Goal: Check status: Check status

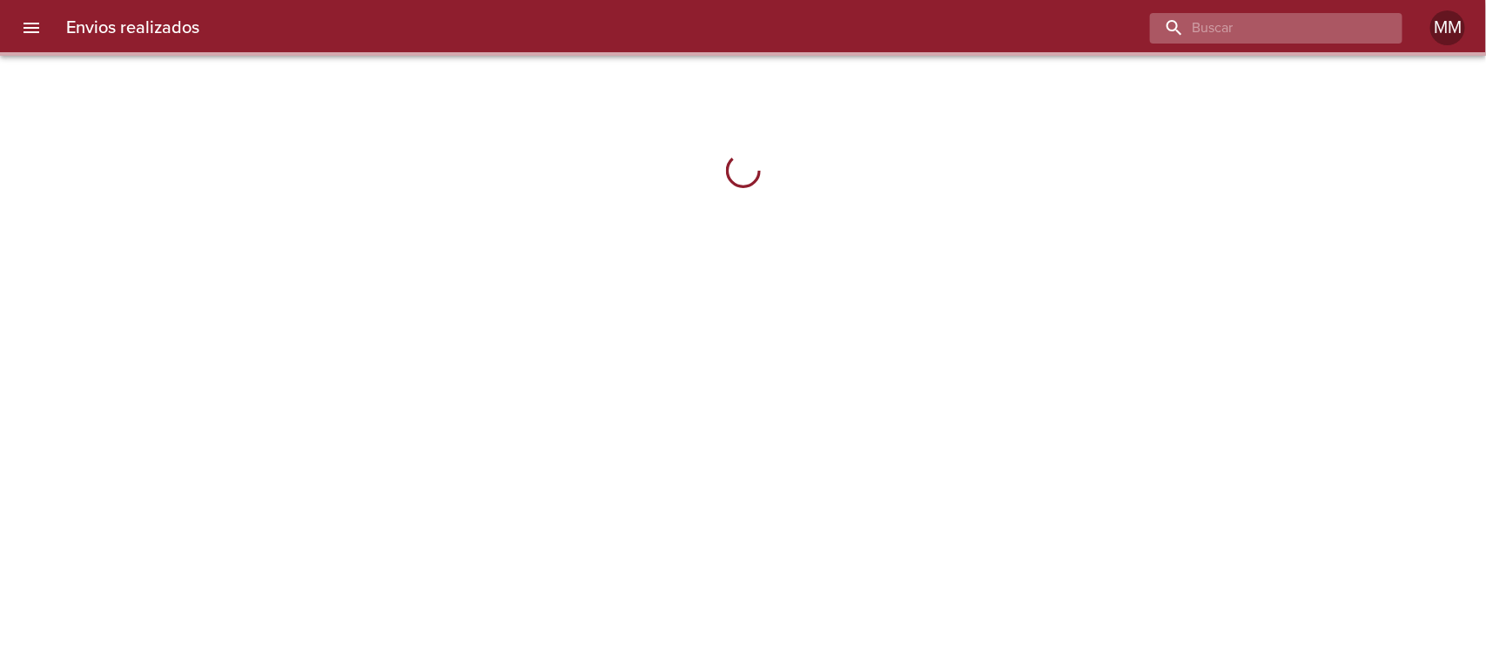
click at [1306, 37] on input "buscar" at bounding box center [1261, 28] width 223 height 30
paste input "[PERSON_NAME] [PERSON_NAME] Santa [PERSON_NAME]"
type input "[PERSON_NAME] [PERSON_NAME] Santa [PERSON_NAME]"
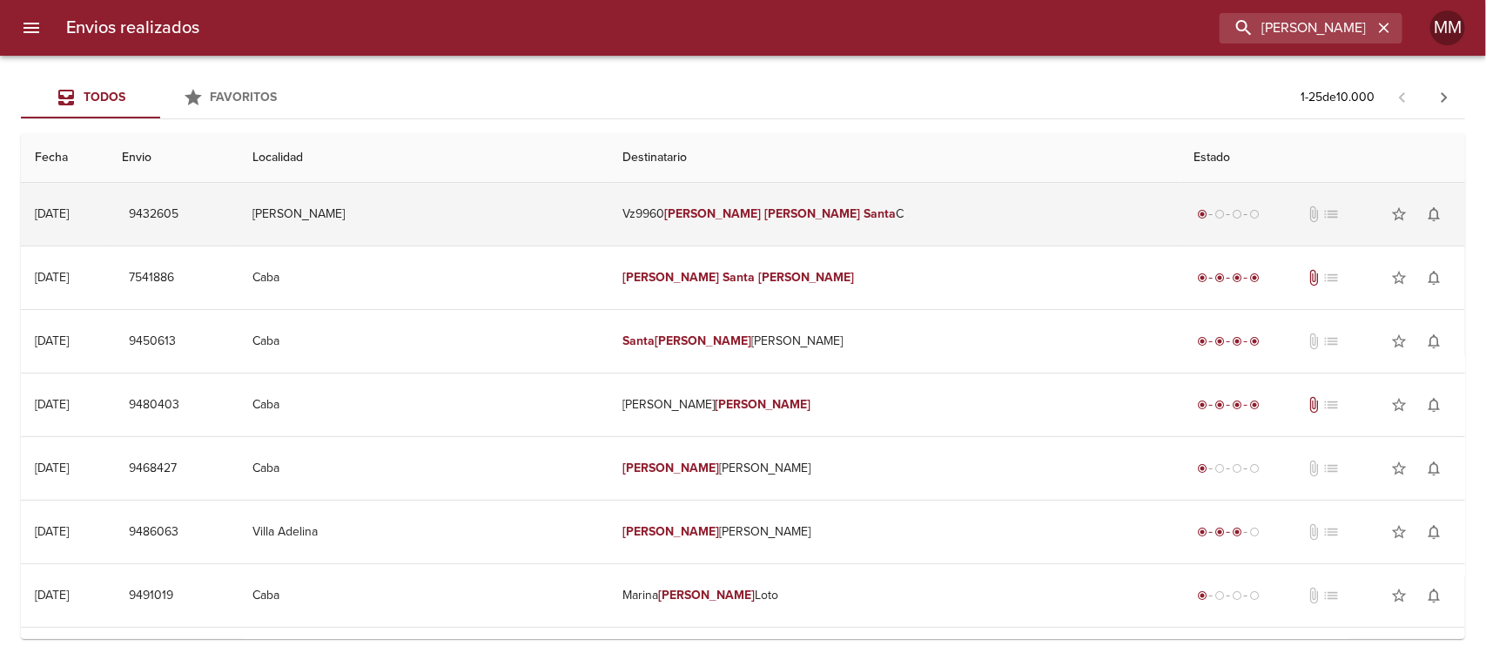
click at [742, 213] on td "Vz9960 Gisela Natalia Santa C" at bounding box center [893, 214] width 571 height 63
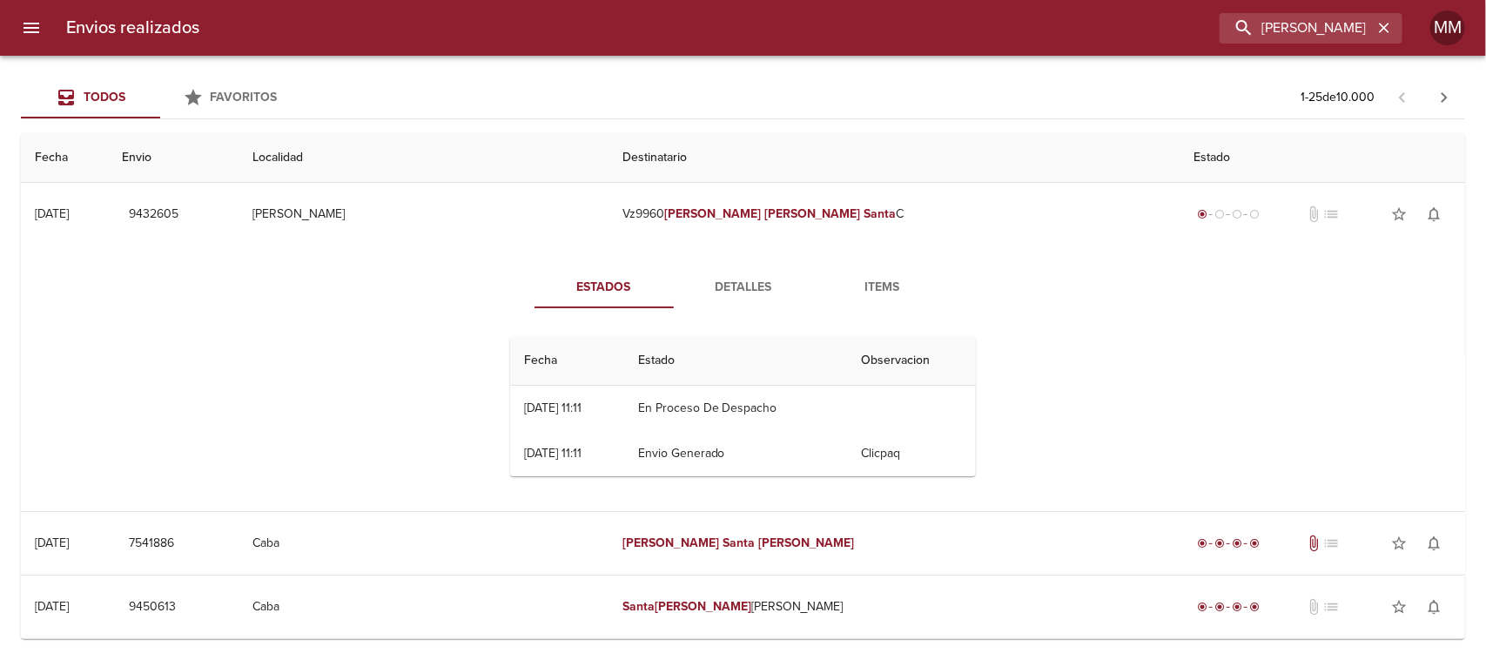
click at [742, 283] on span "Detalles" at bounding box center [743, 288] width 118 height 22
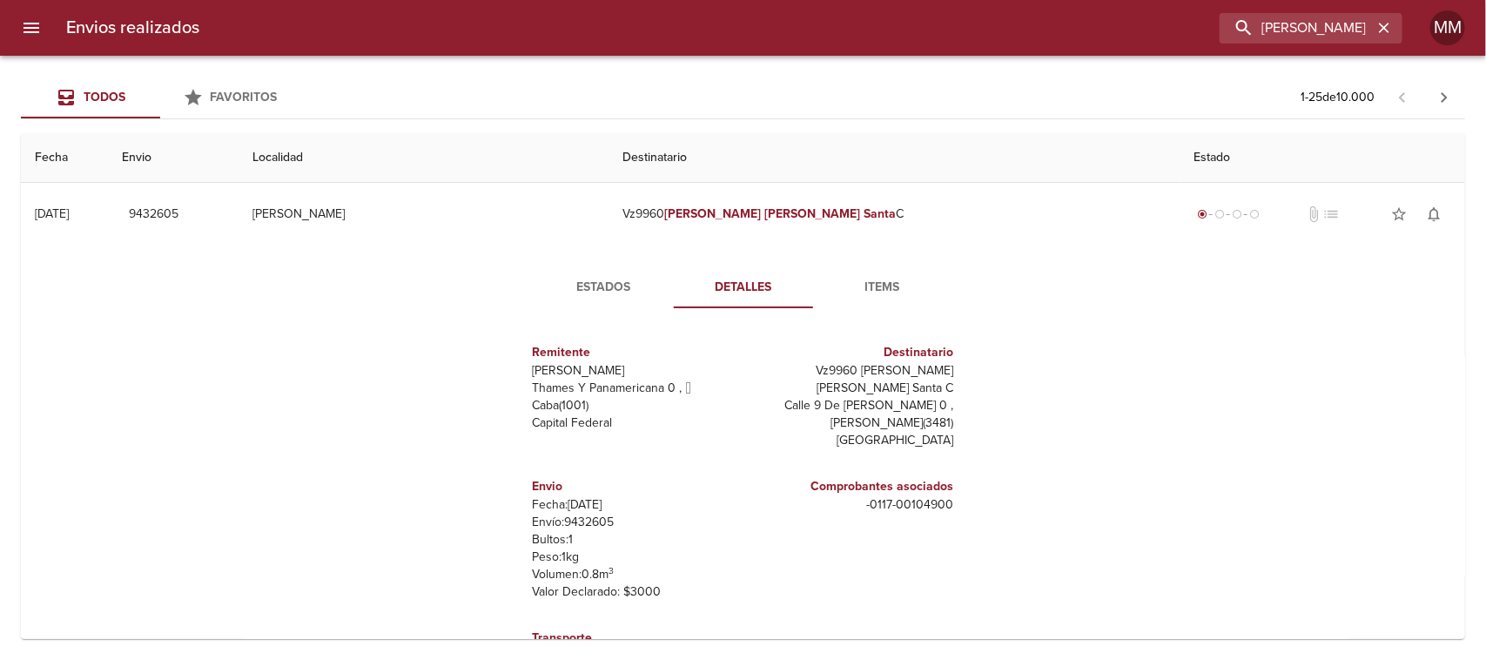
click at [585, 513] on p "Envío: 9432605" at bounding box center [635, 521] width 204 height 17
copy p "9432605"
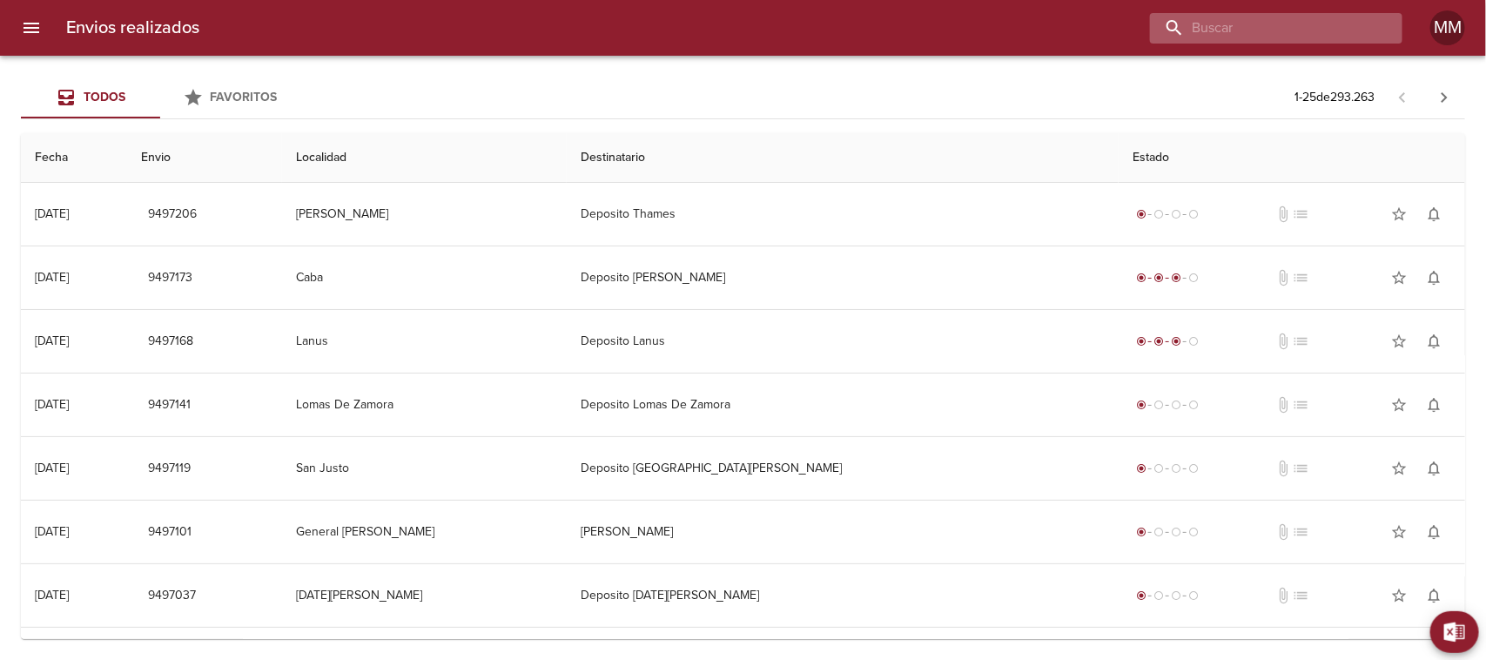
click at [1282, 39] on input "buscar" at bounding box center [1261, 28] width 223 height 30
paste input "[PERSON_NAME]"
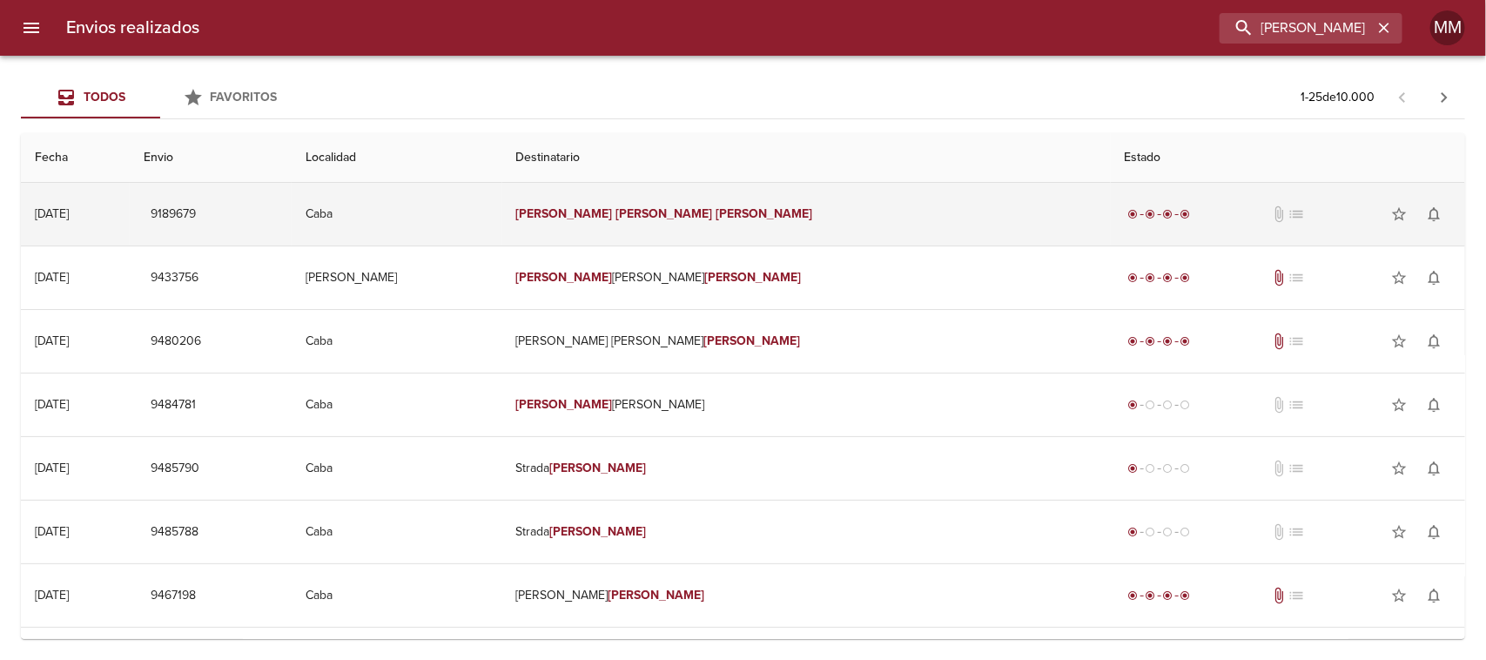
click at [755, 215] on em "[PERSON_NAME]" at bounding box center [763, 213] width 97 height 15
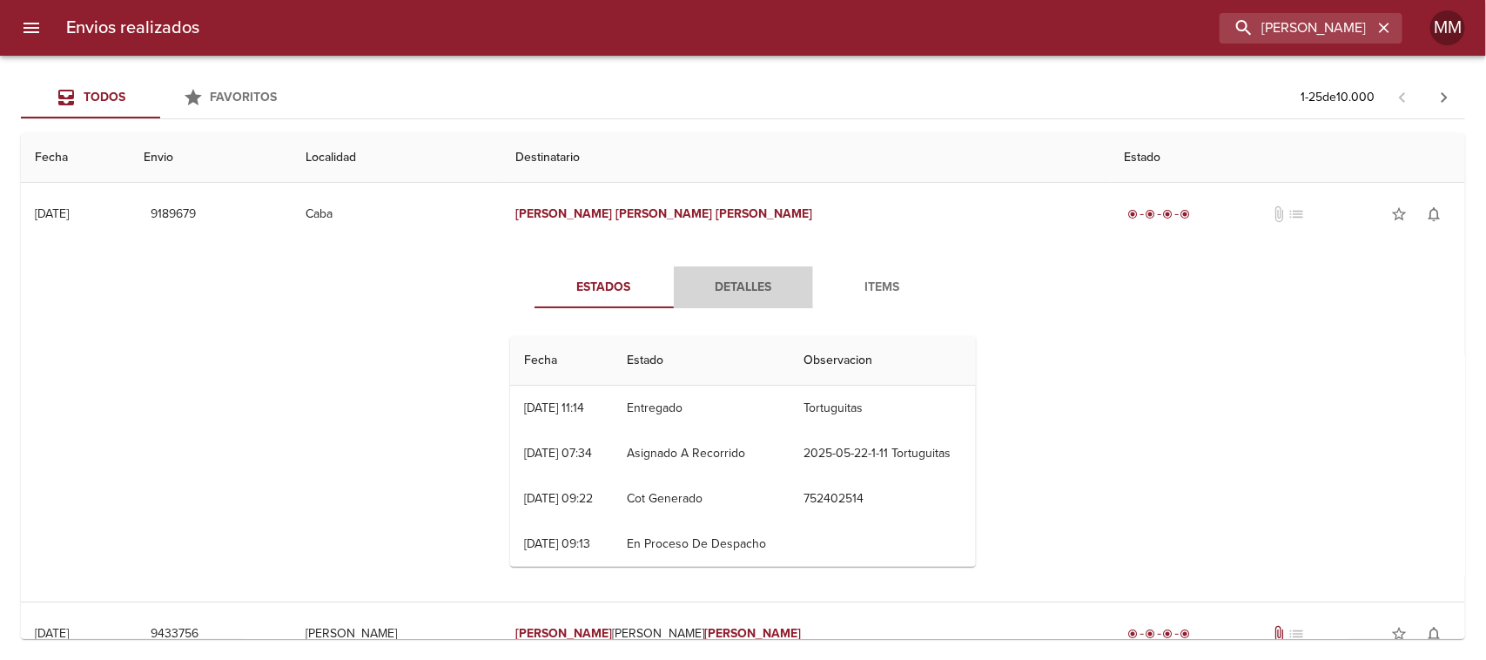
click at [742, 279] on span "Detalles" at bounding box center [743, 288] width 118 height 22
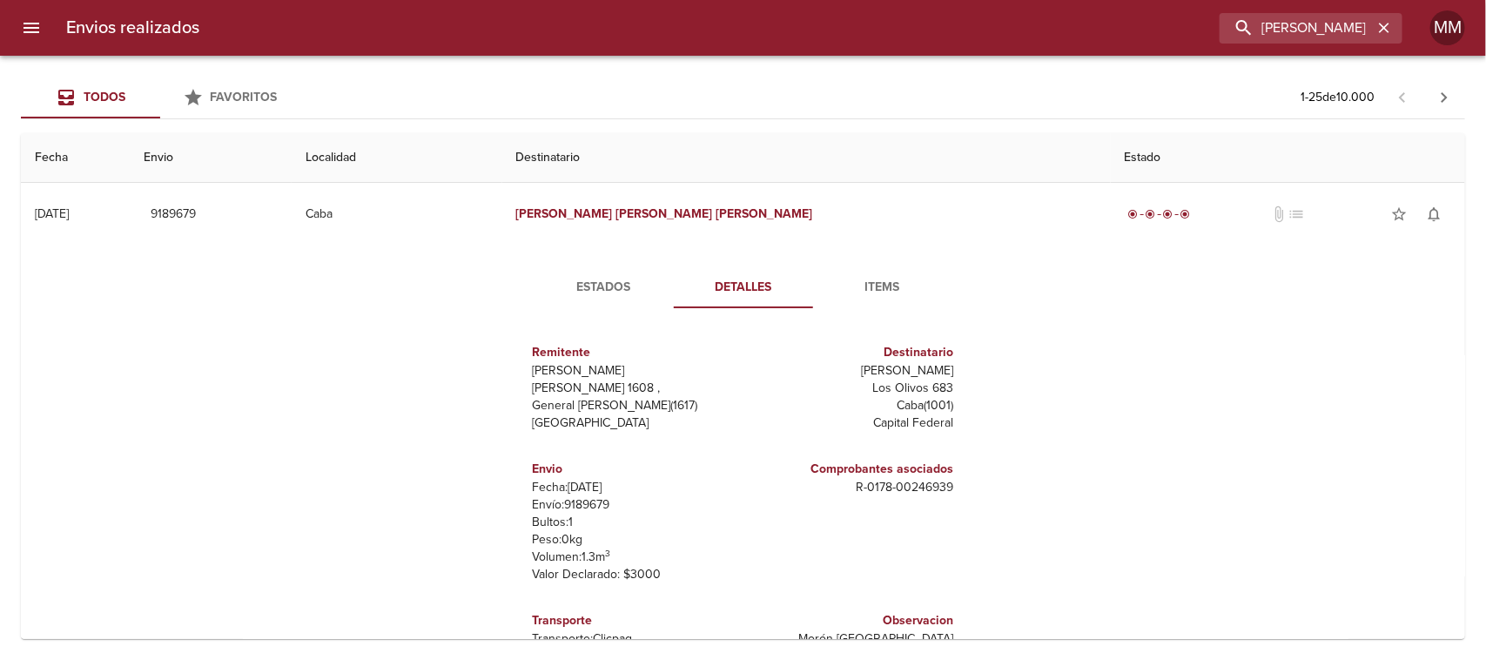
click at [606, 277] on span "Estados" at bounding box center [604, 288] width 118 height 22
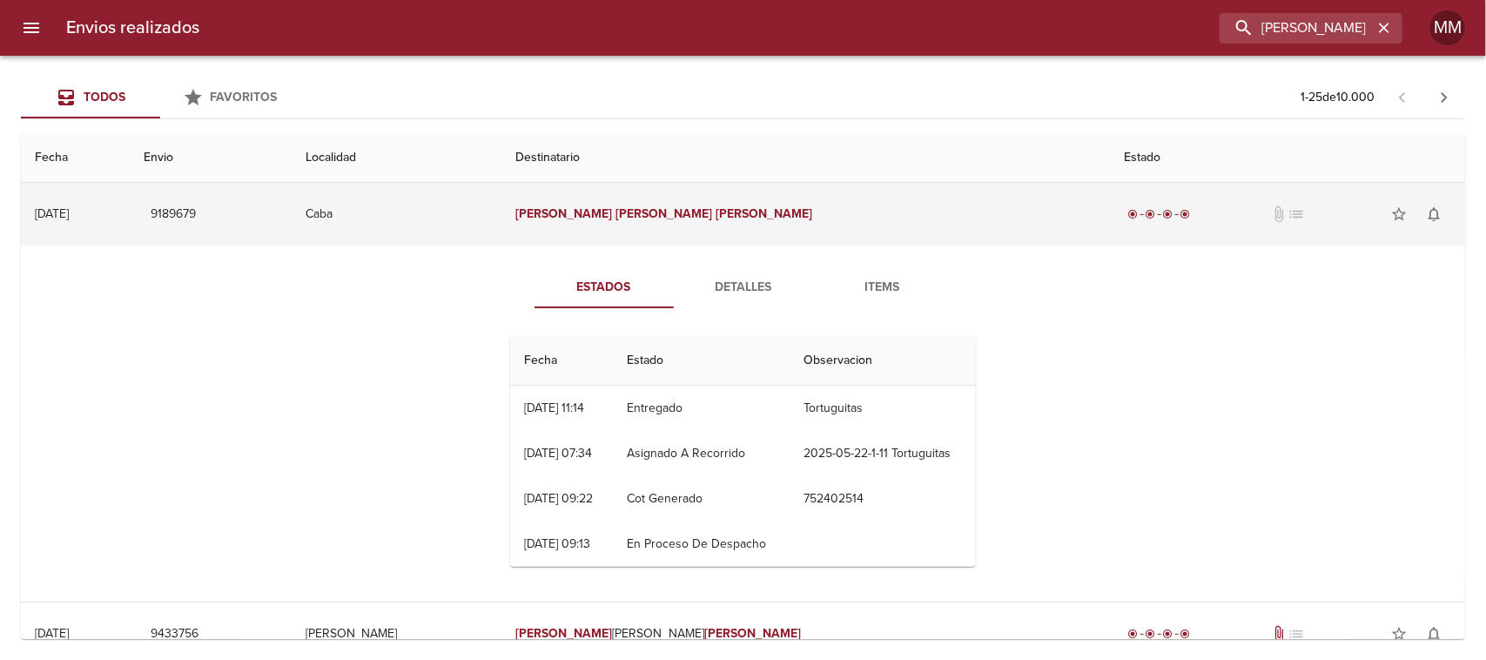
click at [723, 223] on td "[PERSON_NAME]" at bounding box center [806, 214] width 608 height 63
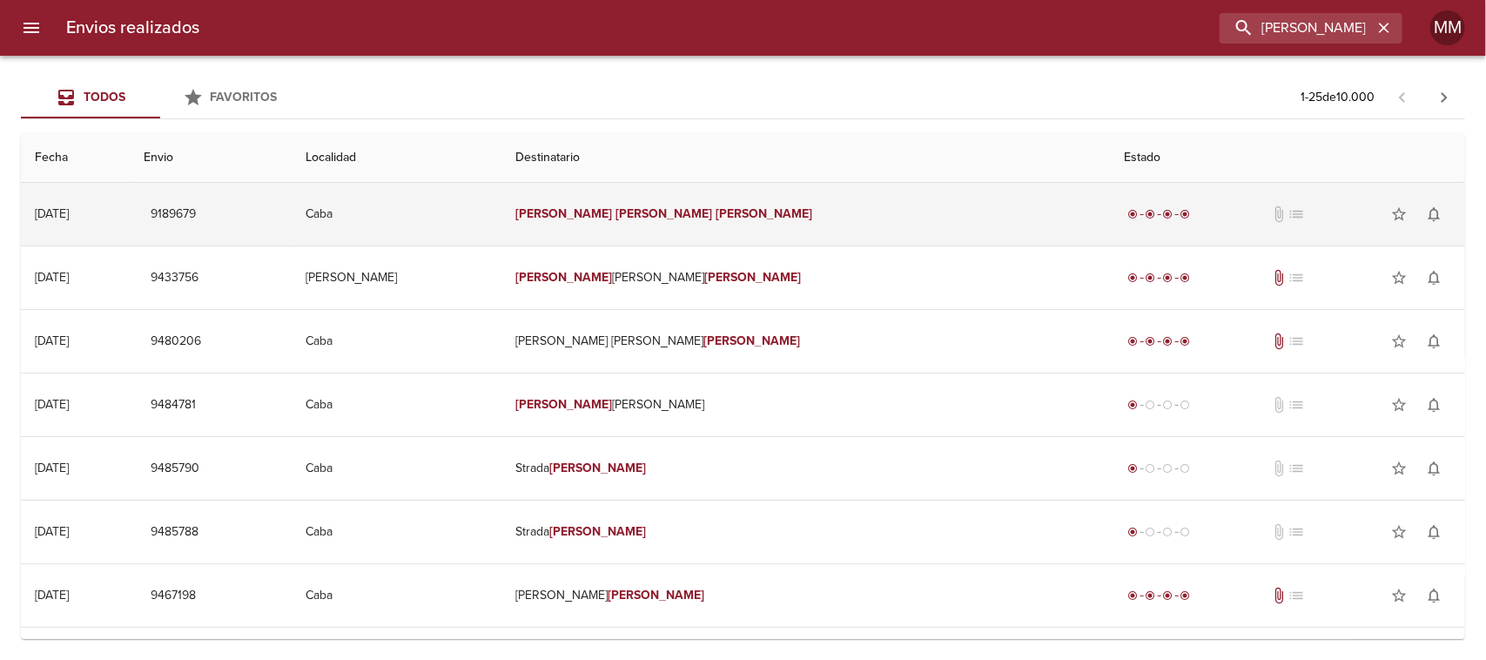
click at [738, 211] on em "[PERSON_NAME]" at bounding box center [763, 213] width 97 height 15
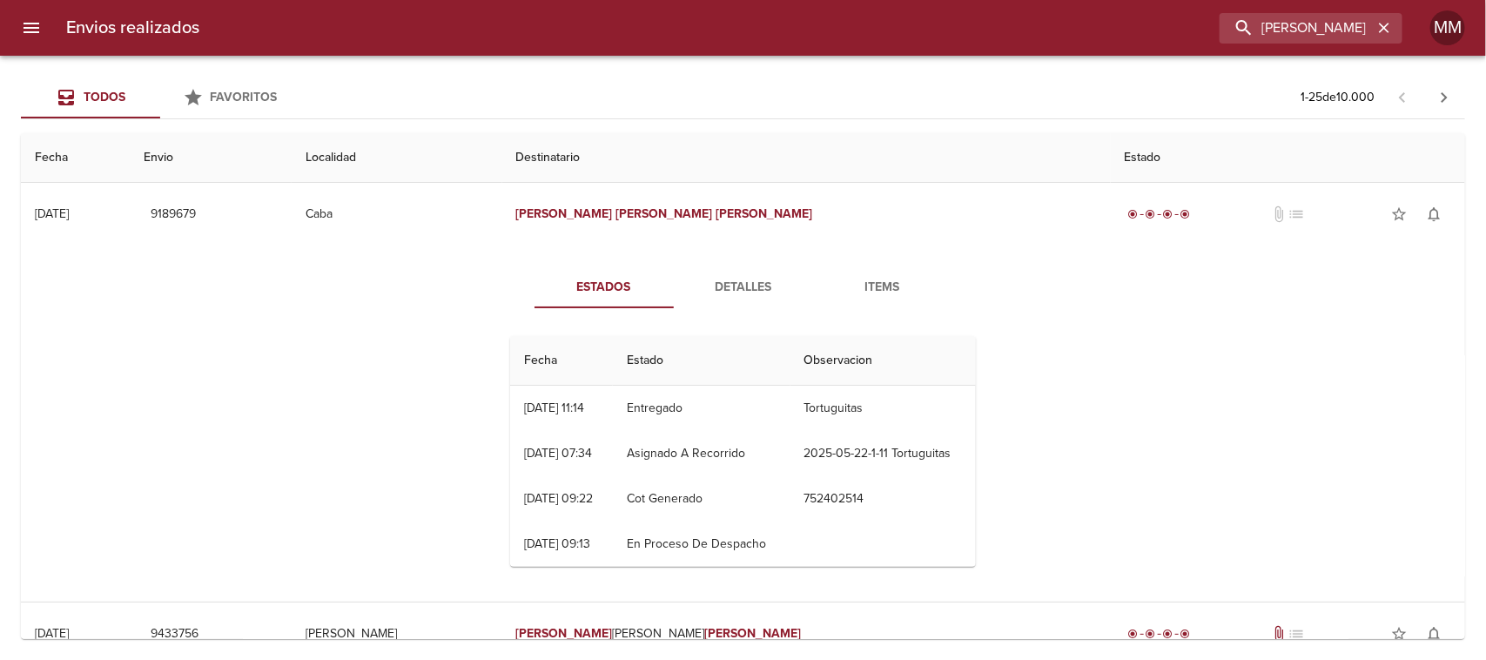
click at [732, 299] on button "Detalles" at bounding box center [743, 287] width 139 height 42
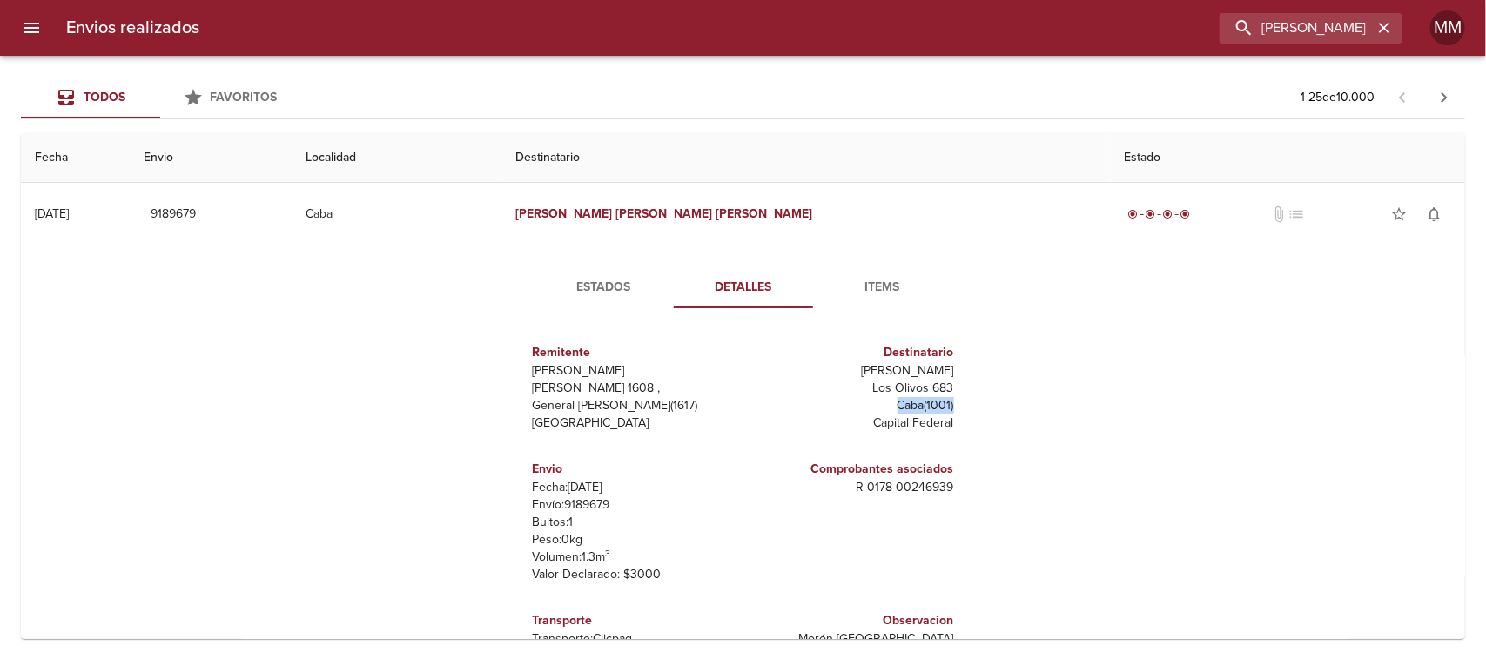
drag, startPoint x: 883, startPoint y: 407, endPoint x: 955, endPoint y: 402, distance: 71.6
click at [955, 402] on div "Remitente [PERSON_NAME] Raul [STREET_ADDRESS][PERSON_NAME] Destinatario [PERSON…" at bounding box center [743, 495] width 480 height 346
click at [971, 457] on div "Remitente [PERSON_NAME] Raul [STREET_ADDRESS][PERSON_NAME] Destinatario [PERSON…" at bounding box center [743, 495] width 480 height 346
click at [1320, 36] on input "[PERSON_NAME]" at bounding box center [1261, 28] width 223 height 30
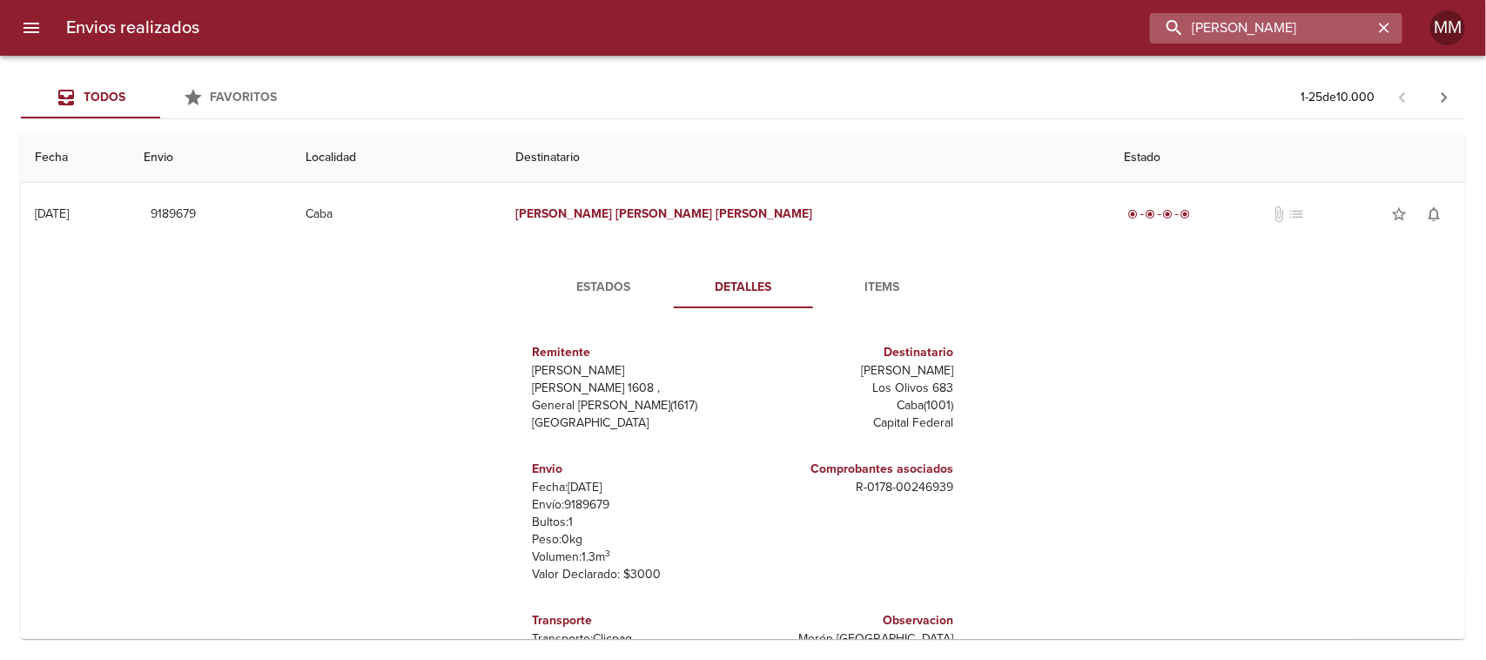
click at [1320, 36] on input "[PERSON_NAME]" at bounding box center [1261, 28] width 223 height 30
click at [1320, 35] on input "[PERSON_NAME]" at bounding box center [1261, 28] width 223 height 30
paste input "[PERSON_NAME]"
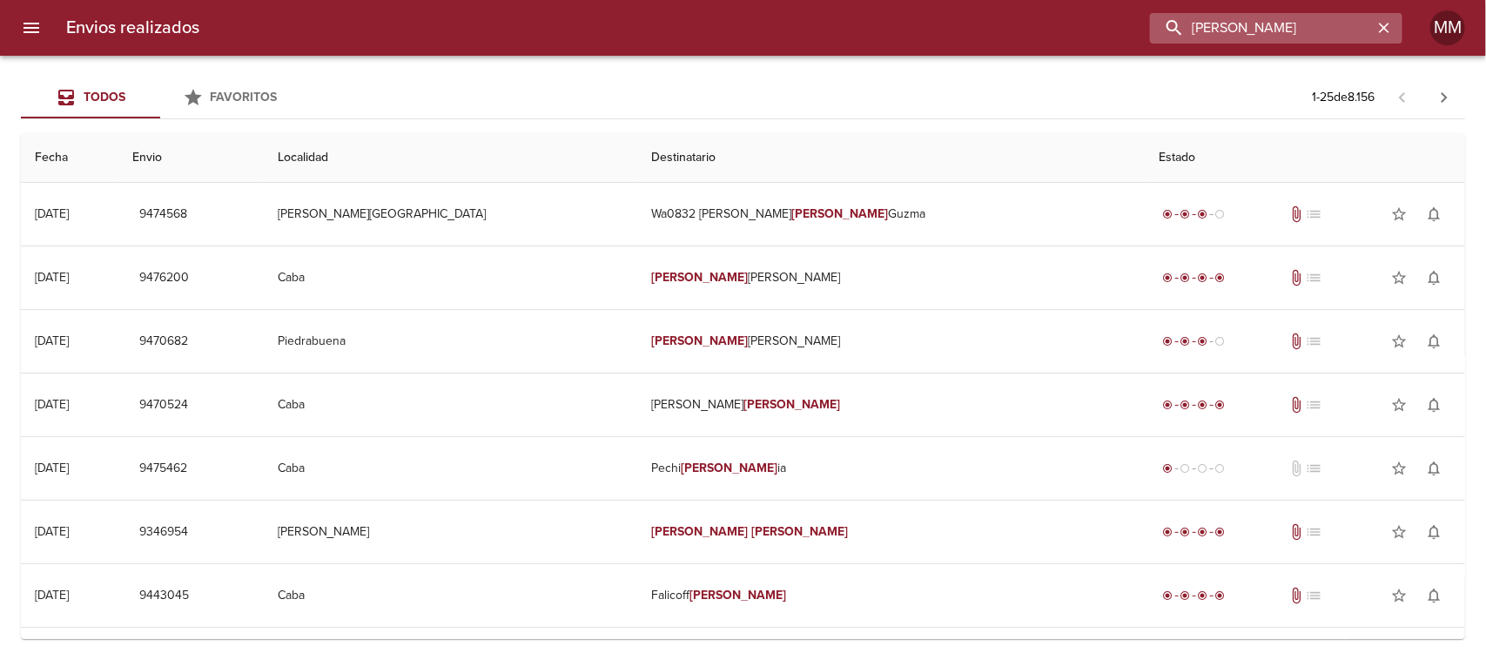
click at [1238, 35] on input "[PERSON_NAME]" at bounding box center [1261, 28] width 223 height 30
paste input "[PERSON_NAME]"
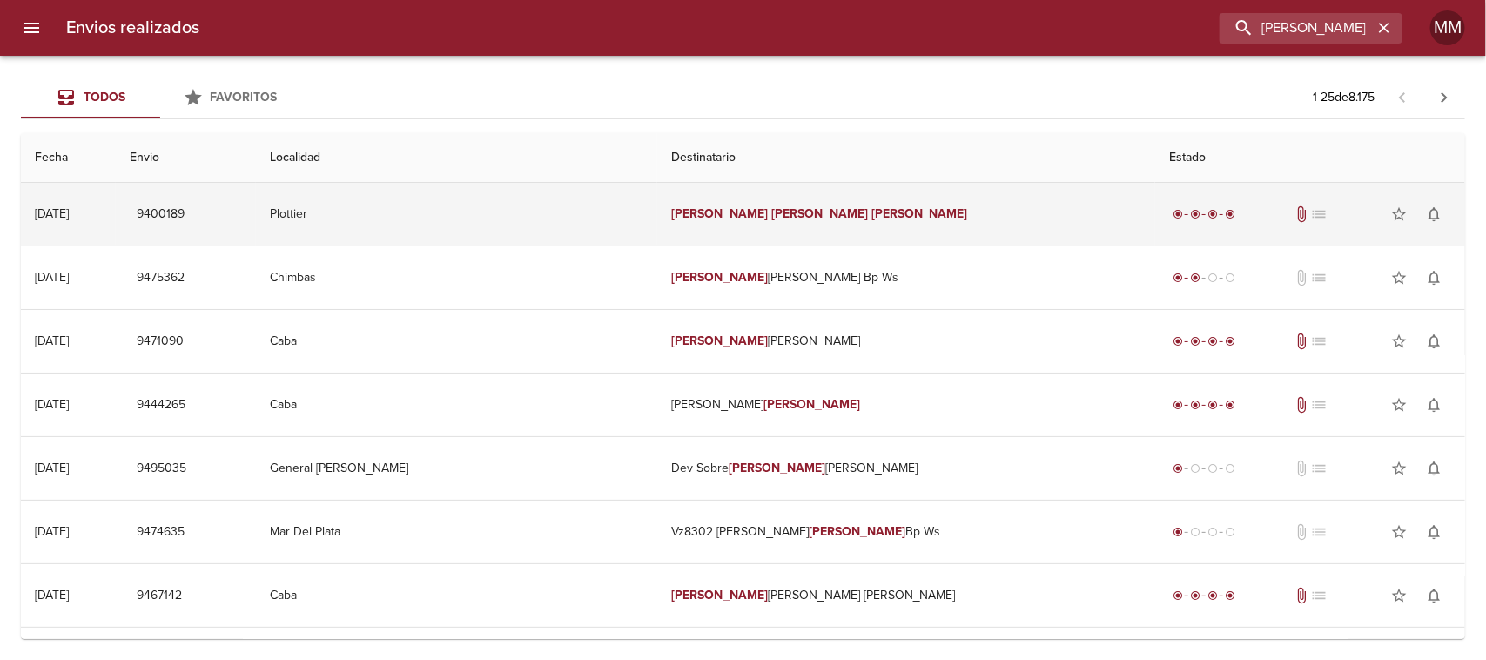
click at [750, 220] on td "[PERSON_NAME]" at bounding box center [906, 214] width 498 height 63
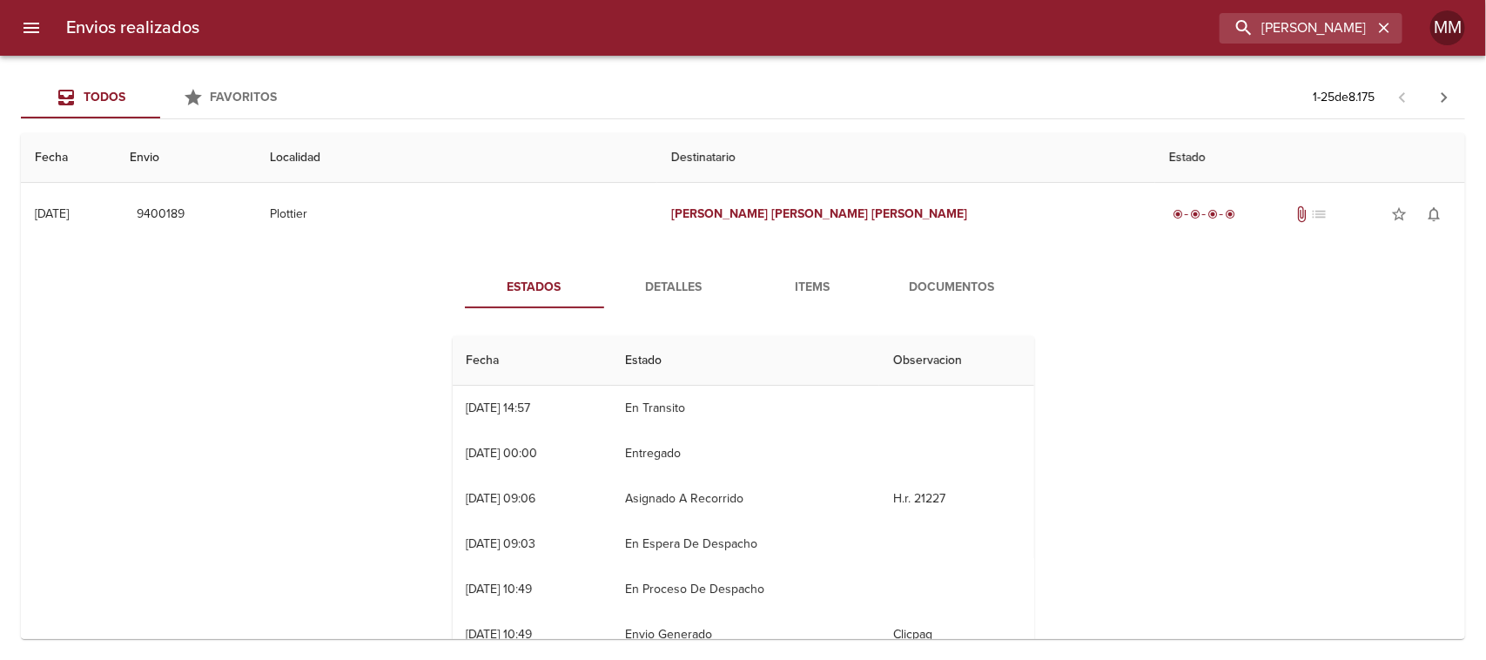
click at [1341, 44] on div "Envios realizados [PERSON_NAME] [PERSON_NAME]" at bounding box center [743, 28] width 1486 height 56
click at [1329, 33] on input "[PERSON_NAME]" at bounding box center [1261, 28] width 223 height 30
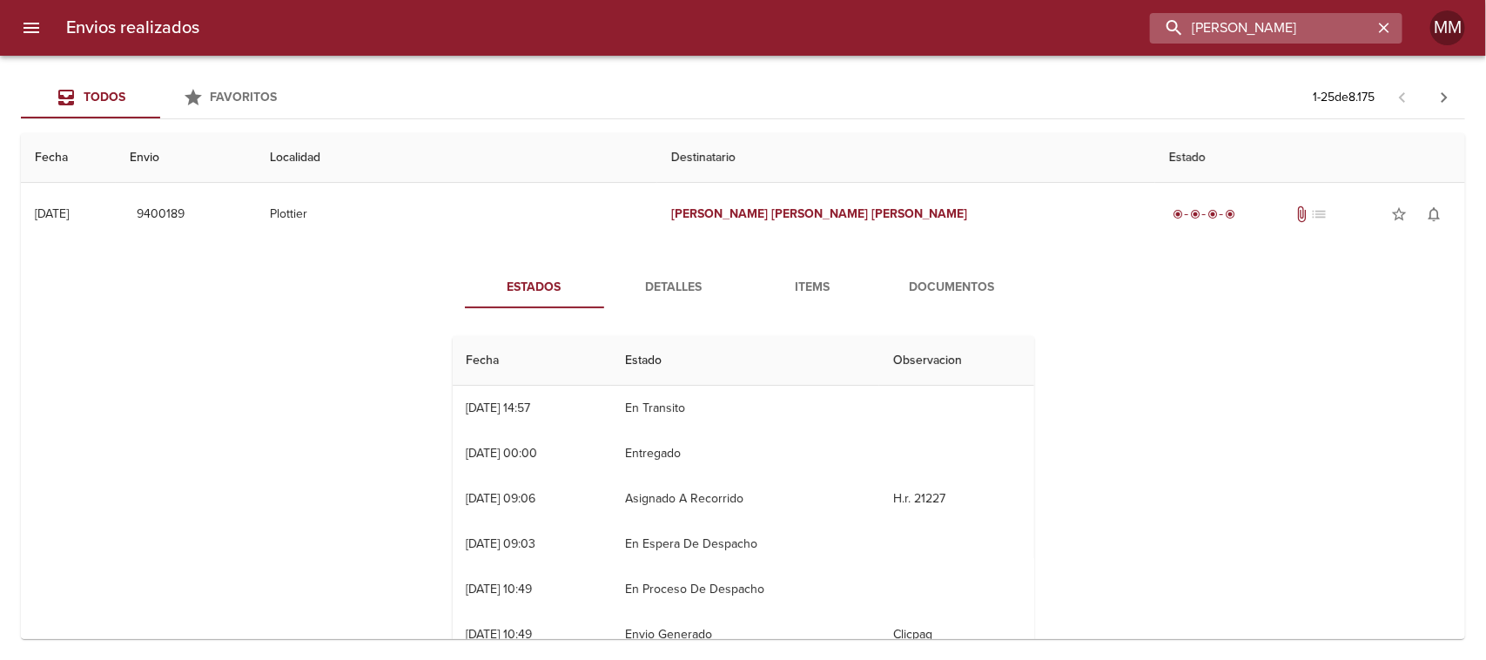
paste input "[PERSON_NAME]"
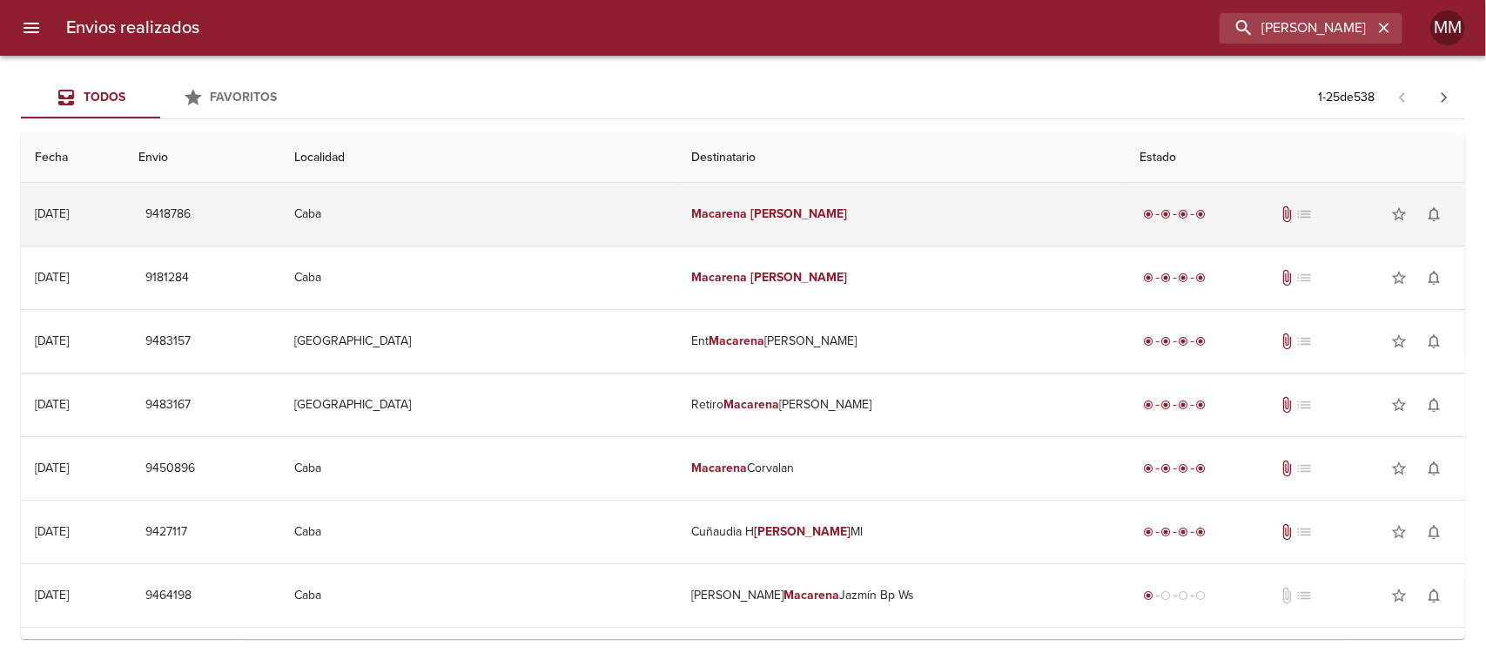
click at [691, 216] on em "Macarena" at bounding box center [719, 213] width 56 height 15
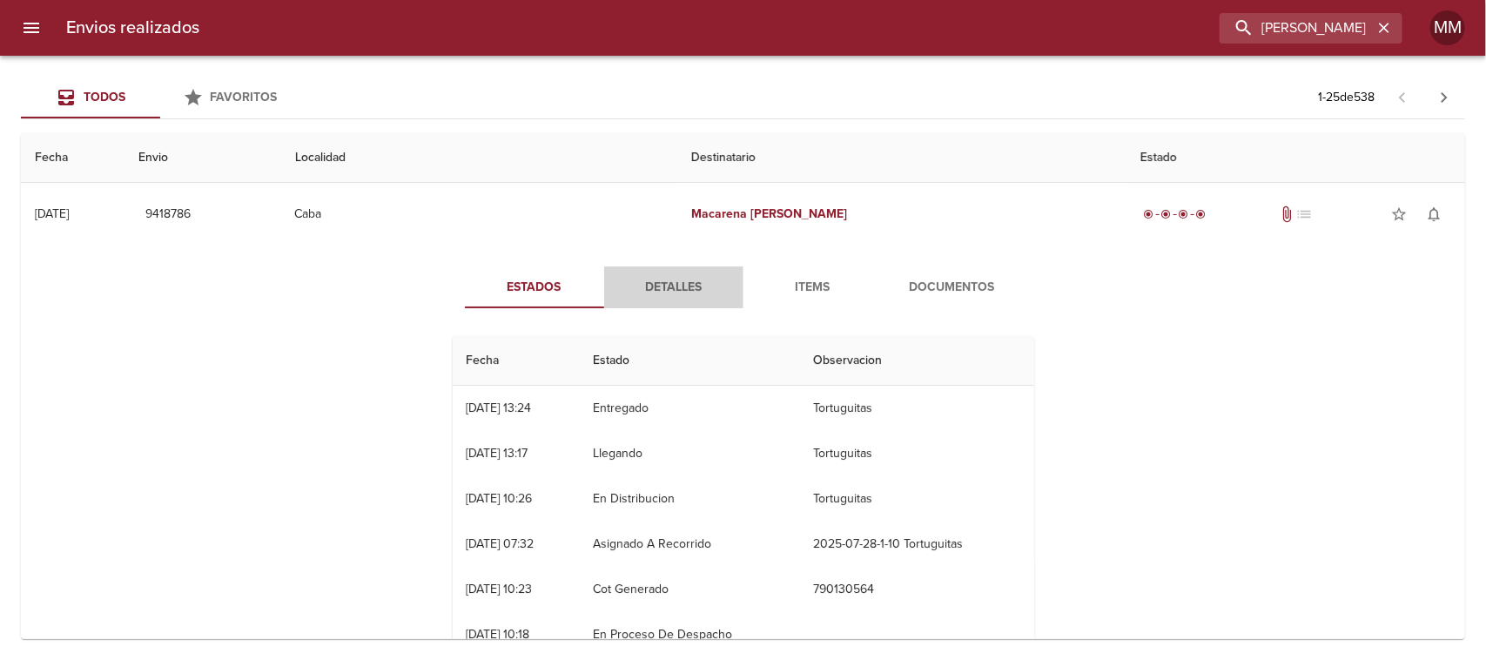
click at [673, 280] on span "Detalles" at bounding box center [673, 288] width 118 height 22
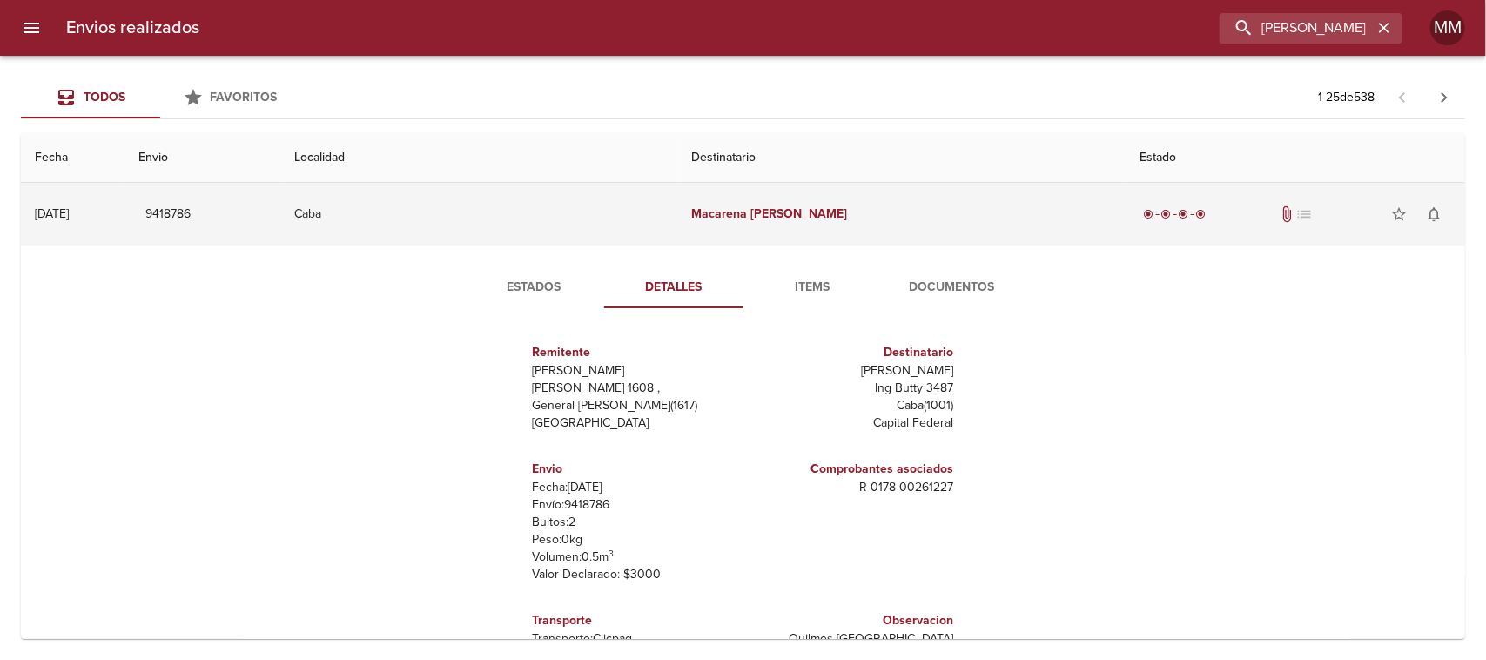
click at [750, 210] on em "[PERSON_NAME]" at bounding box center [798, 213] width 97 height 15
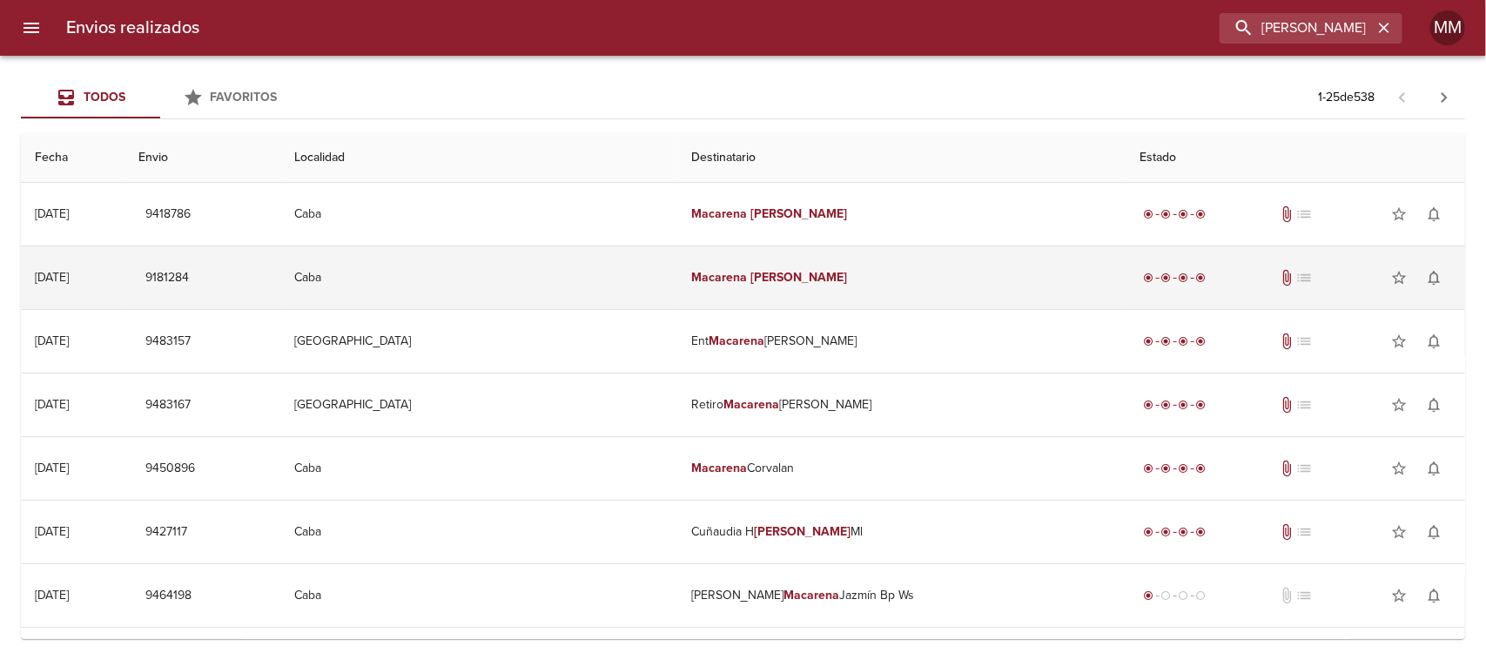
click at [750, 280] on em "[PERSON_NAME]" at bounding box center [798, 277] width 97 height 15
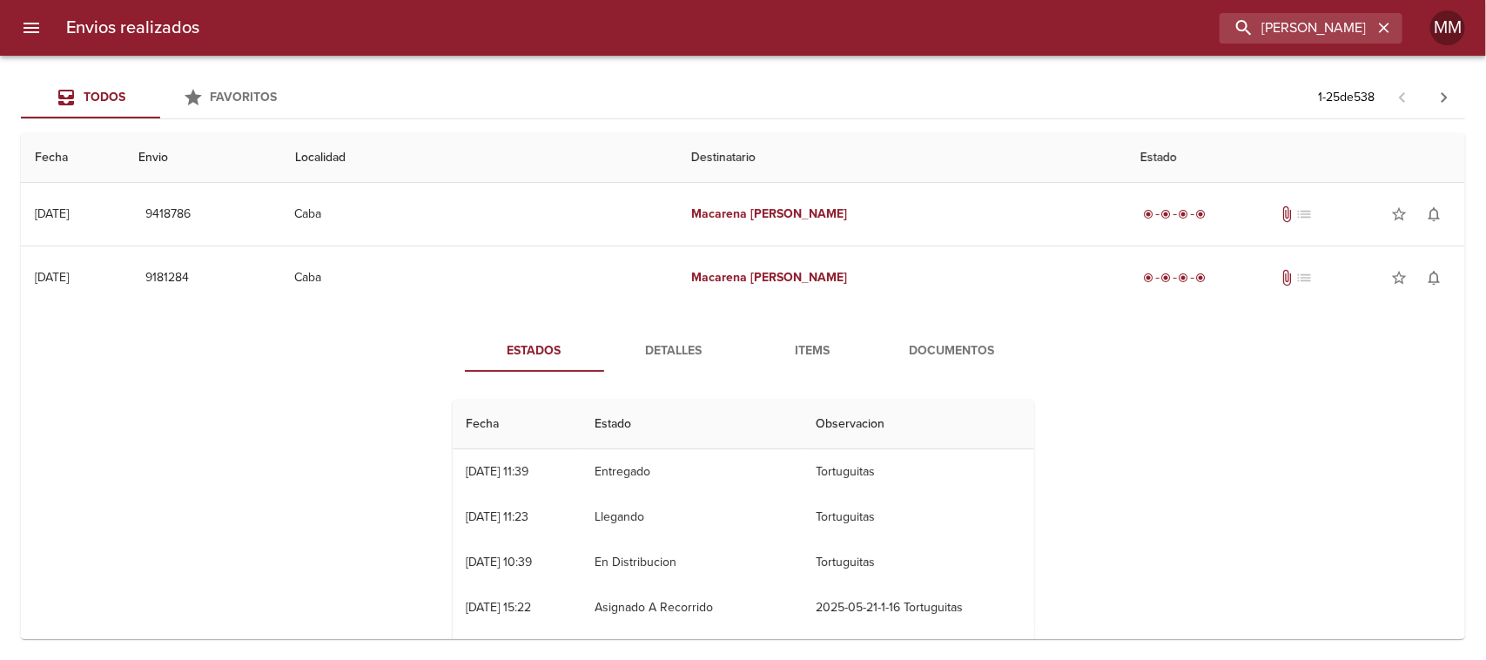
click at [688, 350] on span "Detalles" at bounding box center [673, 351] width 118 height 22
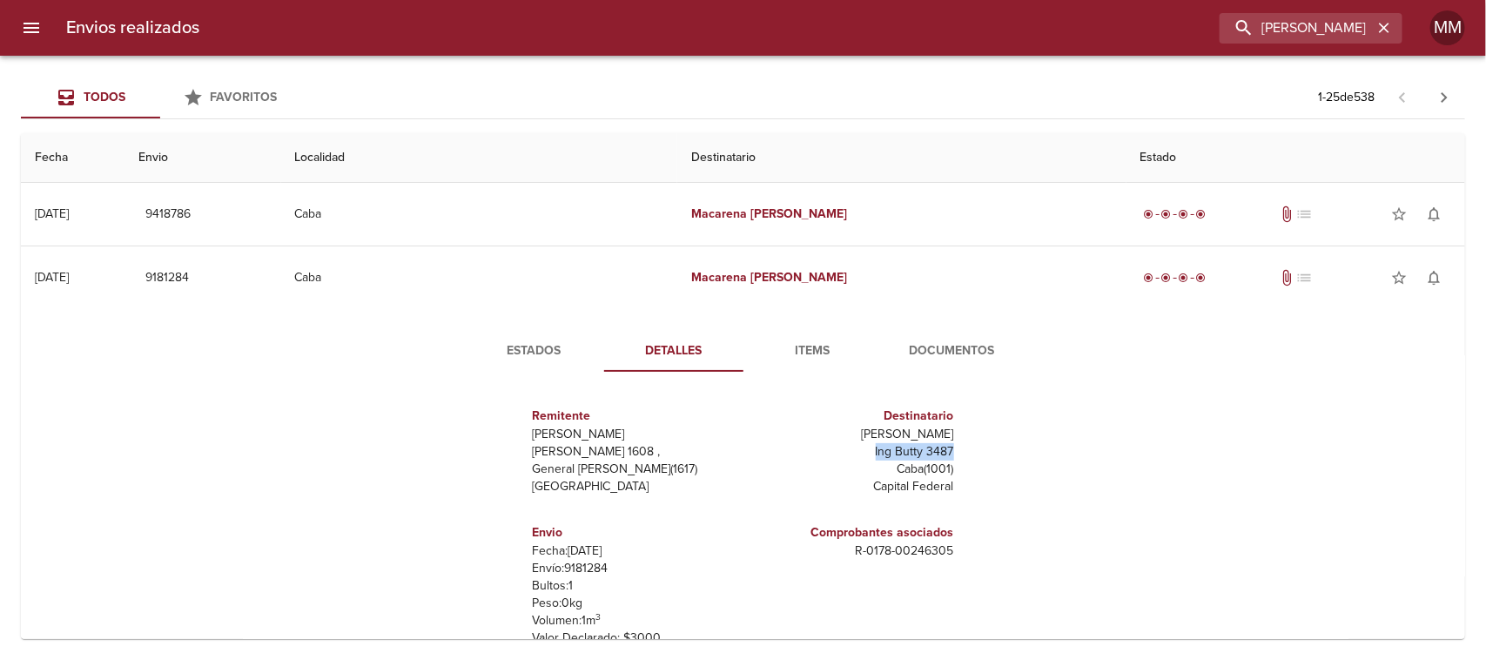
drag, startPoint x: 862, startPoint y: 454, endPoint x: 1014, endPoint y: 454, distance: 152.3
click at [1014, 454] on div "Remitente Wamaro Tortuguitas Raul [STREET_ADDRESS][PERSON_NAME] Destinatario [P…" at bounding box center [743, 559] width 595 height 346
click at [1016, 454] on div "Remitente Wamaro Tortuguitas Raul [STREET_ADDRESS][PERSON_NAME] Destinatario [P…" at bounding box center [743, 559] width 595 height 346
click at [1281, 26] on input "[PERSON_NAME]" at bounding box center [1261, 28] width 223 height 30
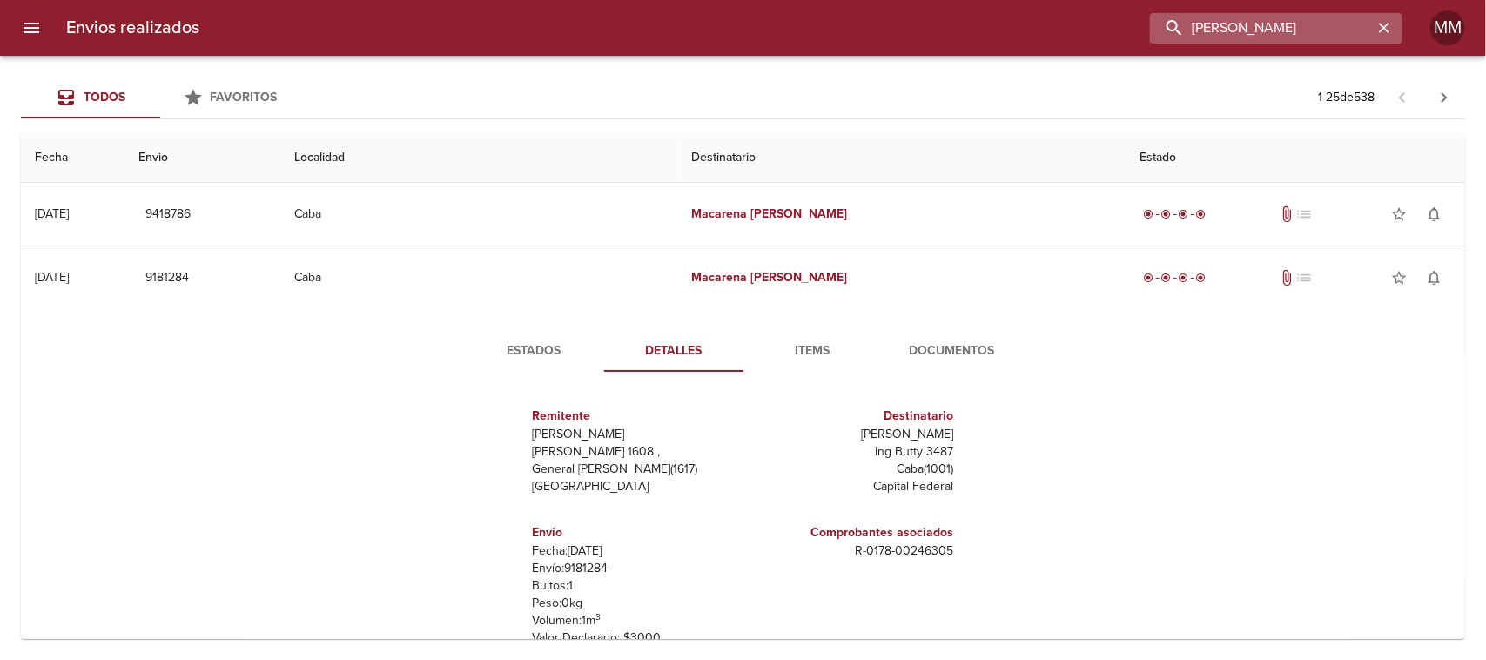
click at [1281, 26] on input "[PERSON_NAME]" at bounding box center [1261, 28] width 223 height 30
paste input "[PERSON_NAME] [PERSON_NAME] [PERSON_NAME]"
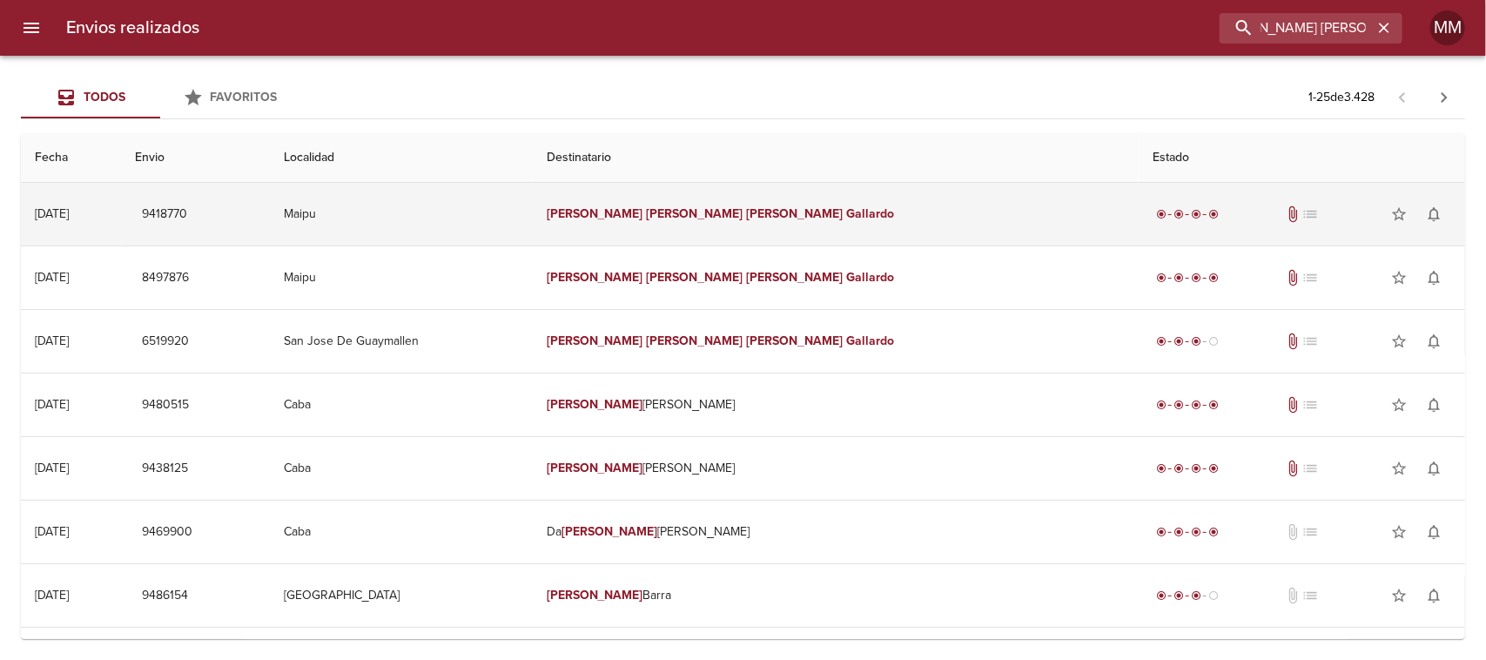
click at [789, 215] on td "[PERSON_NAME] [PERSON_NAME] [PERSON_NAME]" at bounding box center [836, 214] width 607 height 63
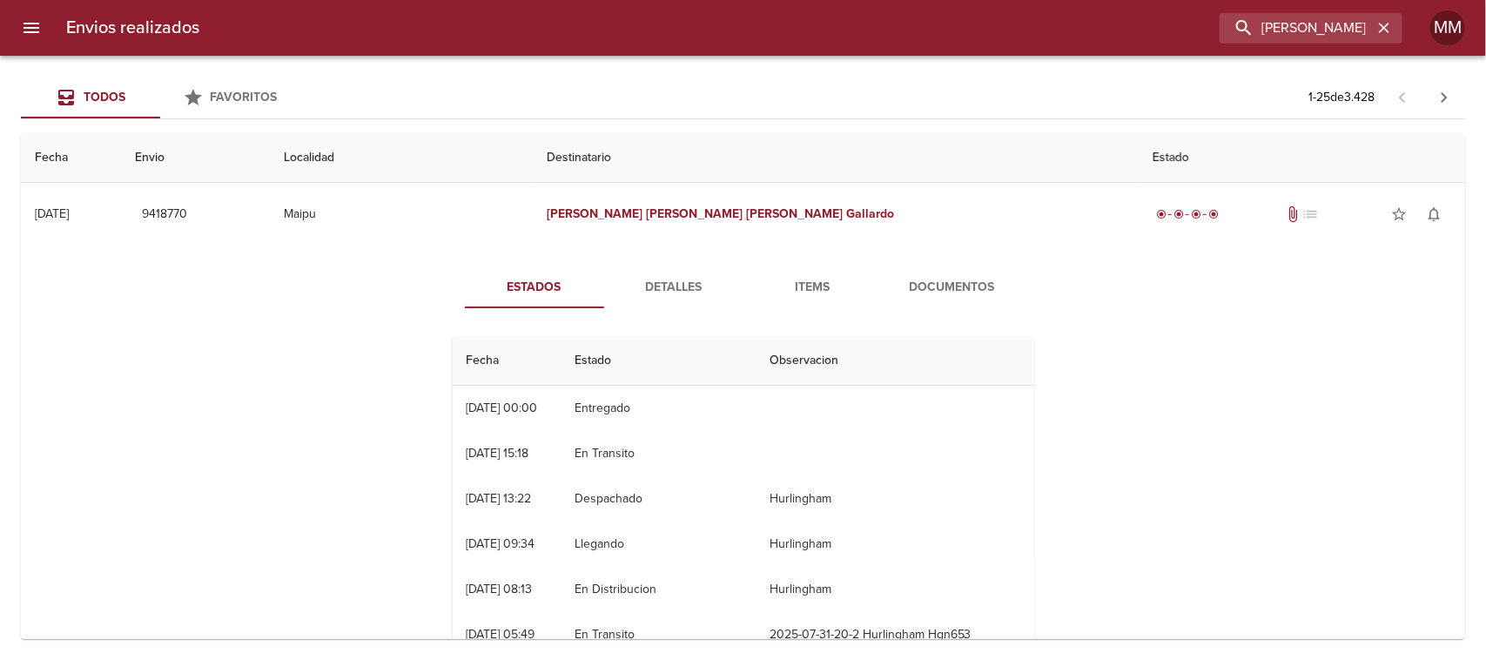
click at [634, 292] on span "Detalles" at bounding box center [673, 288] width 118 height 22
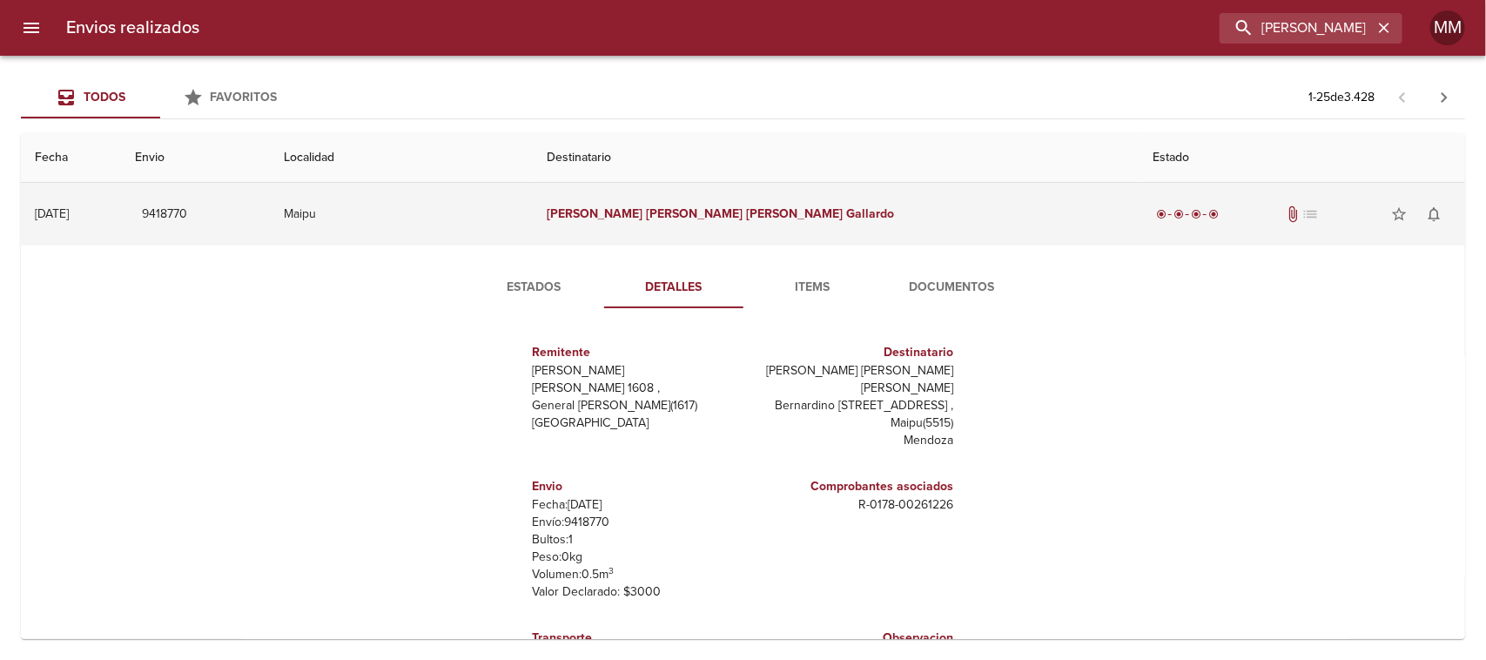
click at [533, 214] on td "Maipu" at bounding box center [401, 214] width 263 height 63
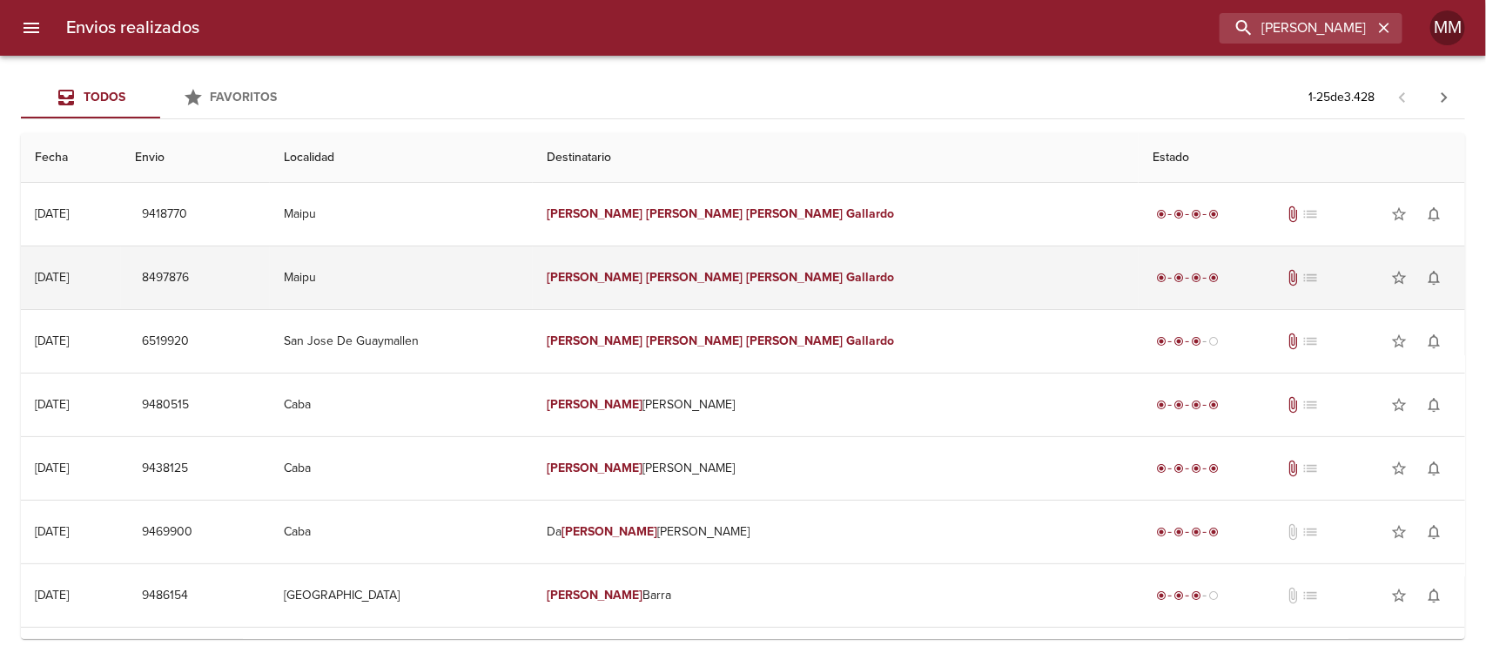
click at [749, 285] on td "[PERSON_NAME] [PERSON_NAME] [PERSON_NAME]" at bounding box center [836, 277] width 607 height 63
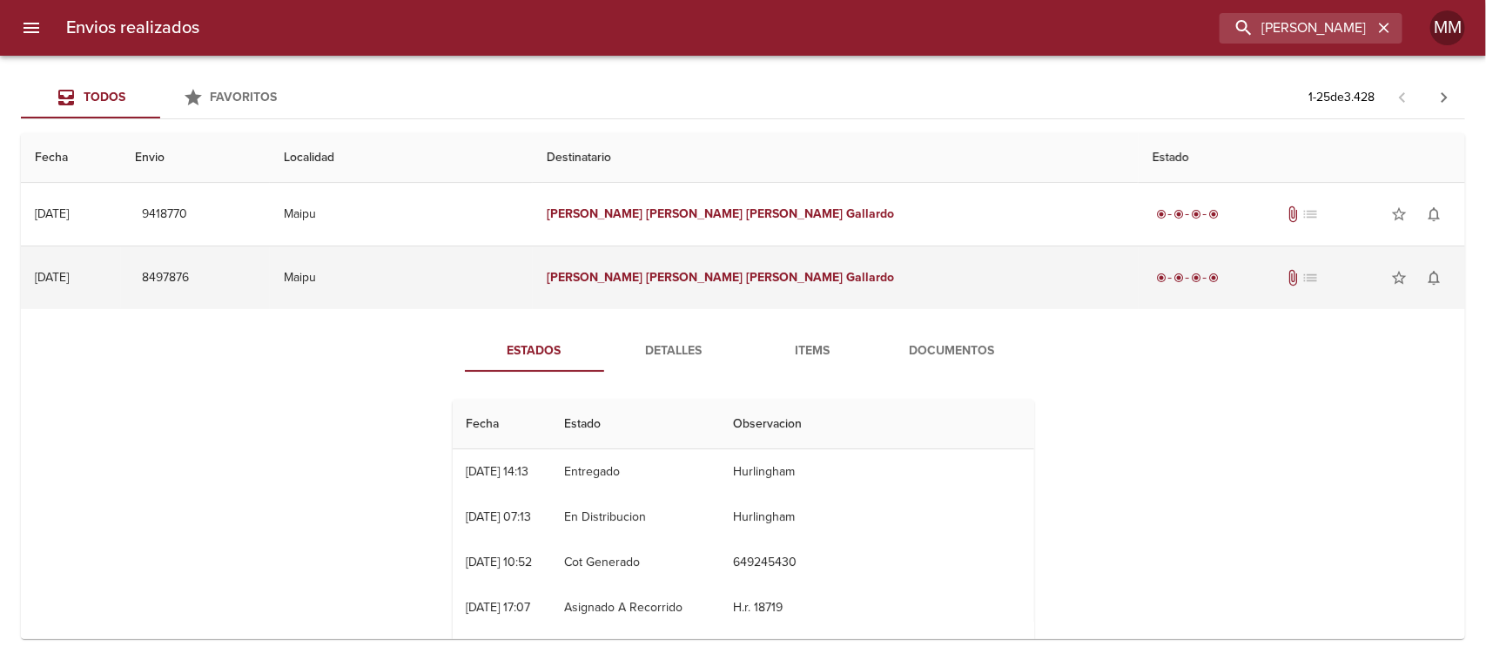
click at [749, 285] on td "[PERSON_NAME] [PERSON_NAME] [PERSON_NAME]" at bounding box center [836, 277] width 607 height 63
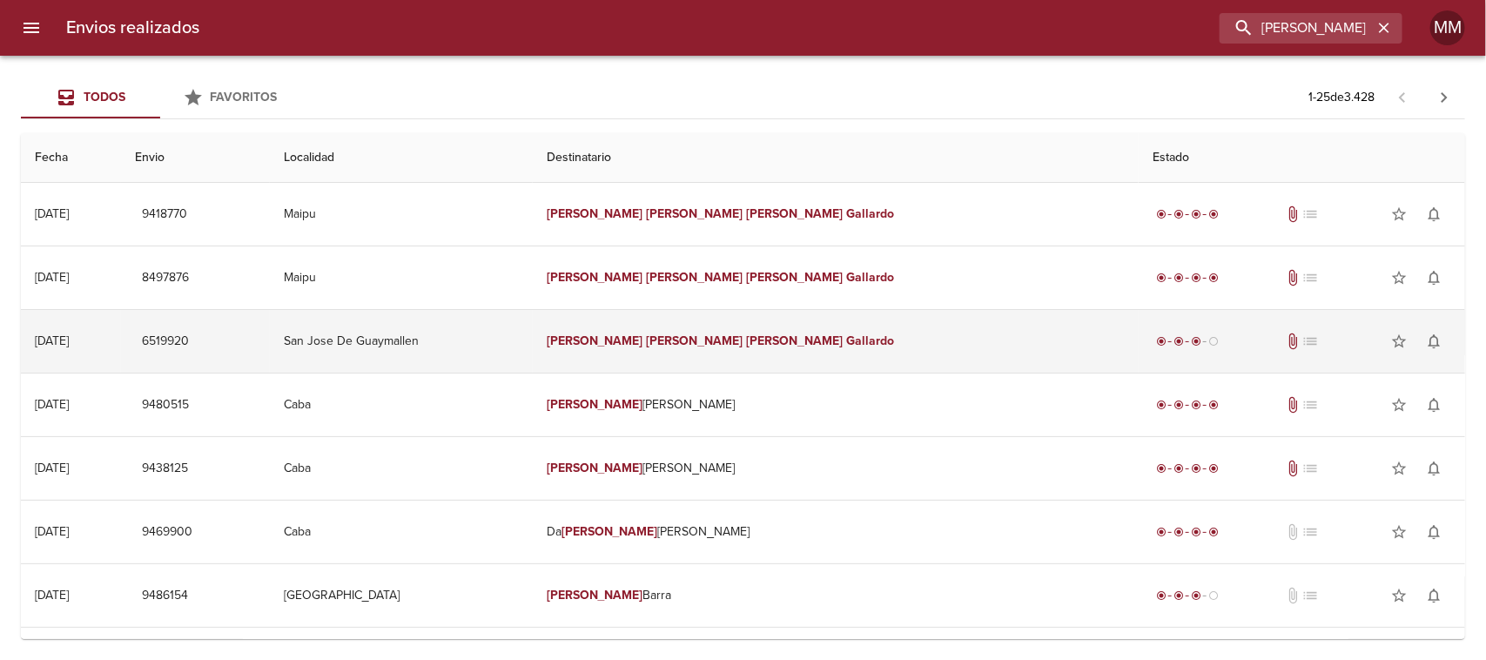
click at [815, 349] on td "[PERSON_NAME] [PERSON_NAME] [PERSON_NAME]" at bounding box center [836, 341] width 607 height 63
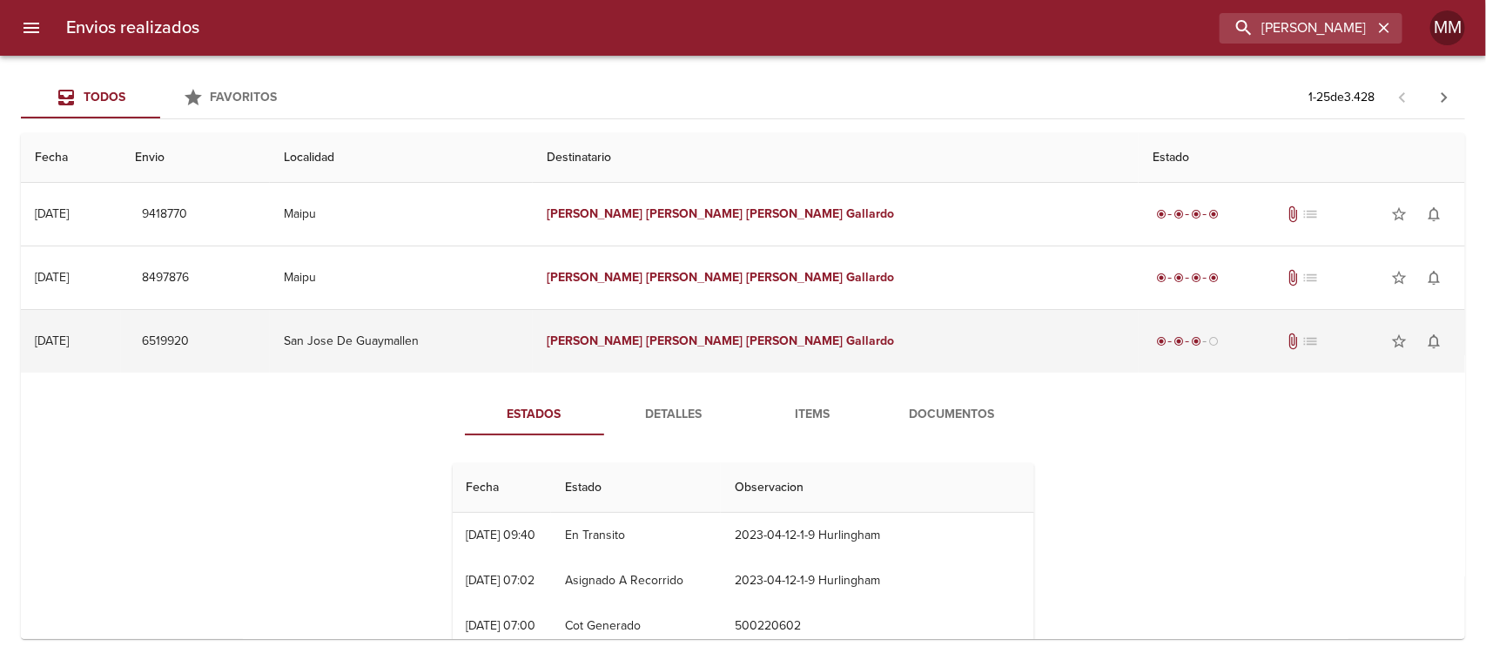
click at [815, 346] on em "[PERSON_NAME]" at bounding box center [794, 340] width 97 height 15
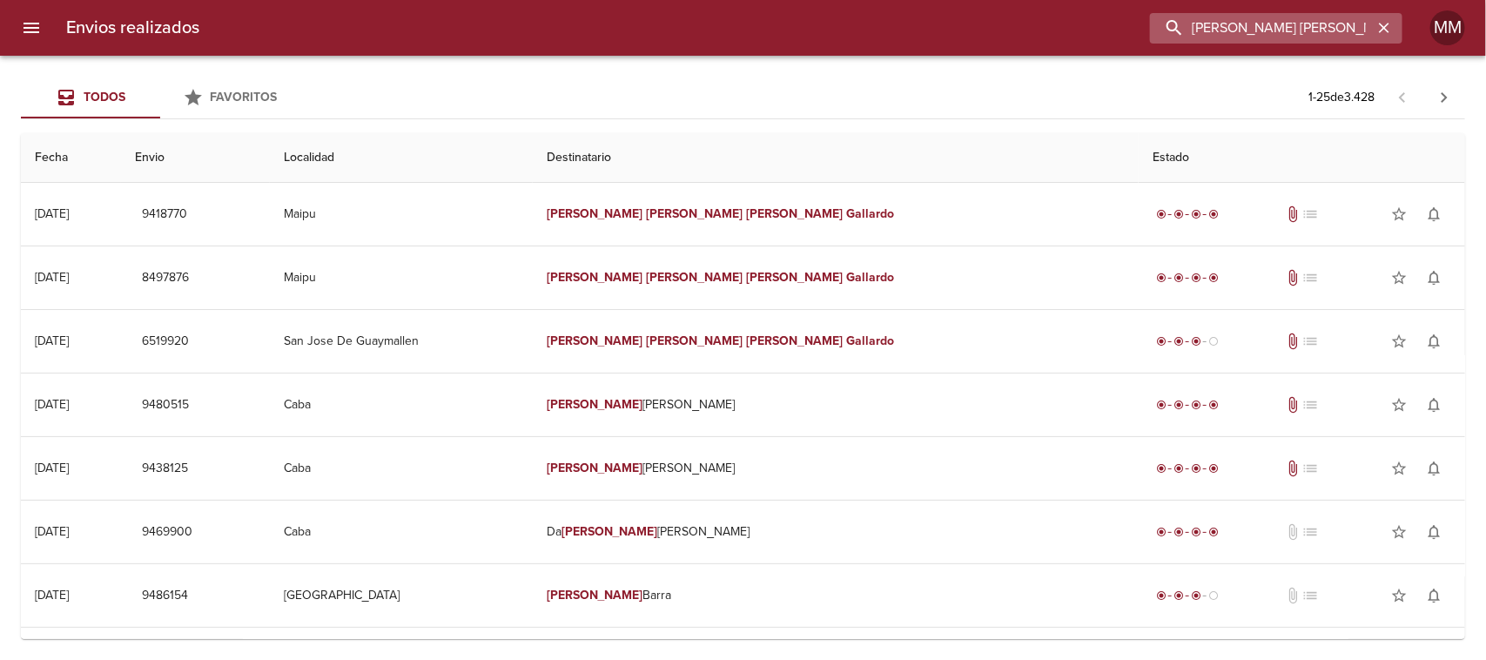
click at [1302, 14] on input "[PERSON_NAME] [PERSON_NAME] [PERSON_NAME]" at bounding box center [1261, 28] width 223 height 30
click at [1302, 15] on input "[PERSON_NAME] [PERSON_NAME] [PERSON_NAME]" at bounding box center [1261, 28] width 223 height 30
paste input "[PERSON_NAME]"
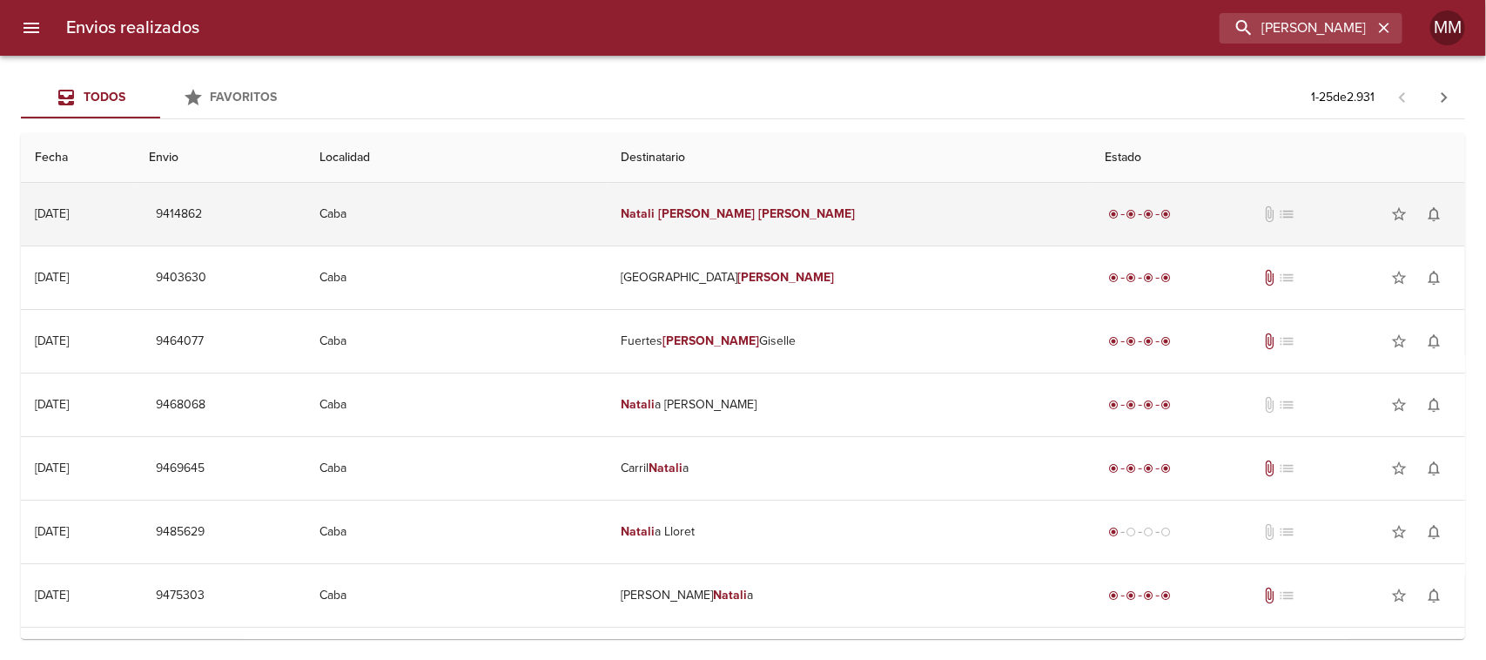
click at [770, 201] on td "[PERSON_NAME]" at bounding box center [849, 214] width 484 height 63
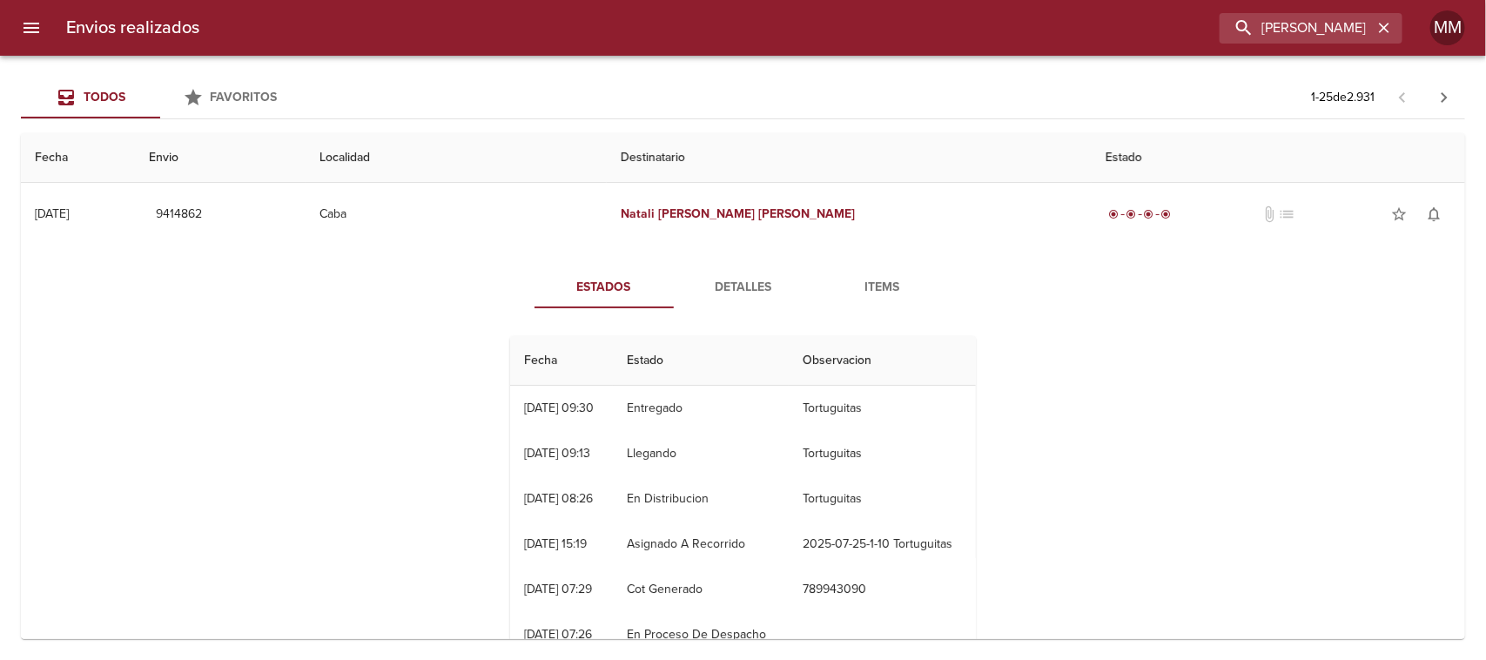
click at [719, 289] on span "Detalles" at bounding box center [743, 288] width 118 height 22
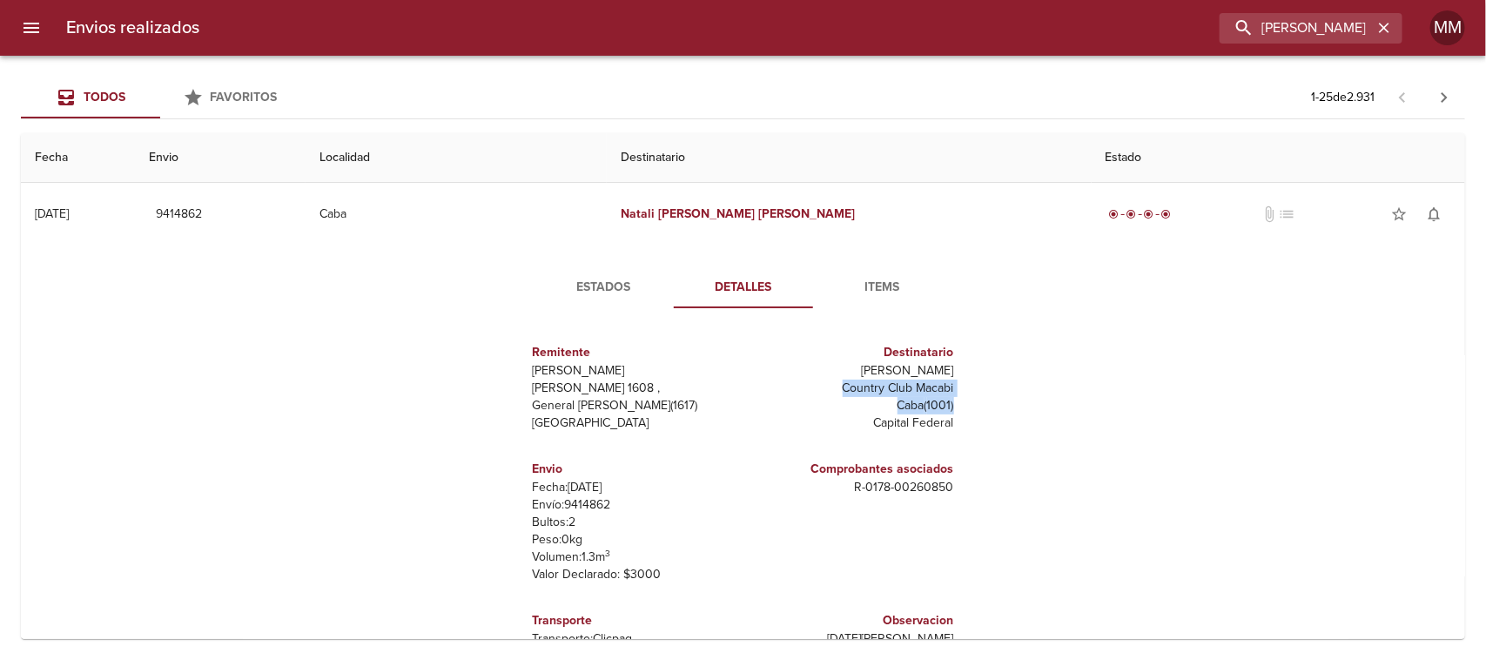
drag, startPoint x: 825, startPoint y: 393, endPoint x: 977, endPoint y: 398, distance: 152.4
click at [977, 398] on div "Estados Detalles Items Remitente [PERSON_NAME] [PERSON_NAME] 1608 , General [PE…" at bounding box center [743, 468] width 505 height 404
drag, startPoint x: 906, startPoint y: 383, endPoint x: 868, endPoint y: 384, distance: 38.3
click at [905, 383] on p "Country Club Macabi" at bounding box center [852, 387] width 204 height 17
click at [840, 384] on p "Country Club Macabi" at bounding box center [852, 387] width 204 height 17
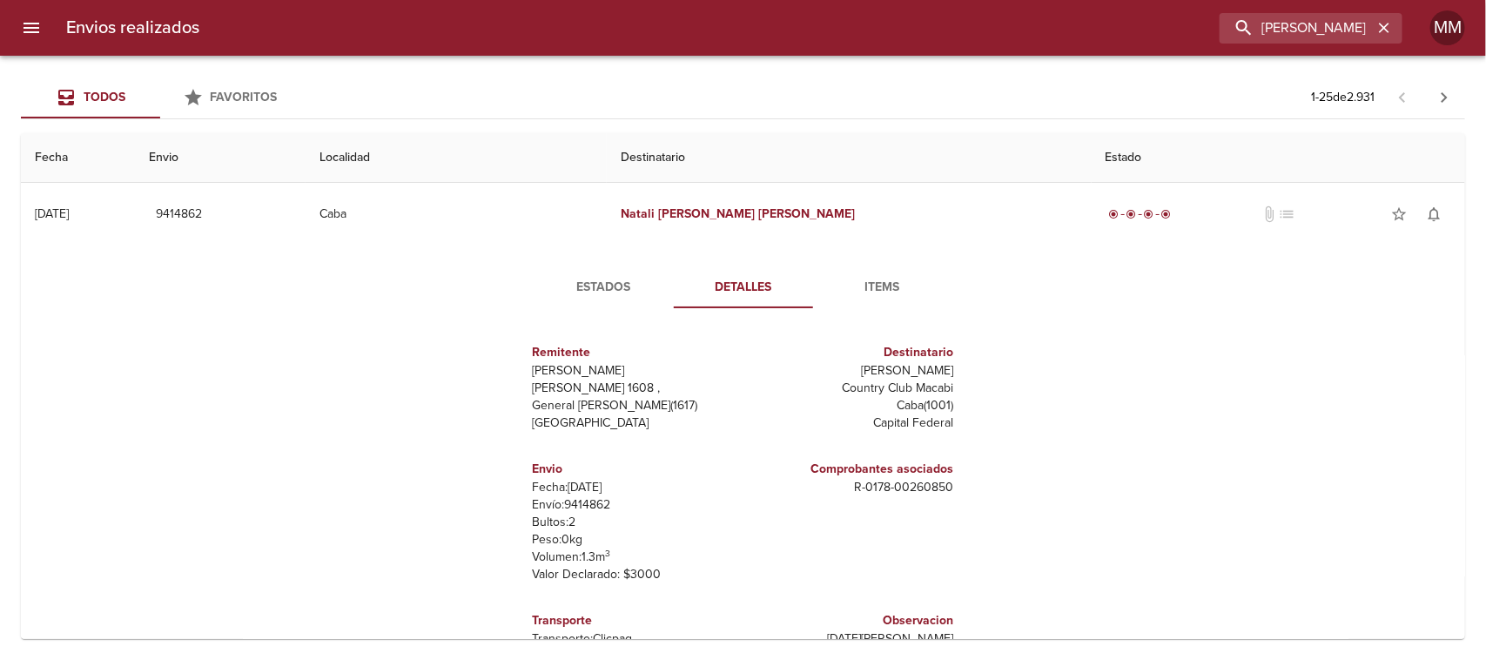
scroll to position [218, 0]
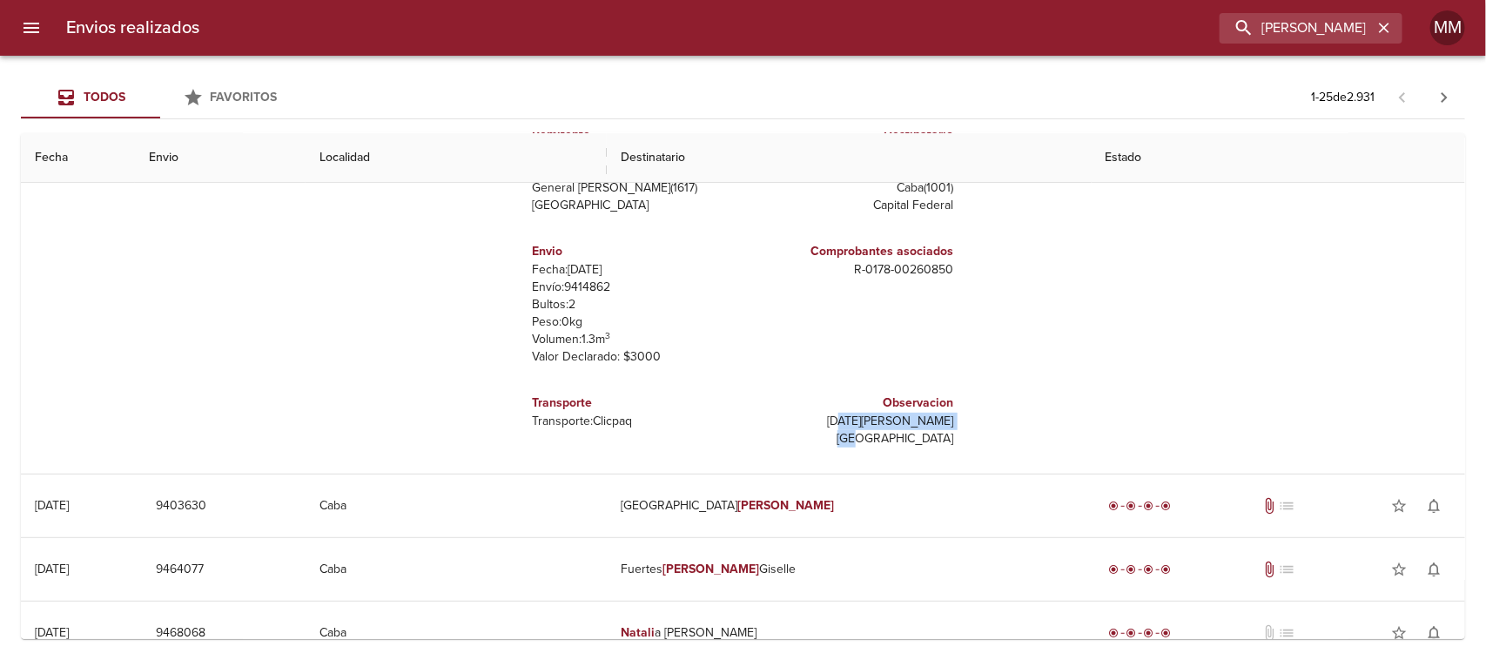
drag, startPoint x: 828, startPoint y: 419, endPoint x: 977, endPoint y: 415, distance: 149.7
click at [976, 415] on div "Estados Detalles Items Remitente [PERSON_NAME] [PERSON_NAME] 1608 , General [PE…" at bounding box center [743, 251] width 505 height 404
click at [997, 413] on div "Estados Detalles Items Remitente [PERSON_NAME] [PERSON_NAME] 1608 , General [PE…" at bounding box center [743, 251] width 1416 height 446
drag, startPoint x: 799, startPoint y: 422, endPoint x: 1017, endPoint y: 427, distance: 217.6
click at [1003, 427] on div "Estados Detalles Items Remitente [PERSON_NAME] [PERSON_NAME] 1608 , General [PE…" at bounding box center [743, 251] width 1416 height 446
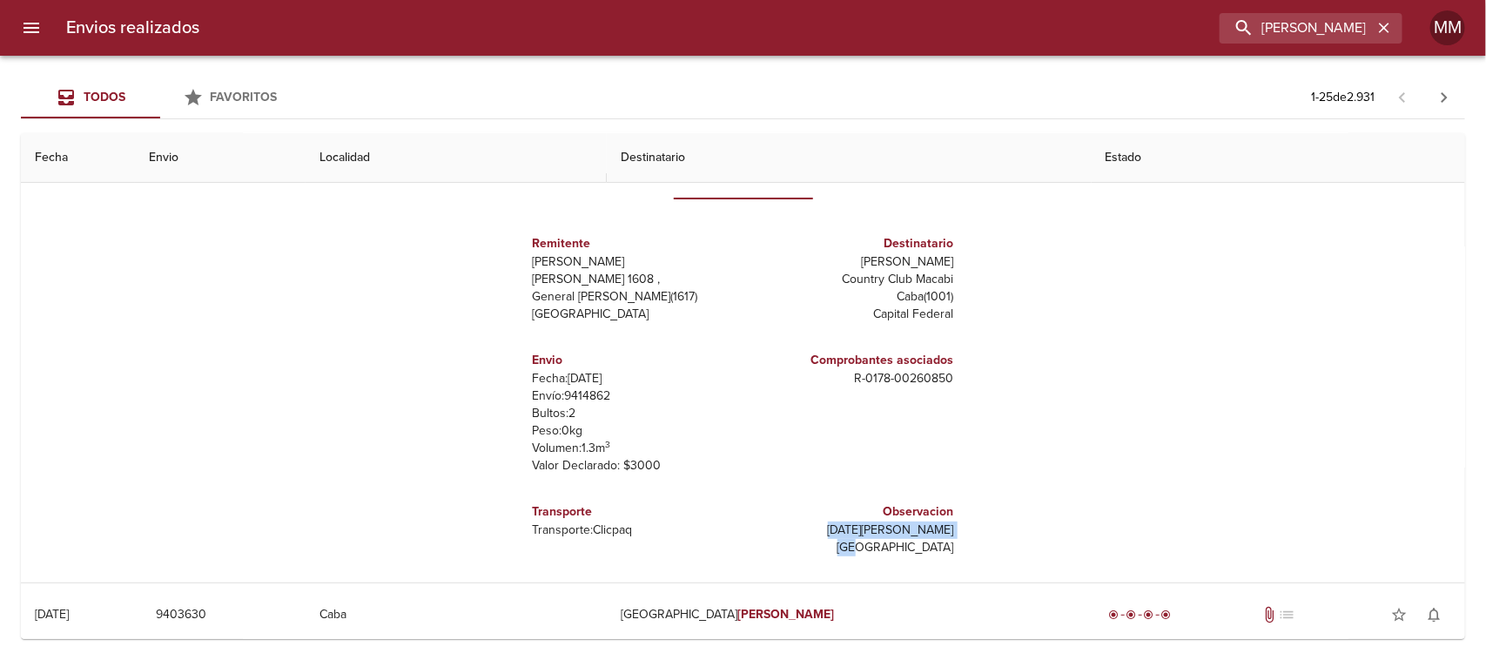
scroll to position [0, 0]
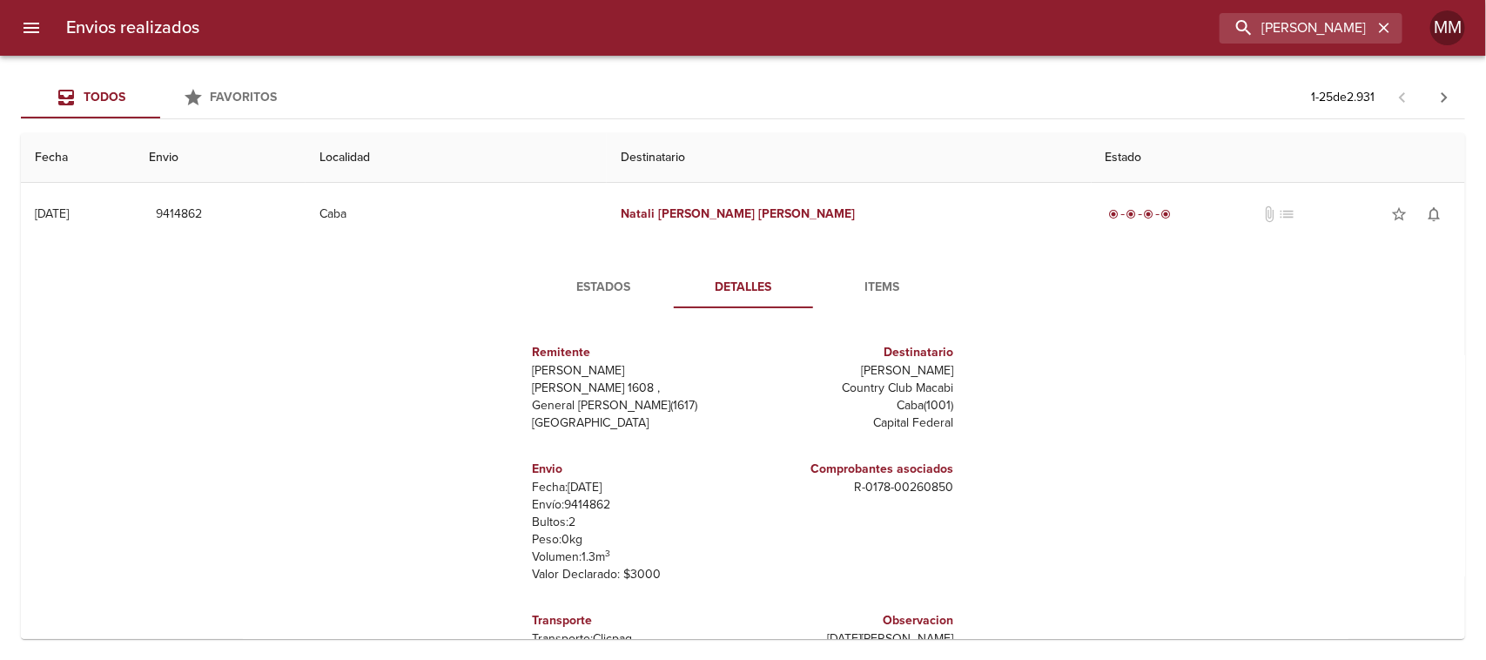
click at [827, 394] on p "Country Club Macabi" at bounding box center [852, 387] width 204 height 17
drag, startPoint x: 829, startPoint y: 393, endPoint x: 963, endPoint y: 390, distance: 134.1
click at [963, 390] on div "Remitente [PERSON_NAME] [PERSON_NAME][STREET_ADDRESS][PERSON_NAME] Destinatario…" at bounding box center [743, 496] width 480 height 348
click at [1299, 17] on input "[PERSON_NAME]" at bounding box center [1261, 28] width 223 height 30
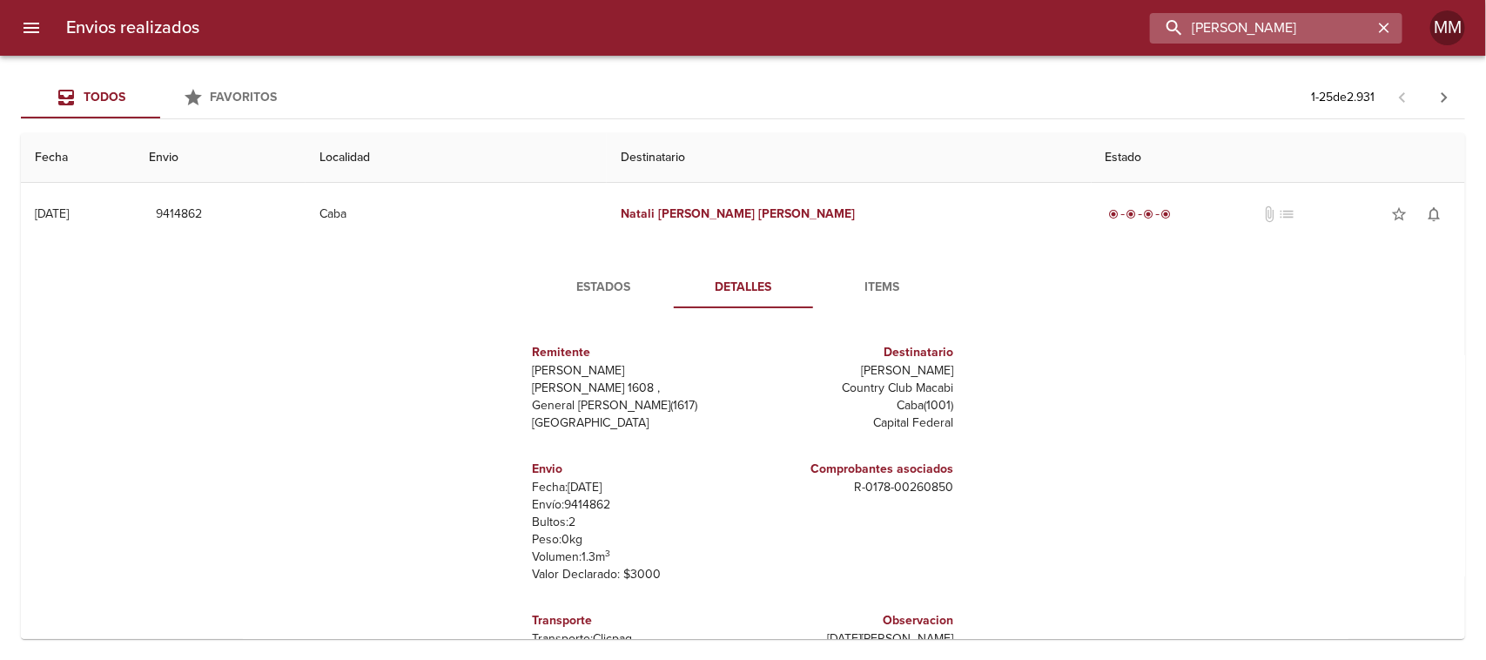
click at [1299, 17] on input "[PERSON_NAME]" at bounding box center [1261, 28] width 223 height 30
paste input "[PERSON_NAME]"
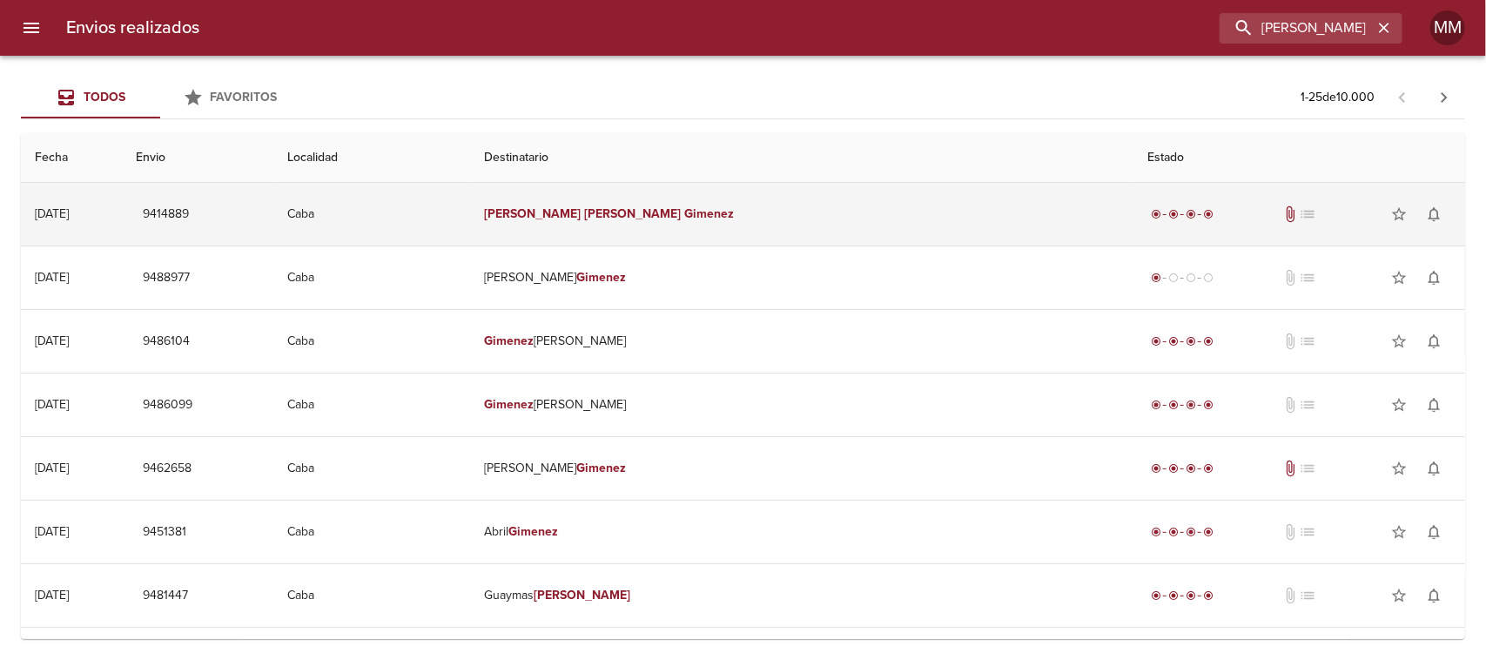
click at [681, 209] on em "[PERSON_NAME]" at bounding box center [632, 213] width 97 height 15
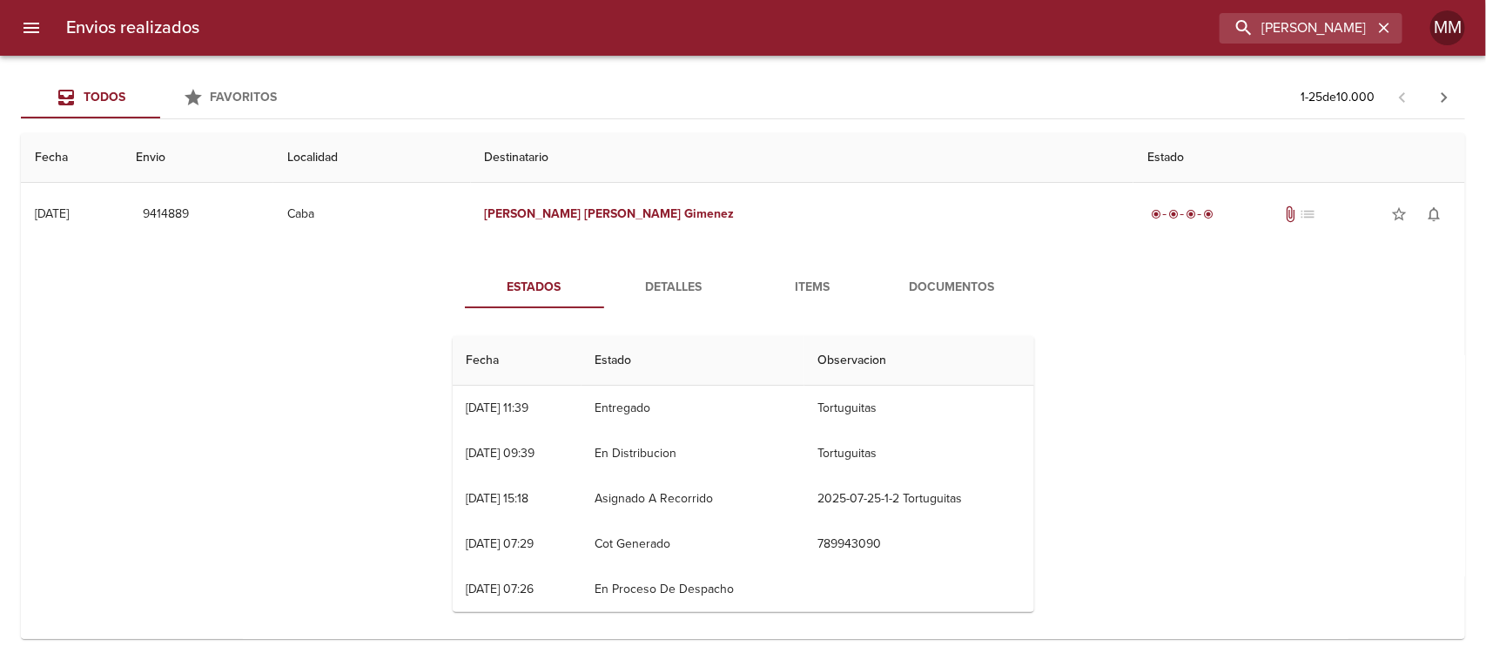
click at [667, 290] on span "Detalles" at bounding box center [673, 288] width 118 height 22
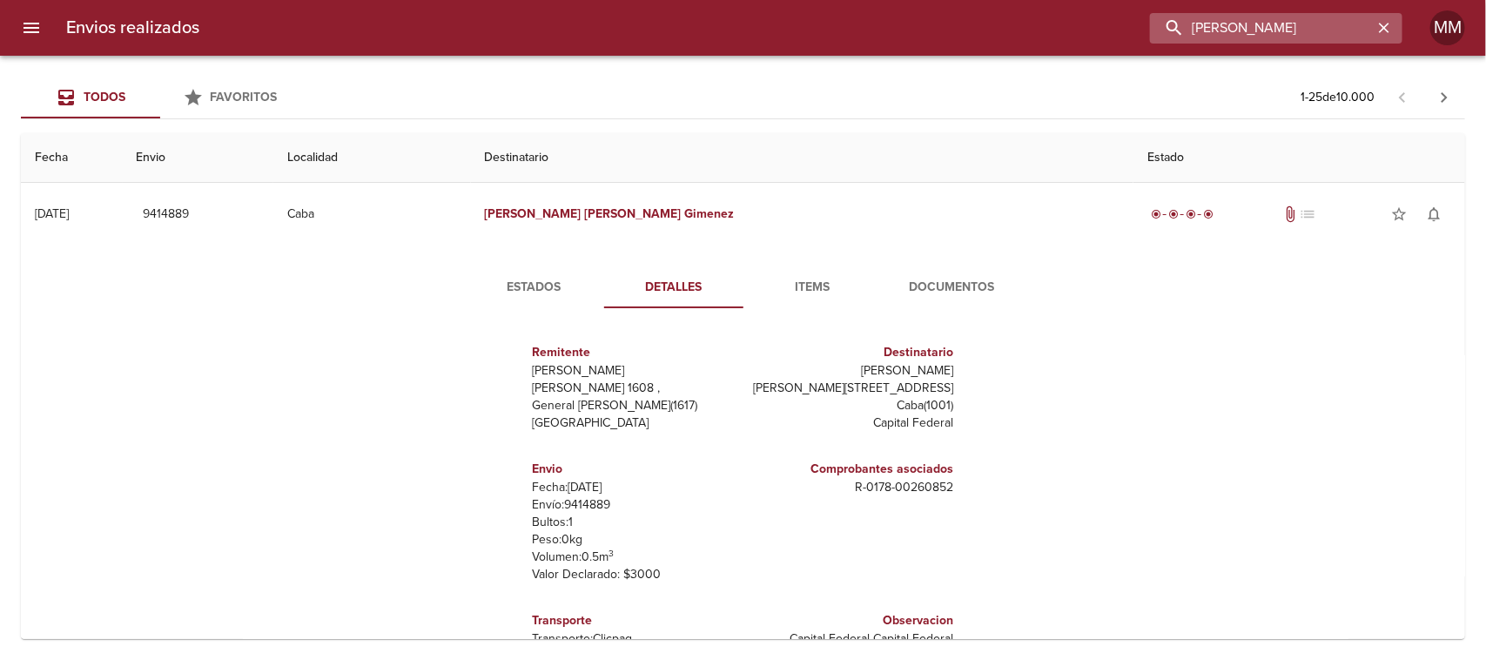
click at [1276, 28] on input "[PERSON_NAME]" at bounding box center [1261, 28] width 223 height 30
paste input "[PERSON_NAME]"
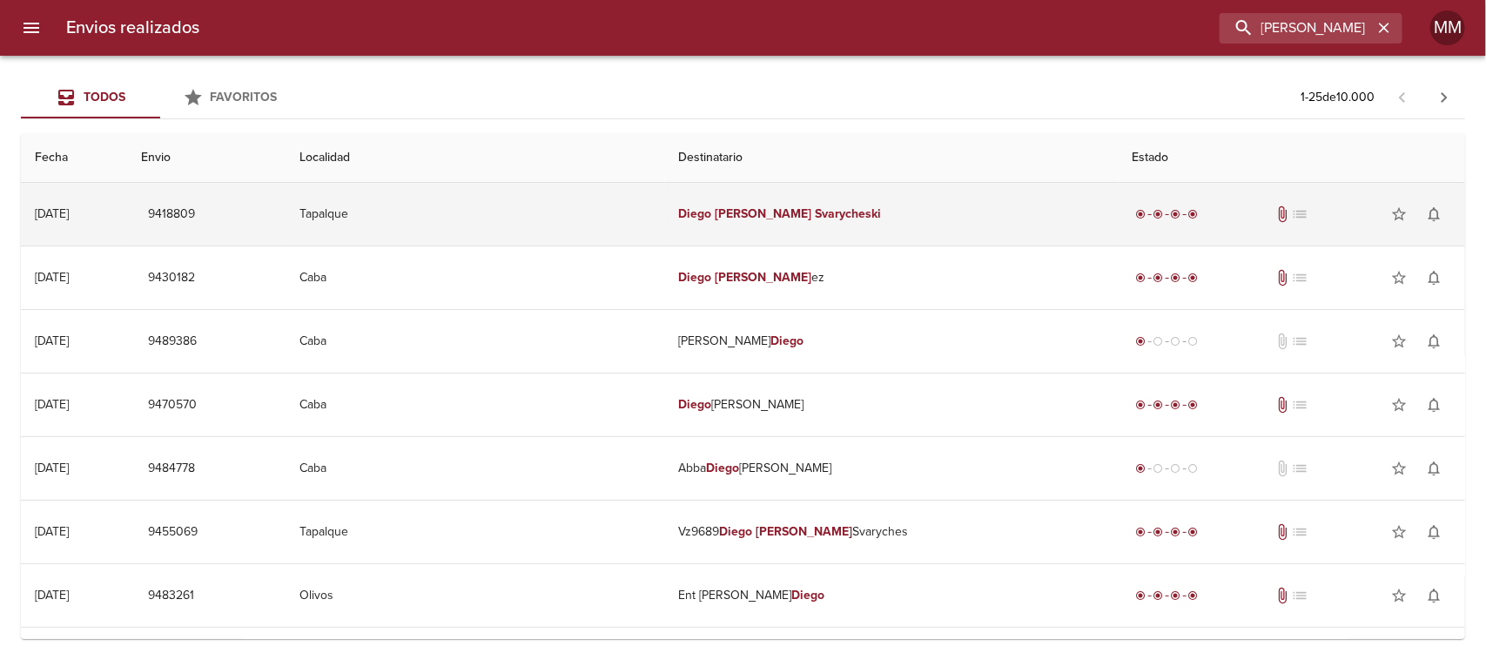
click at [733, 218] on em "[PERSON_NAME]" at bounding box center [763, 213] width 97 height 15
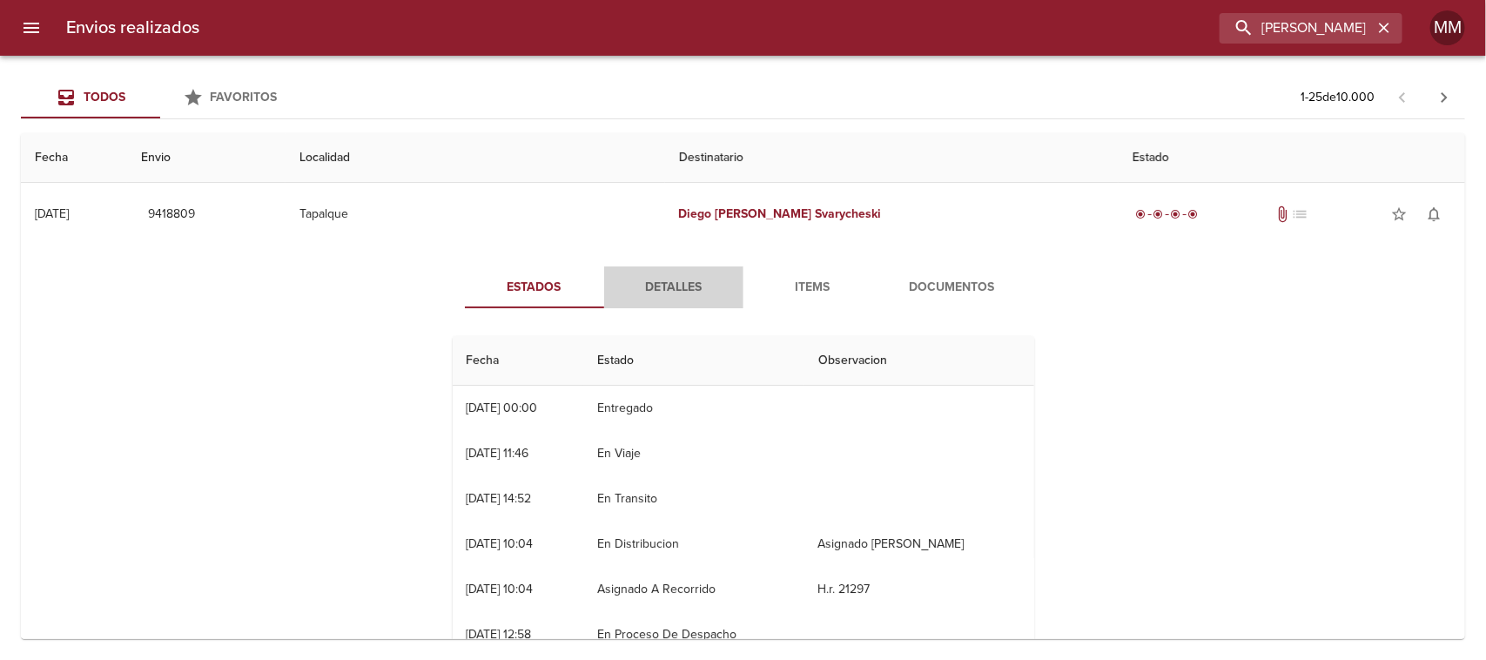
click at [694, 292] on span "Detalles" at bounding box center [673, 288] width 118 height 22
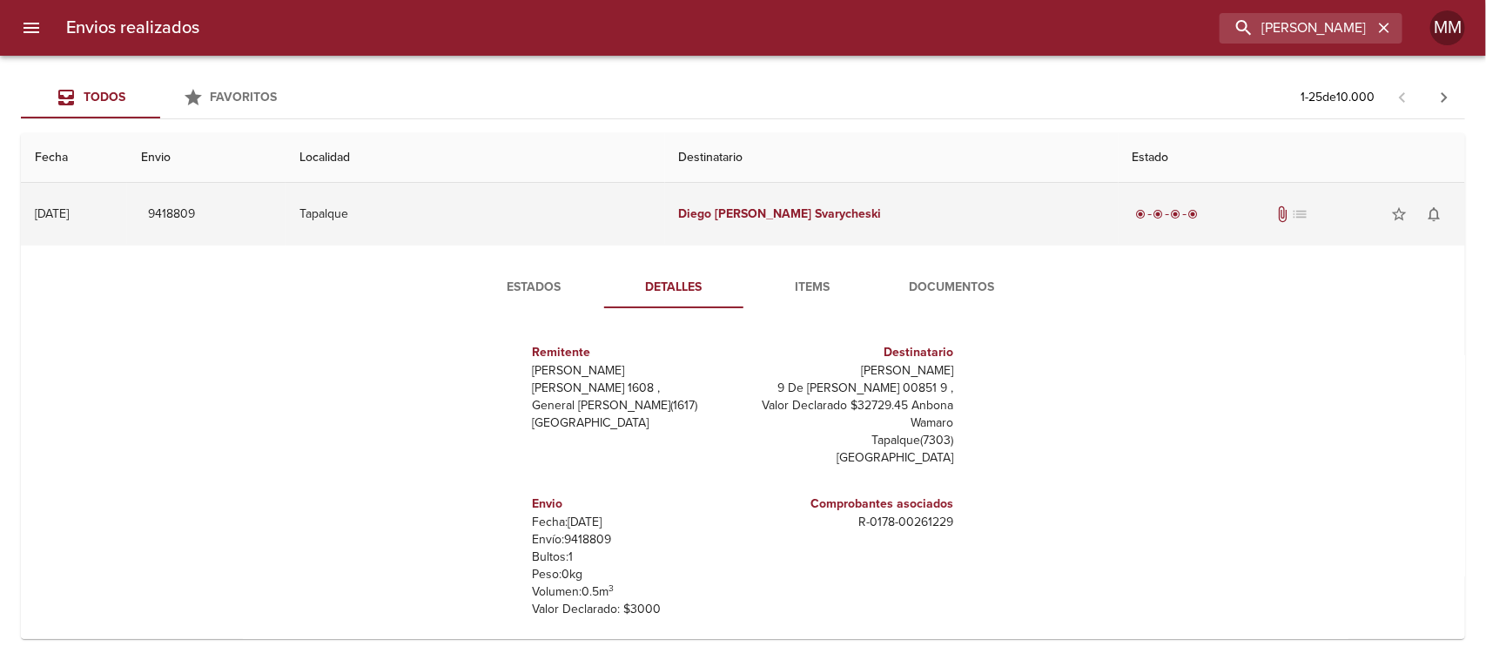
click at [741, 202] on td "[PERSON_NAME]" at bounding box center [891, 214] width 453 height 63
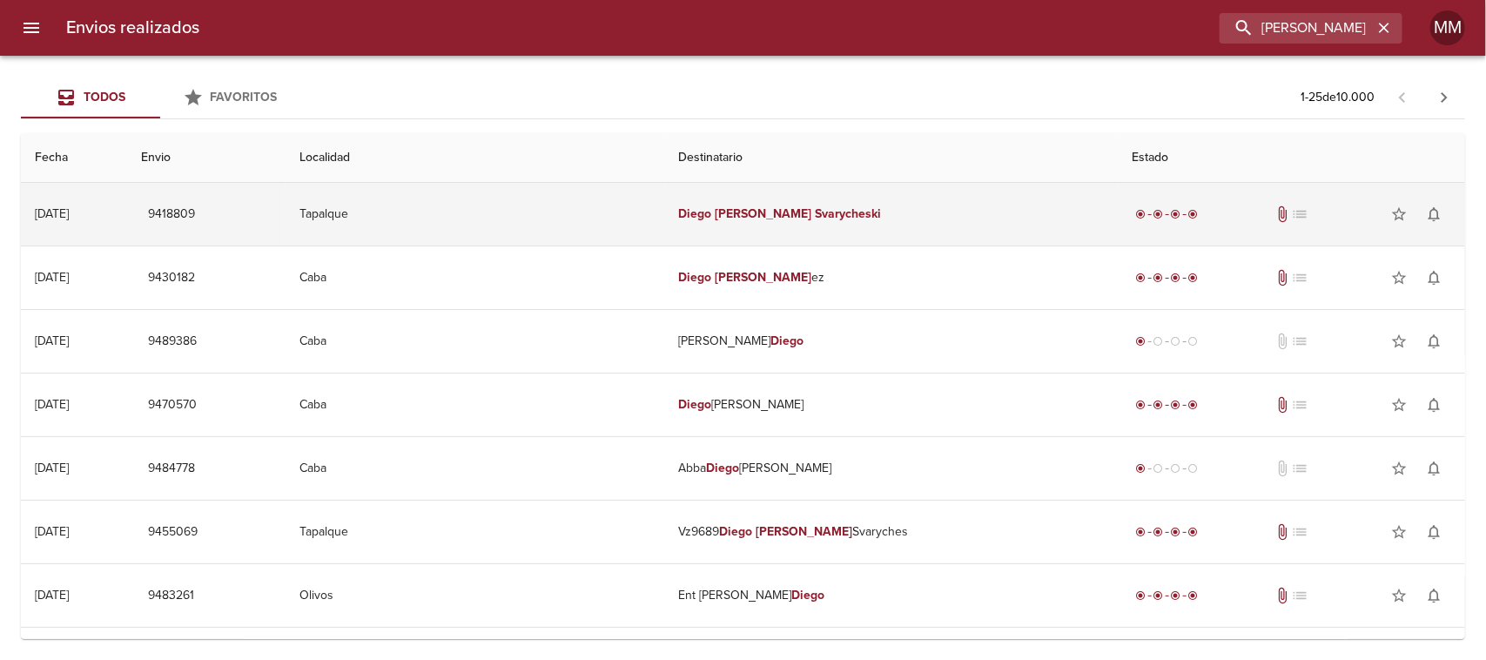
click at [744, 229] on td "[PERSON_NAME]" at bounding box center [891, 214] width 453 height 63
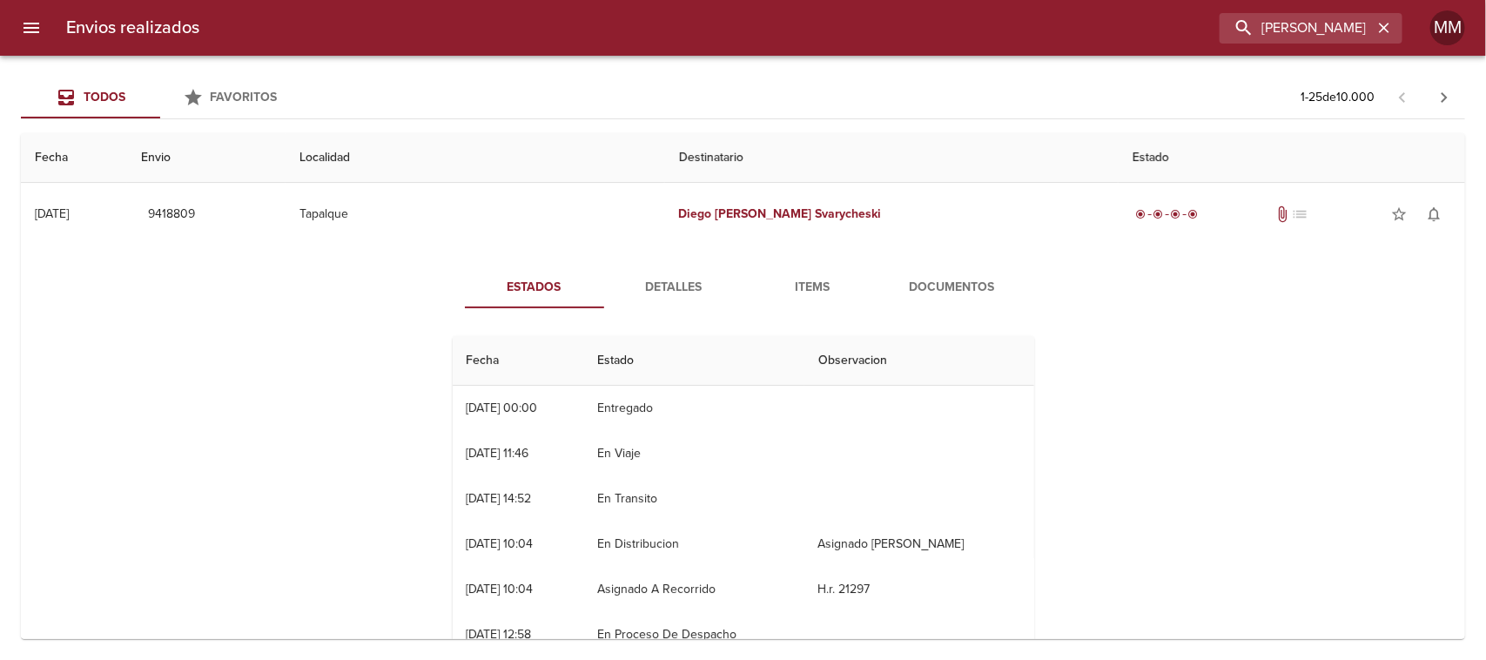
click at [645, 294] on span "Detalles" at bounding box center [673, 288] width 118 height 22
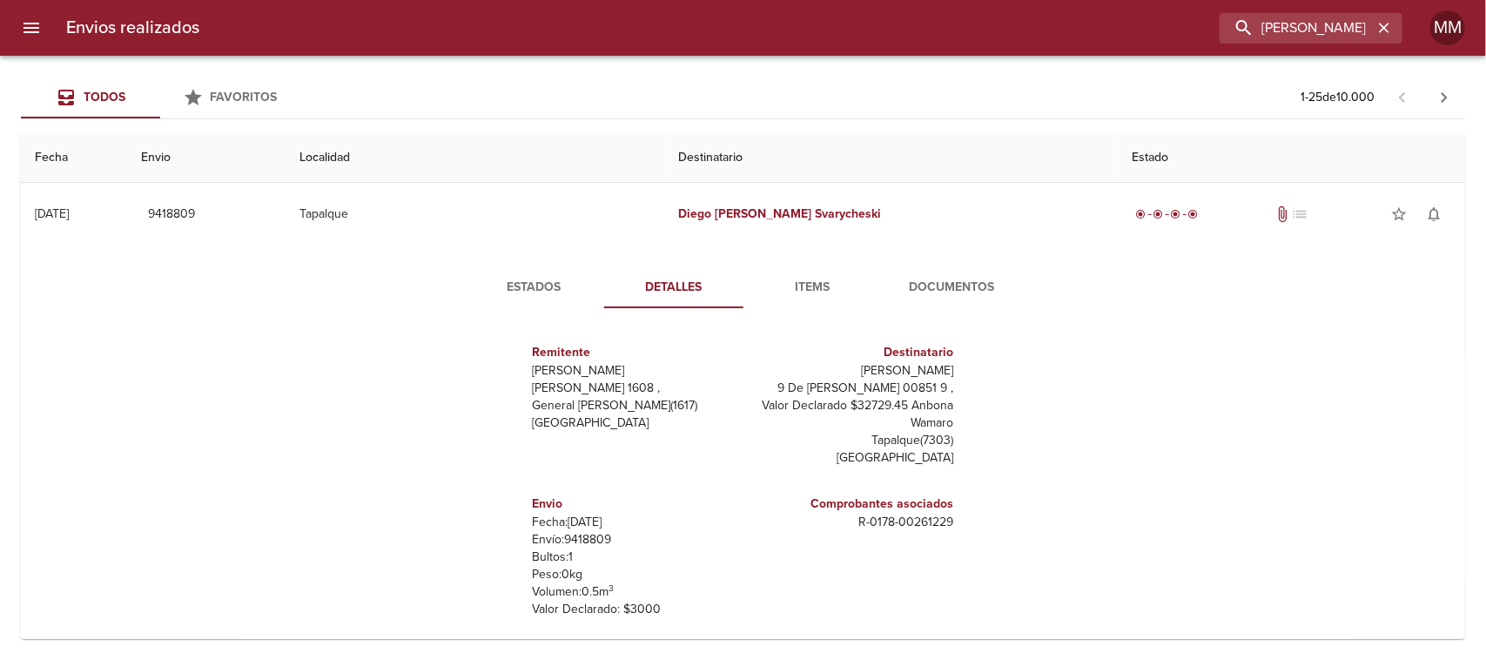
drag, startPoint x: 738, startPoint y: 388, endPoint x: 946, endPoint y: 376, distance: 208.4
click at [946, 376] on div "Remitente [PERSON_NAME] Raul [STREET_ADDRESS][PERSON_NAME] Destinatario [PERSON…" at bounding box center [743, 496] width 595 height 348
click at [962, 381] on div "Remitente [PERSON_NAME] Raul [STREET_ADDRESS][PERSON_NAME] Destinatario [PERSON…" at bounding box center [743, 496] width 595 height 348
drag, startPoint x: 744, startPoint y: 393, endPoint x: 837, endPoint y: 384, distance: 93.6
click at [837, 384] on p "9 De [PERSON_NAME] 00851 9 , Valor Declarado $32729.45 Anbona Wamaro" at bounding box center [852, 405] width 204 height 52
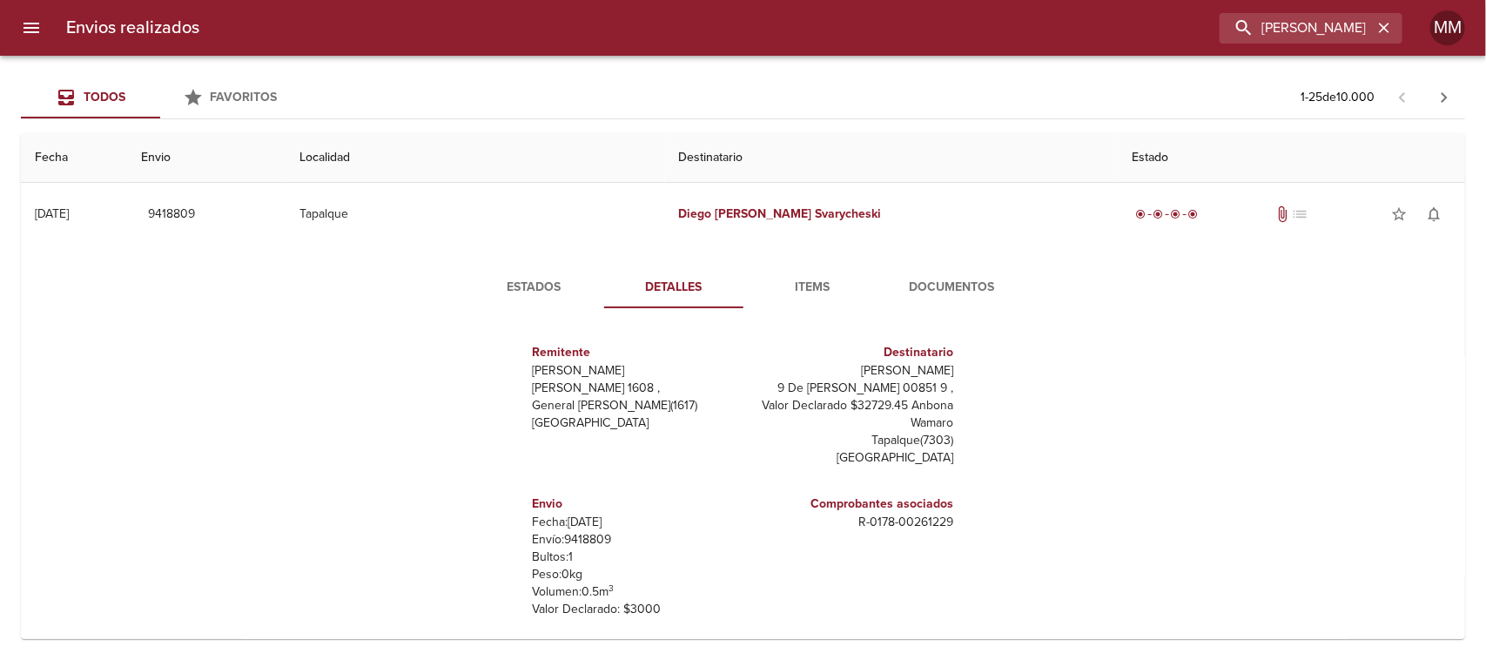
click at [862, 389] on p "9 De [PERSON_NAME] 00851 9 , Valor Declarado $32729.45 Anbona Wamaro" at bounding box center [852, 405] width 204 height 52
drag, startPoint x: 832, startPoint y: 387, endPoint x: 703, endPoint y: 379, distance: 129.1
click at [714, 381] on div "Remitente [PERSON_NAME] Raul [STREET_ADDRESS][PERSON_NAME] Destinatario [PERSON…" at bounding box center [743, 496] width 435 height 334
click at [863, 379] on p "9 De [PERSON_NAME] 00851 9 , Valor Declarado $32729.45 Anbona Wamaro" at bounding box center [852, 405] width 204 height 52
drag, startPoint x: 838, startPoint y: 386, endPoint x: 741, endPoint y: 385, distance: 97.5
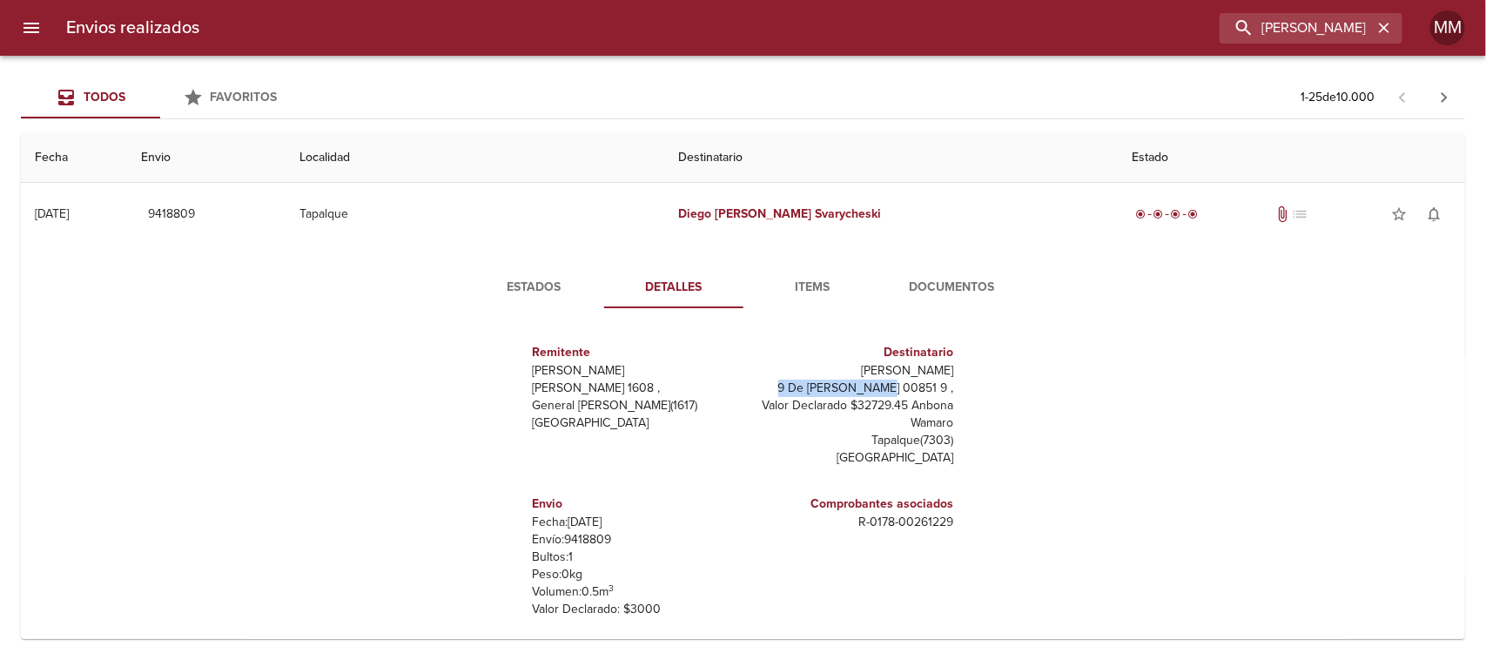
click at [750, 385] on p "9 De [PERSON_NAME] 00851 9 , Valor Declarado $32729.45 Anbona Wamaro" at bounding box center [852, 405] width 204 height 52
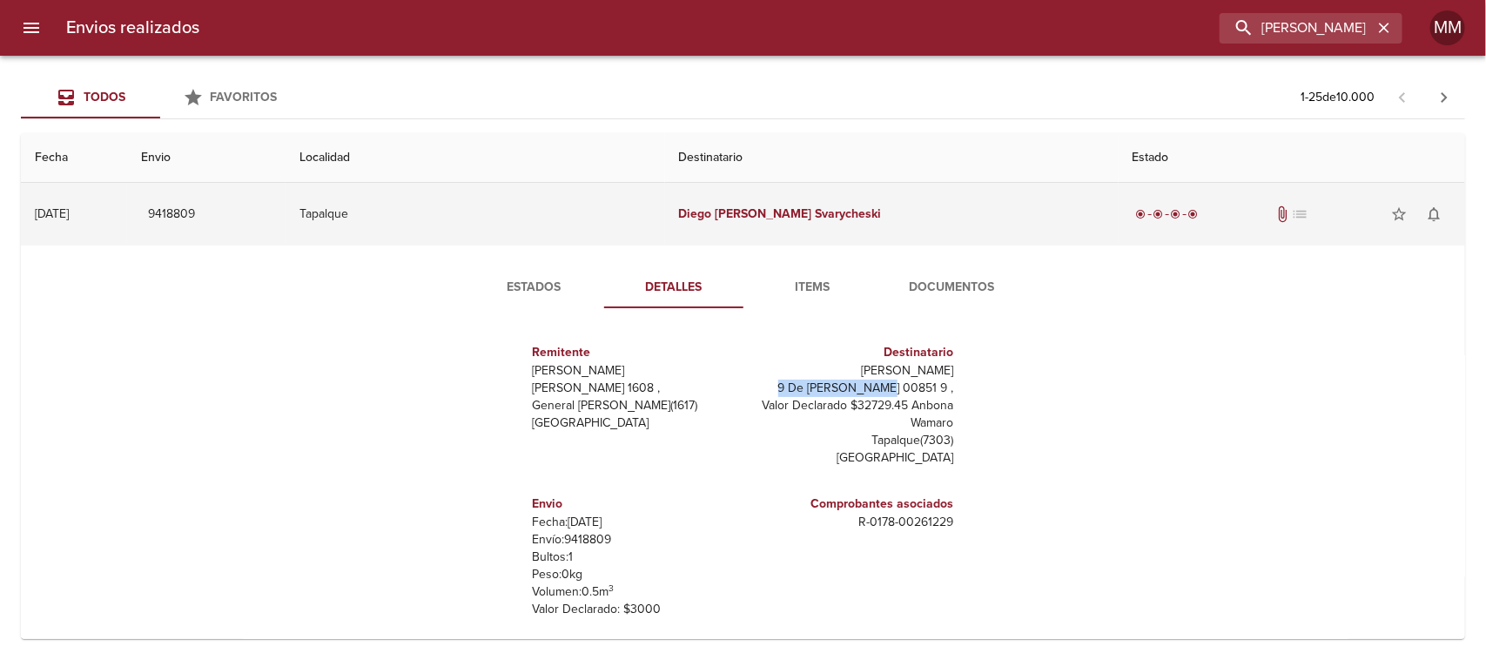
click at [828, 220] on td "[PERSON_NAME]" at bounding box center [891, 214] width 453 height 63
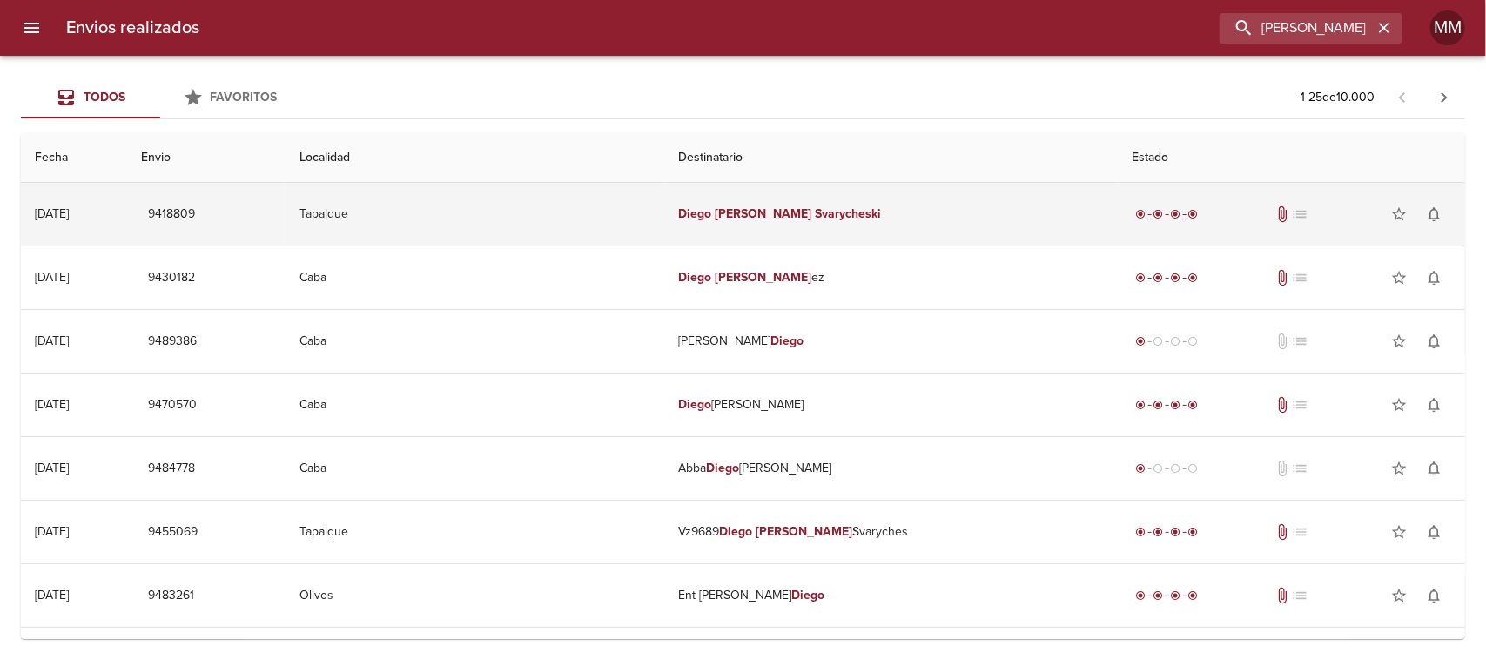
click at [688, 218] on td "[PERSON_NAME]" at bounding box center [891, 214] width 453 height 63
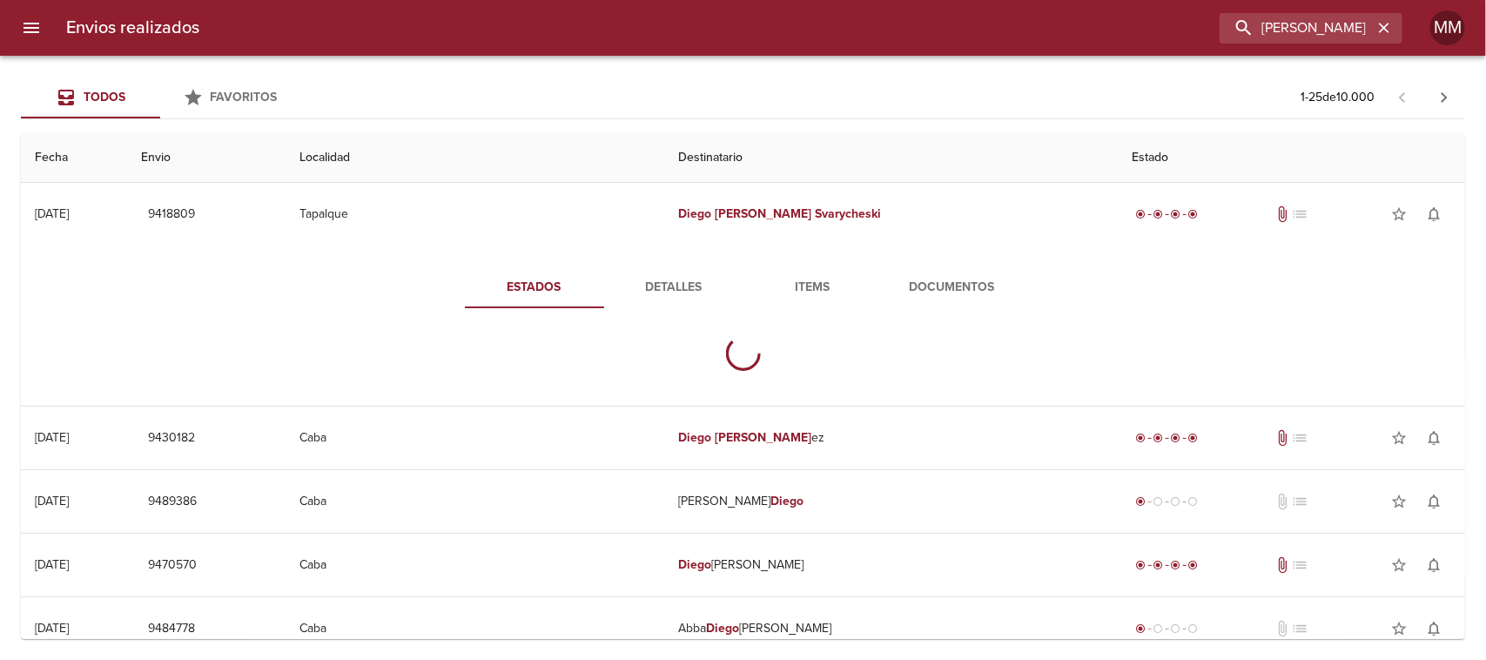
click at [498, 288] on span "Estados" at bounding box center [534, 288] width 118 height 22
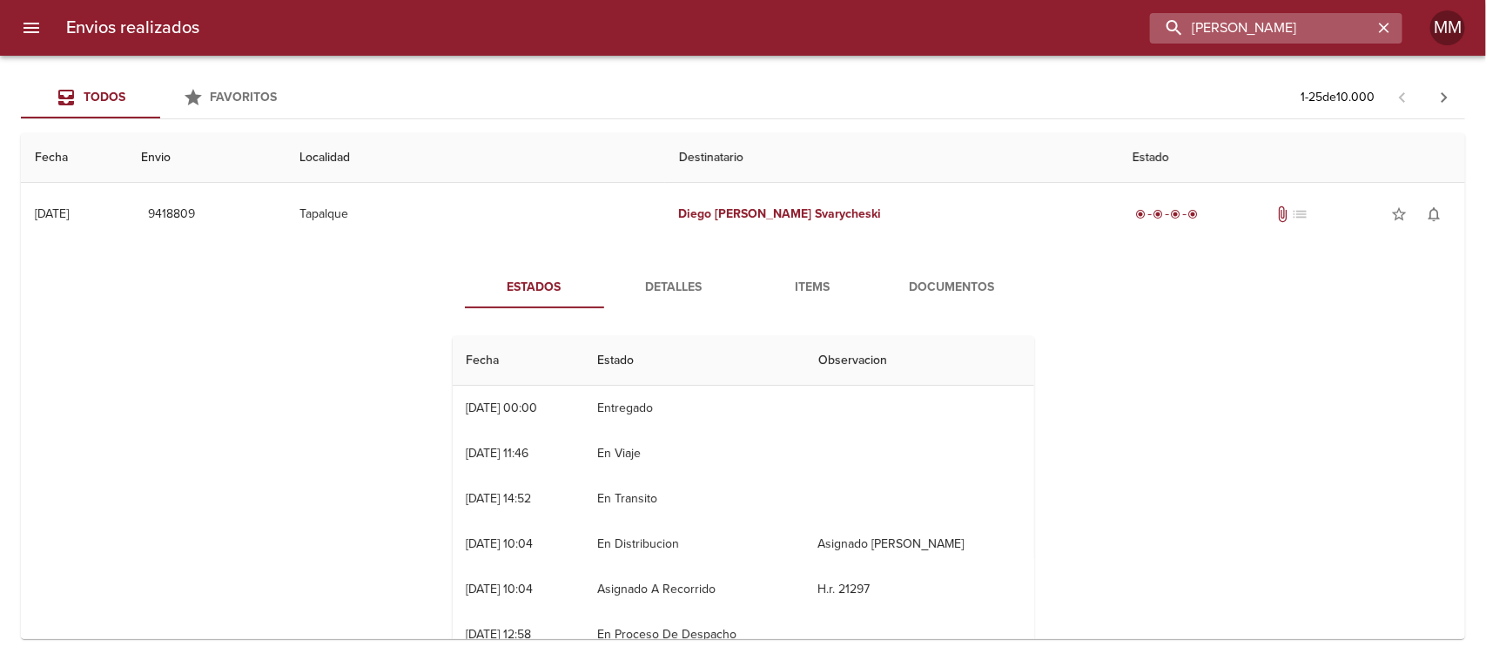
click at [1299, 27] on input "[PERSON_NAME]" at bounding box center [1261, 28] width 223 height 30
paste input "[PERSON_NAME]"
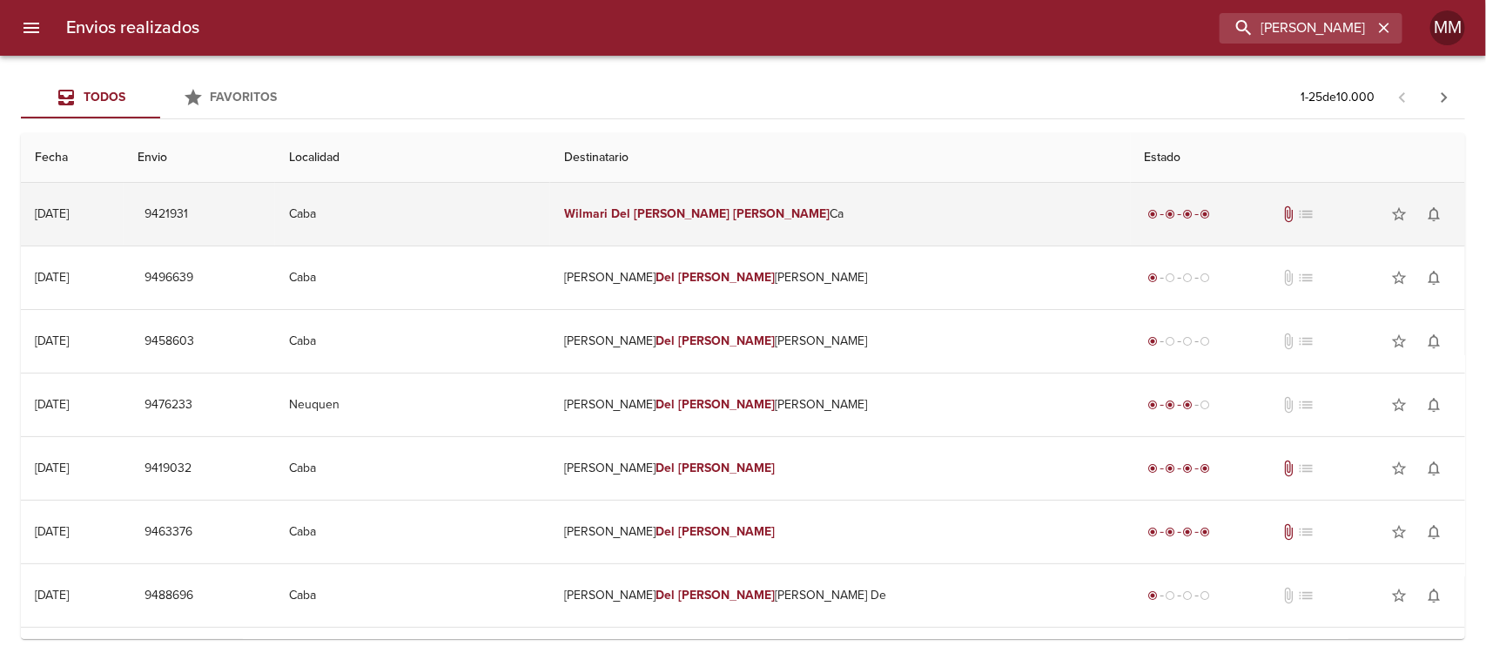
click at [730, 211] on em "[PERSON_NAME]" at bounding box center [682, 213] width 97 height 15
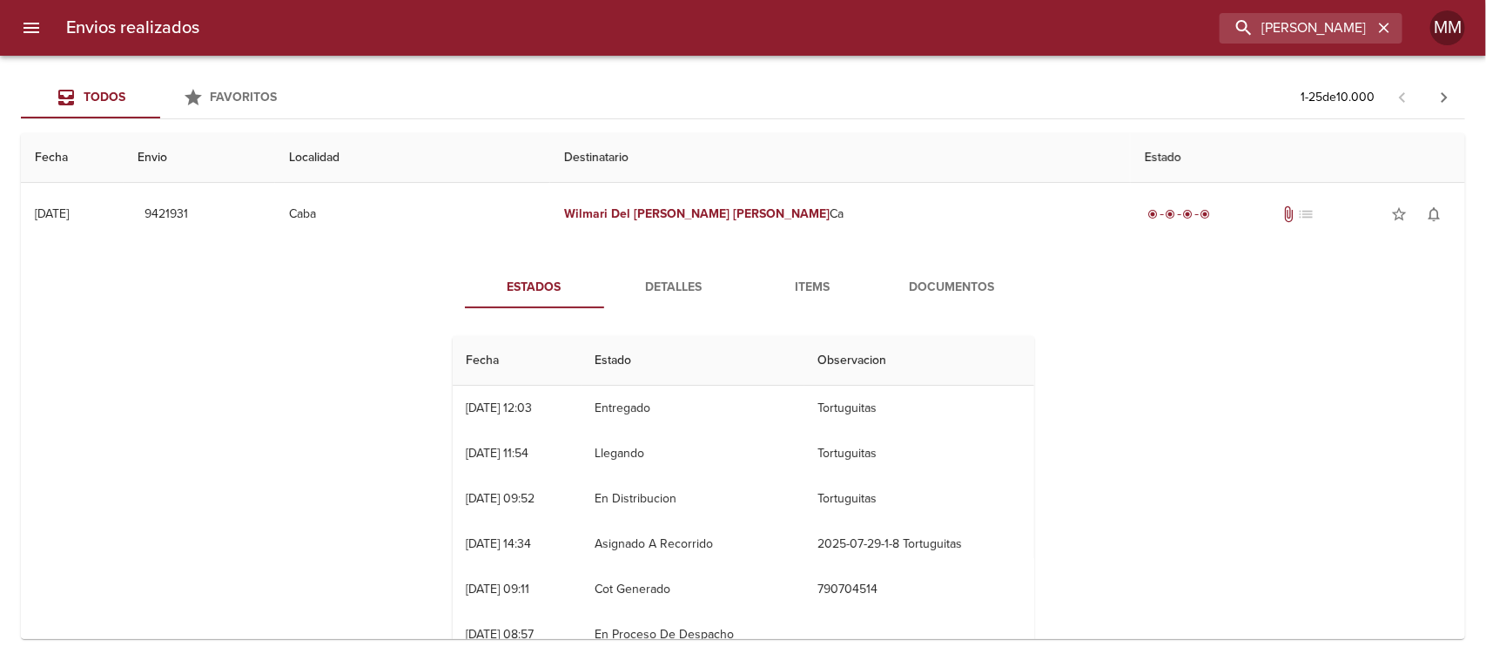
click at [688, 272] on button "Detalles" at bounding box center [673, 287] width 139 height 42
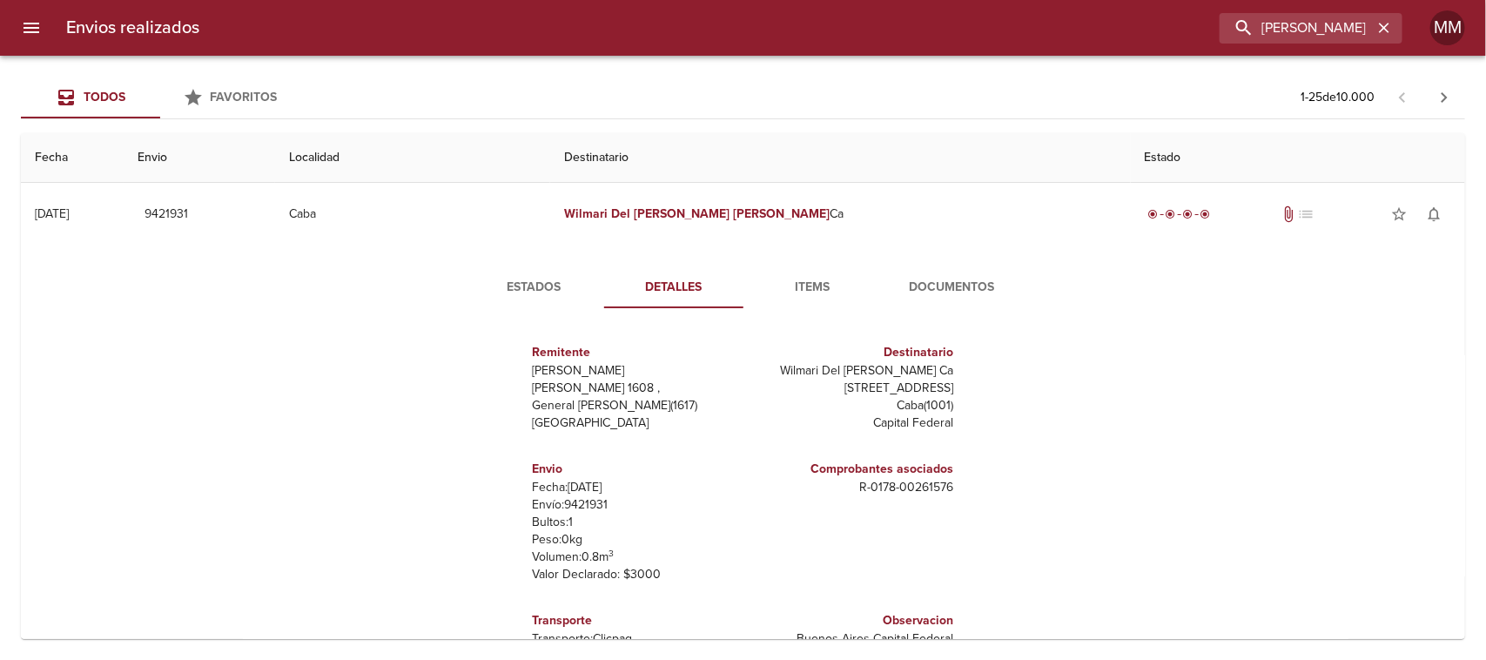
click at [529, 285] on span "Estados" at bounding box center [534, 288] width 118 height 22
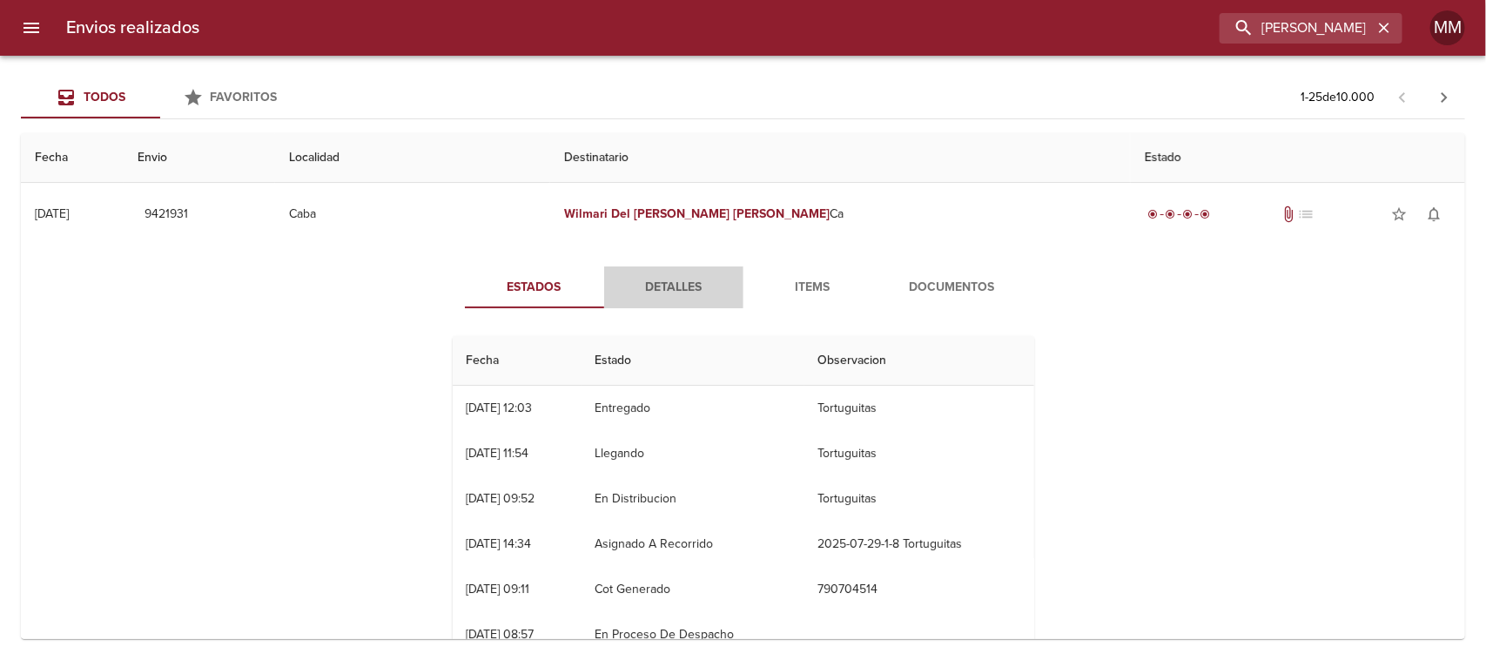
click at [659, 296] on span "Detalles" at bounding box center [673, 288] width 118 height 22
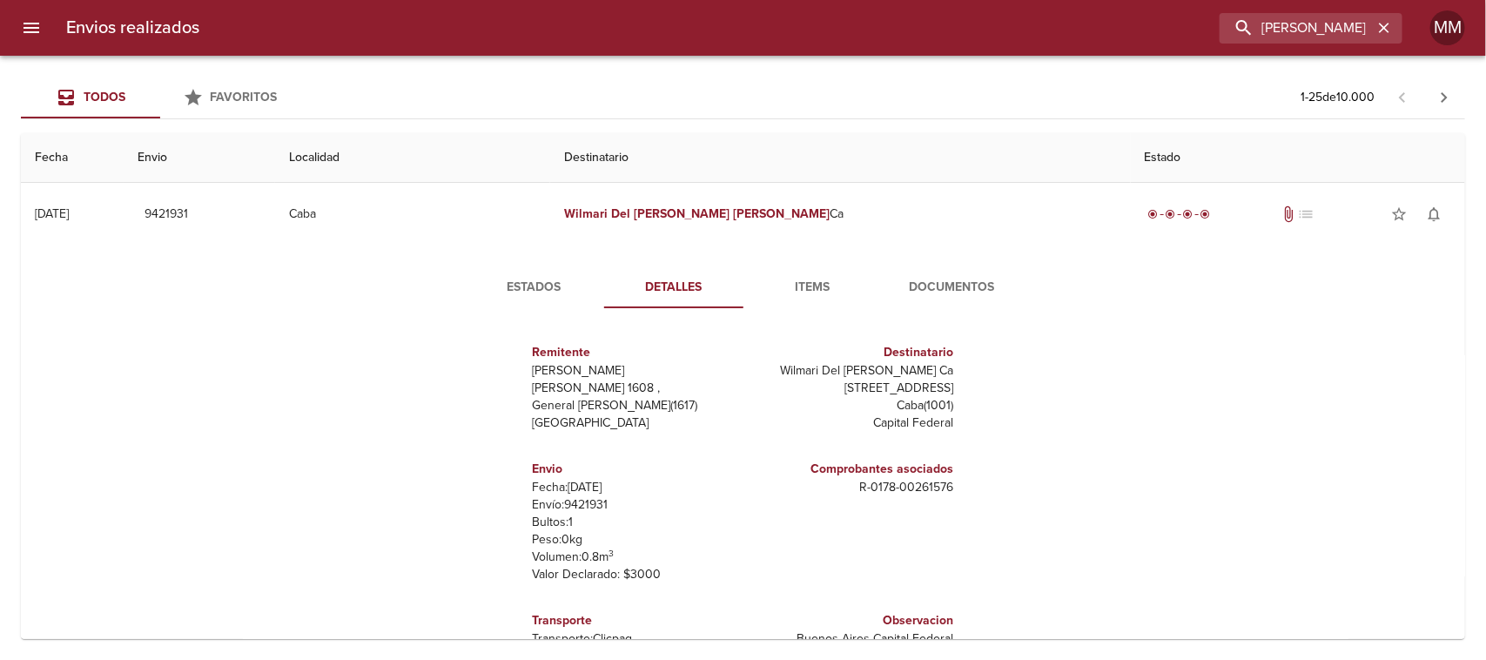
drag, startPoint x: 794, startPoint y: 390, endPoint x: 945, endPoint y: 390, distance: 151.4
click at [945, 390] on p "[STREET_ADDRESS]" at bounding box center [852, 387] width 204 height 17
click at [519, 280] on span "Estados" at bounding box center [534, 288] width 118 height 22
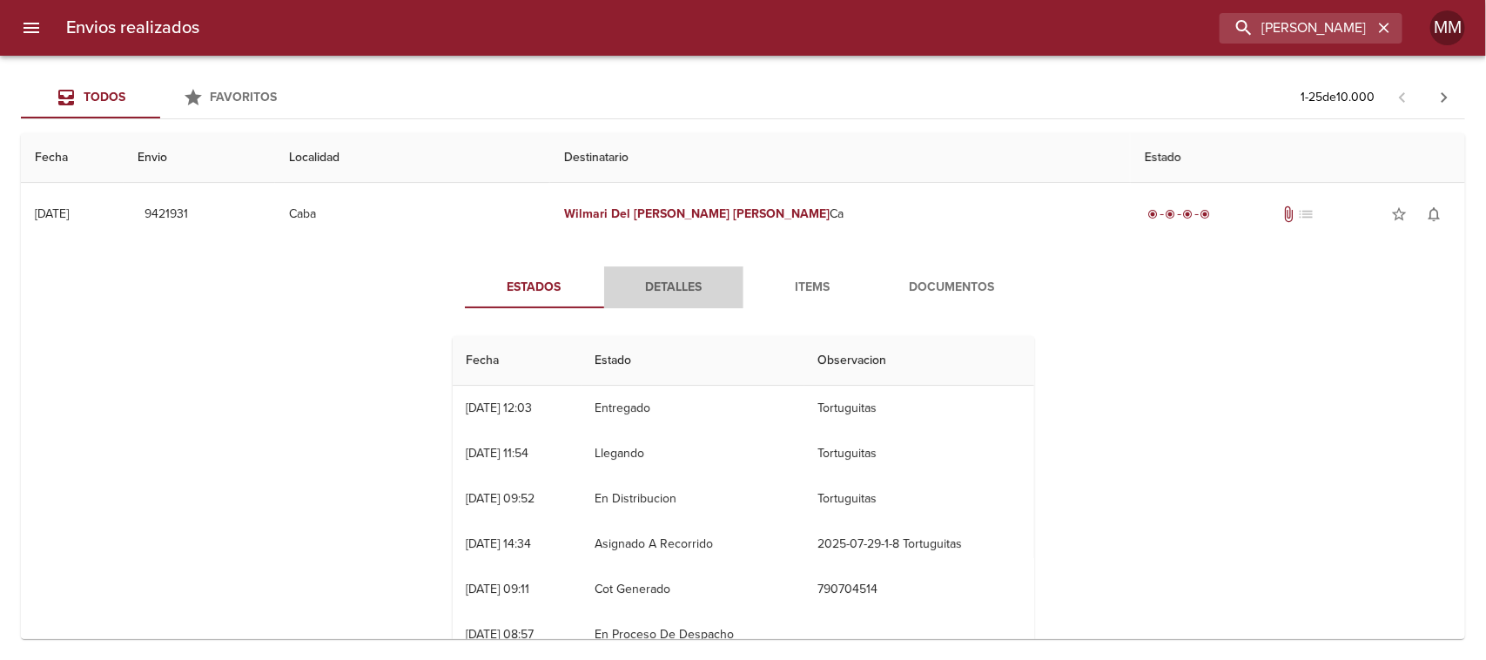
click at [654, 288] on span "Detalles" at bounding box center [673, 288] width 118 height 22
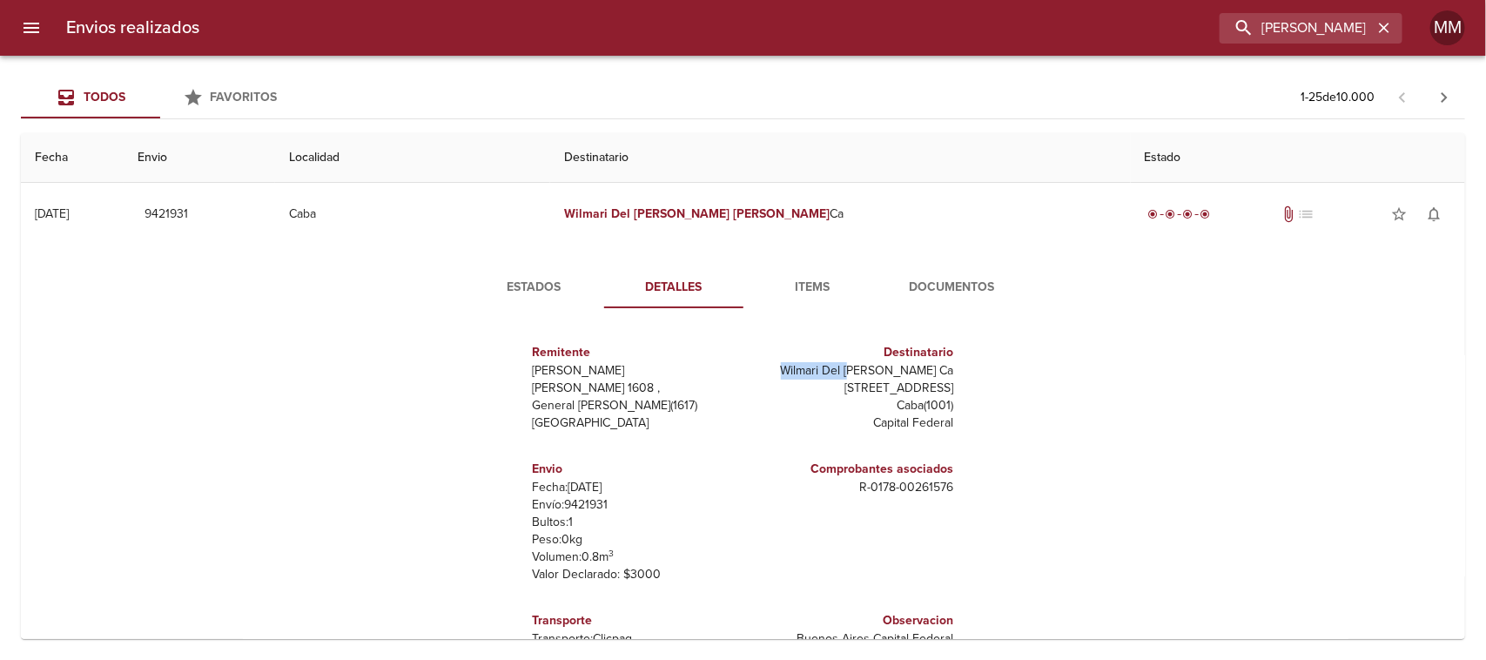
drag, startPoint x: 789, startPoint y: 376, endPoint x: 884, endPoint y: 380, distance: 95.0
click at [884, 380] on div "Destinatario Wilmari [PERSON_NAME] Ca [STREET_ADDRESS]" at bounding box center [852, 387] width 204 height 103
click at [899, 381] on p "[STREET_ADDRESS]" at bounding box center [852, 387] width 204 height 17
drag, startPoint x: 793, startPoint y: 388, endPoint x: 953, endPoint y: 389, distance: 160.1
click at [953, 389] on div "Remitente Wamaro Tortuguitas [PERSON_NAME][STREET_ADDRESS][PERSON_NAME] Destina…" at bounding box center [743, 495] width 595 height 346
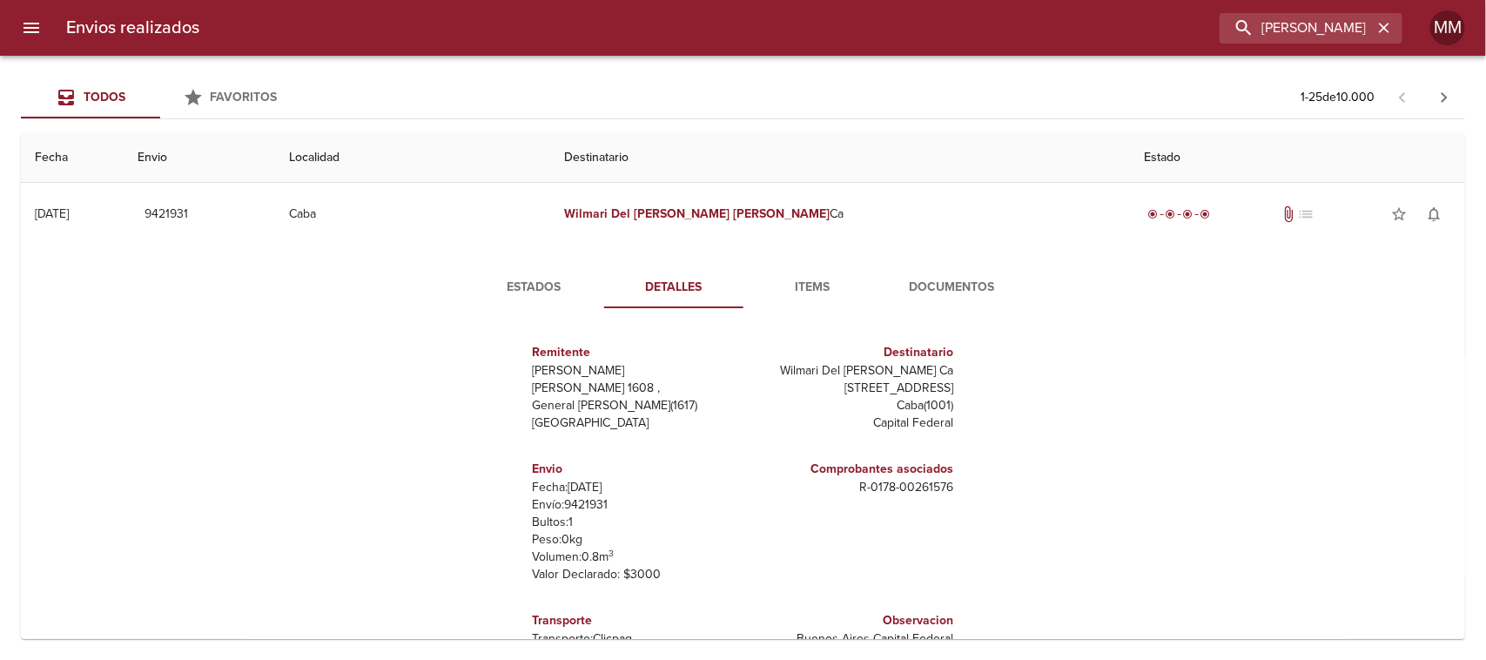
click at [984, 396] on div "Remitente Wamaro Tortuguitas [PERSON_NAME][STREET_ADDRESS][PERSON_NAME] Destina…" at bounding box center [743, 495] width 595 height 346
drag, startPoint x: 796, startPoint y: 386, endPoint x: 963, endPoint y: 384, distance: 167.1
click at [963, 384] on div "Remitente Wamaro Tortuguitas [PERSON_NAME][STREET_ADDRESS][PERSON_NAME] Destina…" at bounding box center [743, 495] width 595 height 346
click at [1292, 27] on input "[PERSON_NAME]" at bounding box center [1261, 28] width 223 height 30
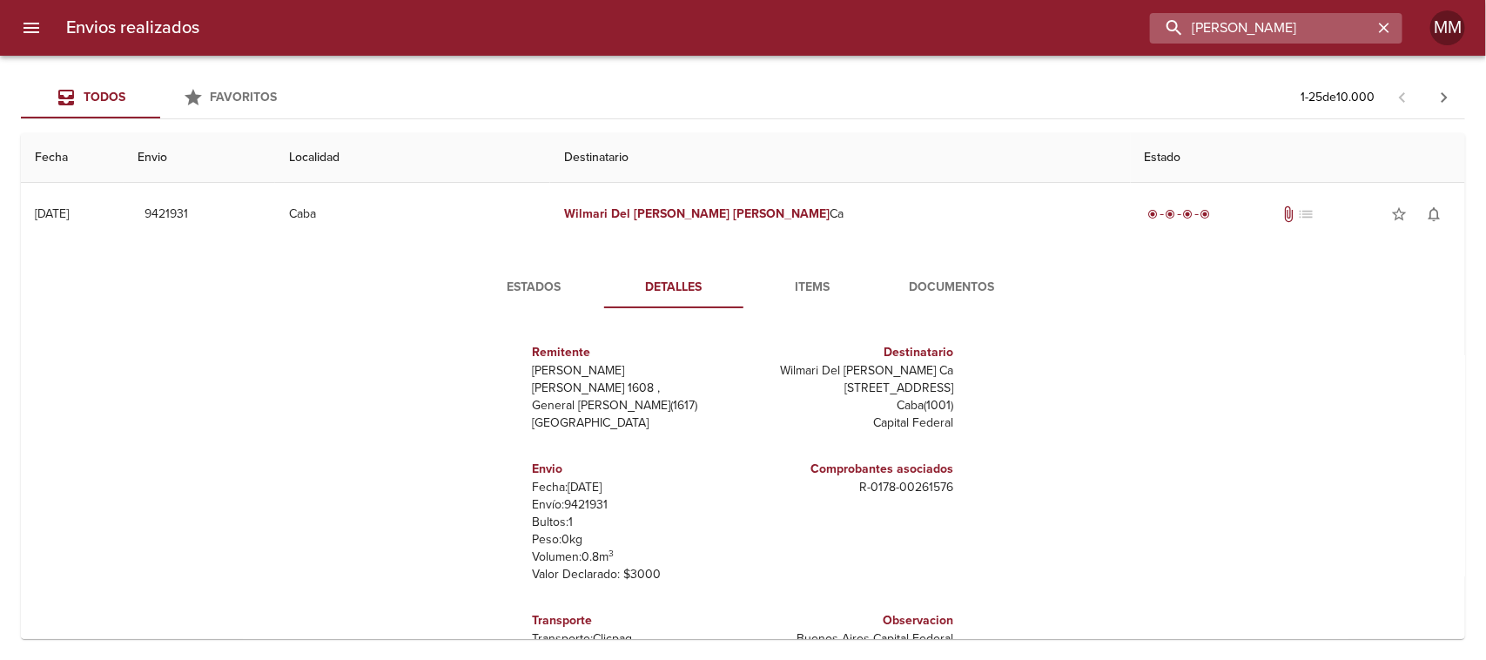
click at [1291, 27] on input "[PERSON_NAME]" at bounding box center [1261, 28] width 223 height 30
paste input "[PERSON_NAME]"
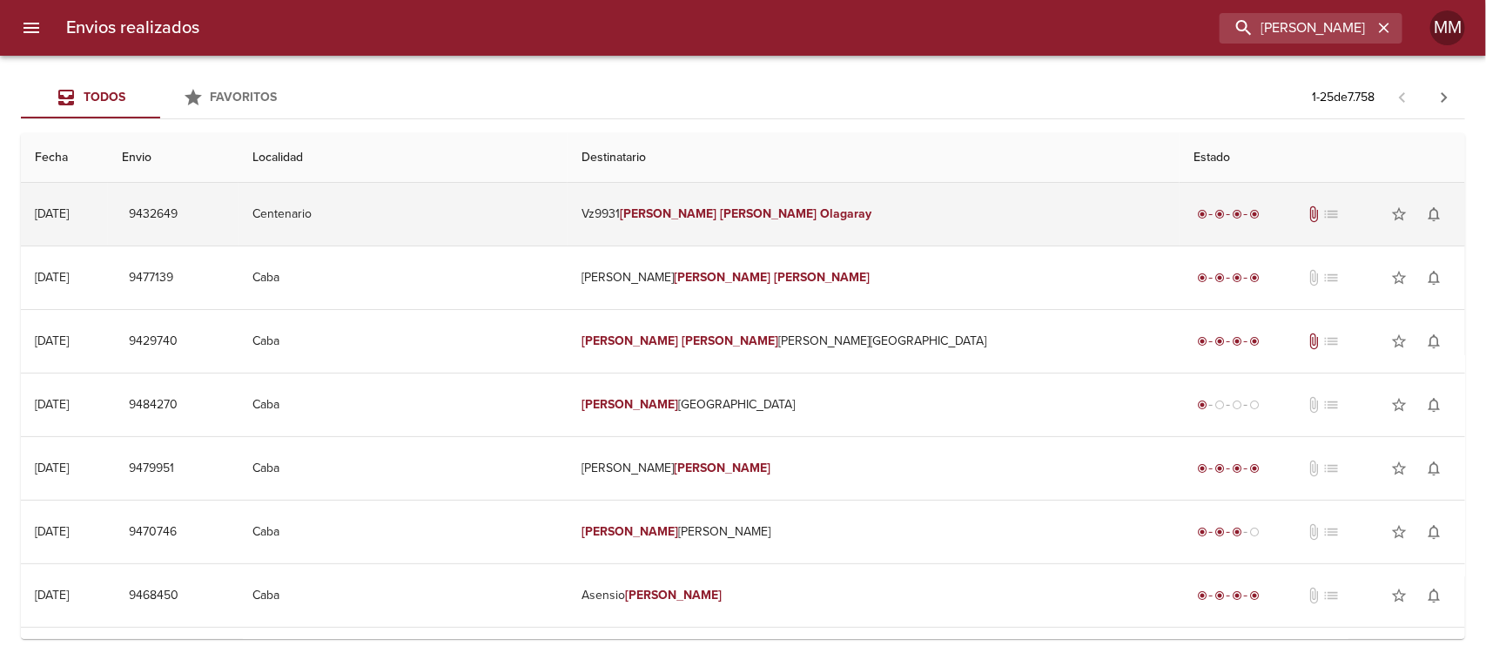
click at [746, 222] on td "Vz9931 [PERSON_NAME]" at bounding box center [873, 214] width 612 height 63
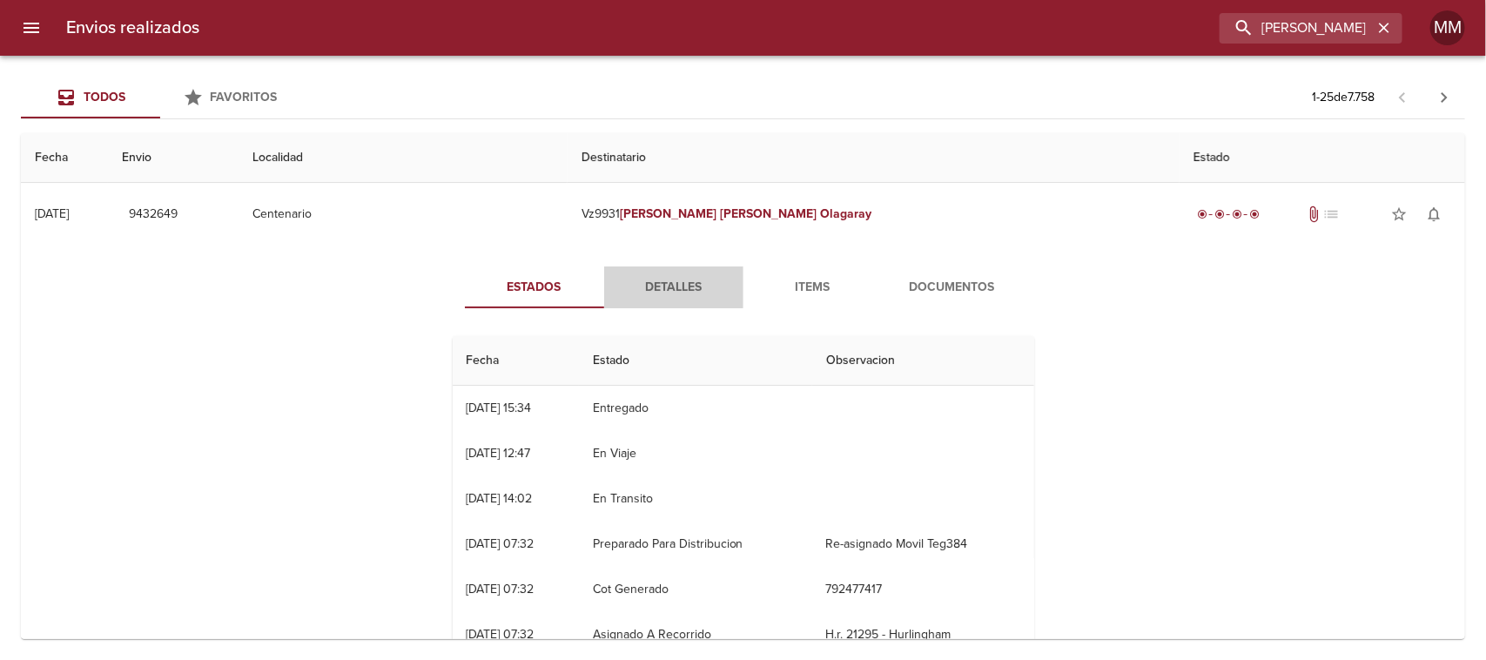
click at [662, 292] on span "Detalles" at bounding box center [673, 288] width 118 height 22
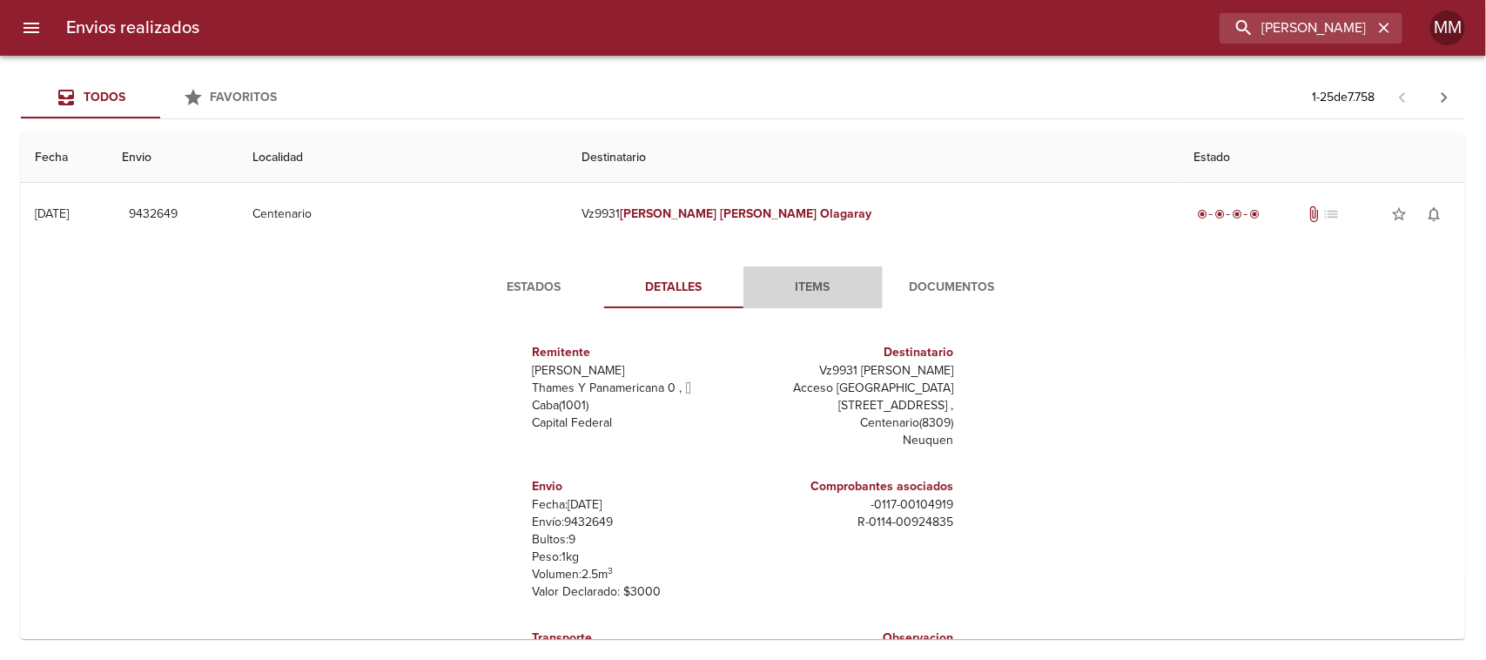
click at [832, 306] on button "Items" at bounding box center [812, 287] width 139 height 42
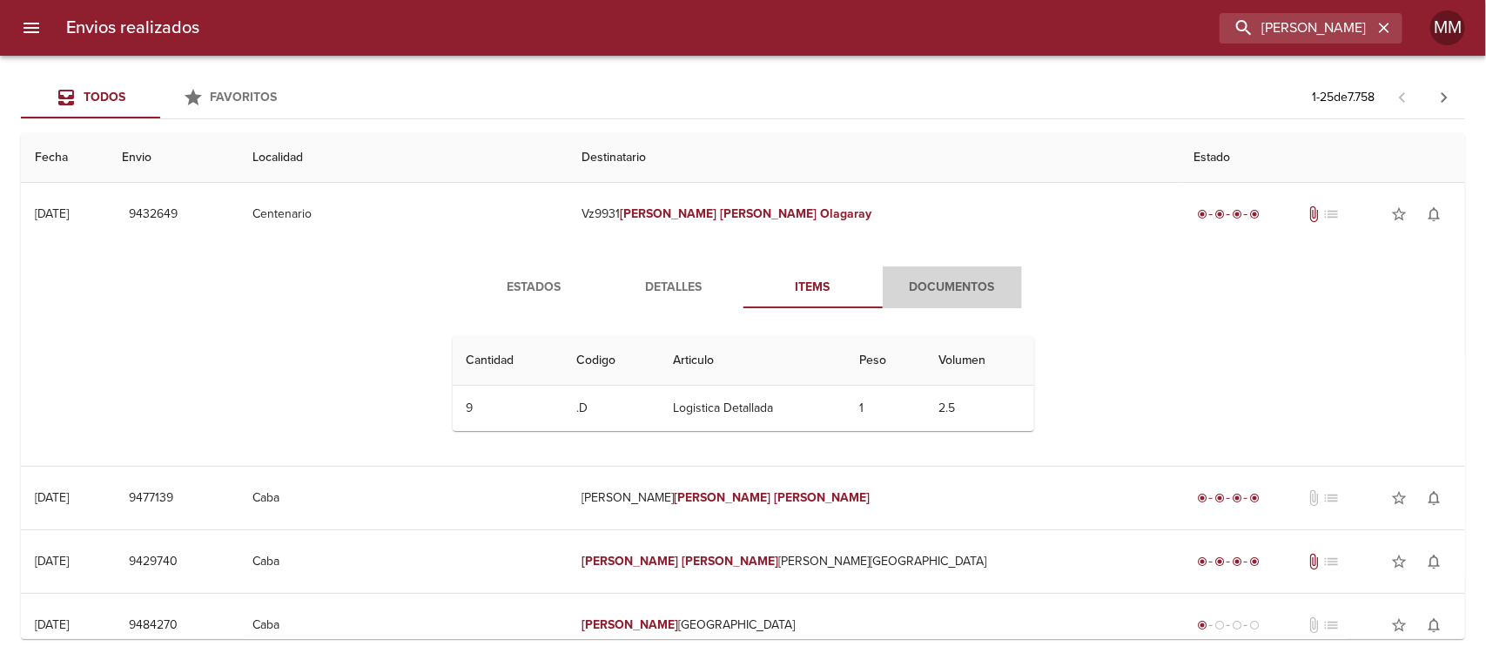
click at [906, 280] on span "Documentos" at bounding box center [952, 288] width 118 height 22
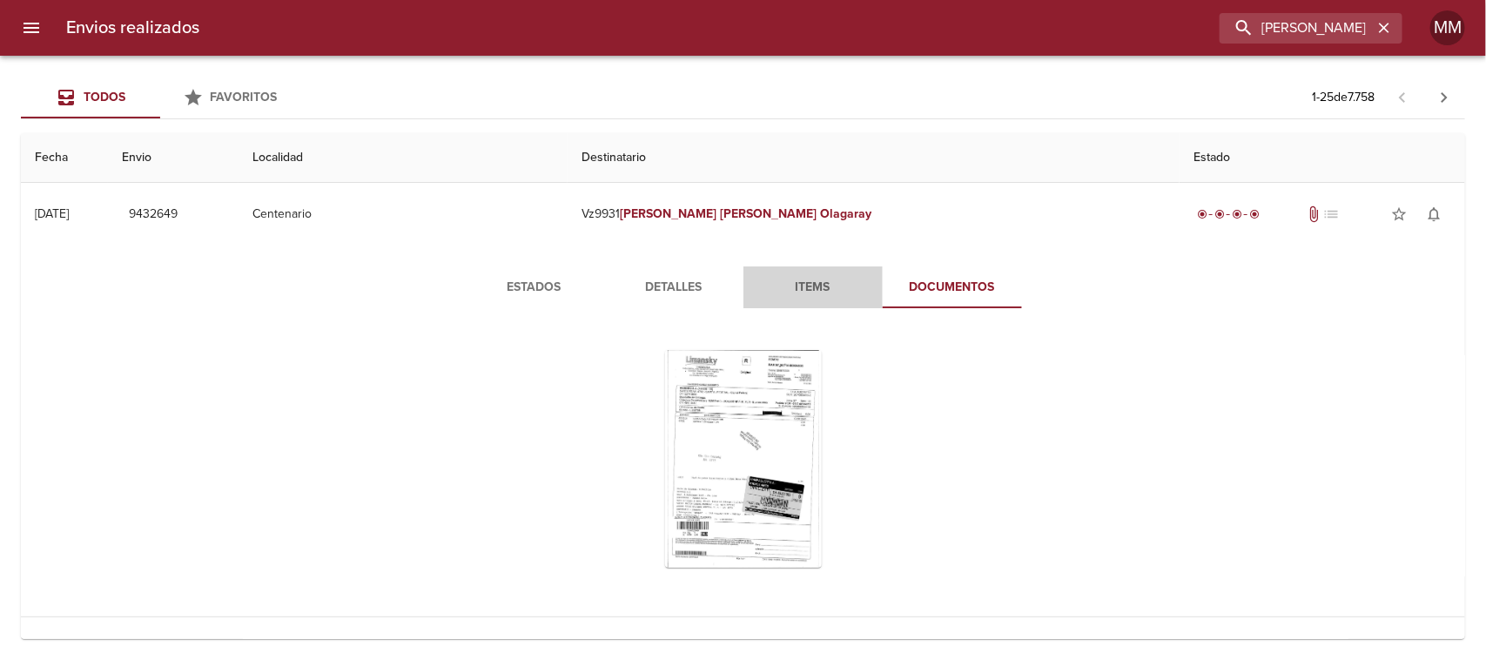
click at [822, 288] on span "Items" at bounding box center [813, 288] width 118 height 22
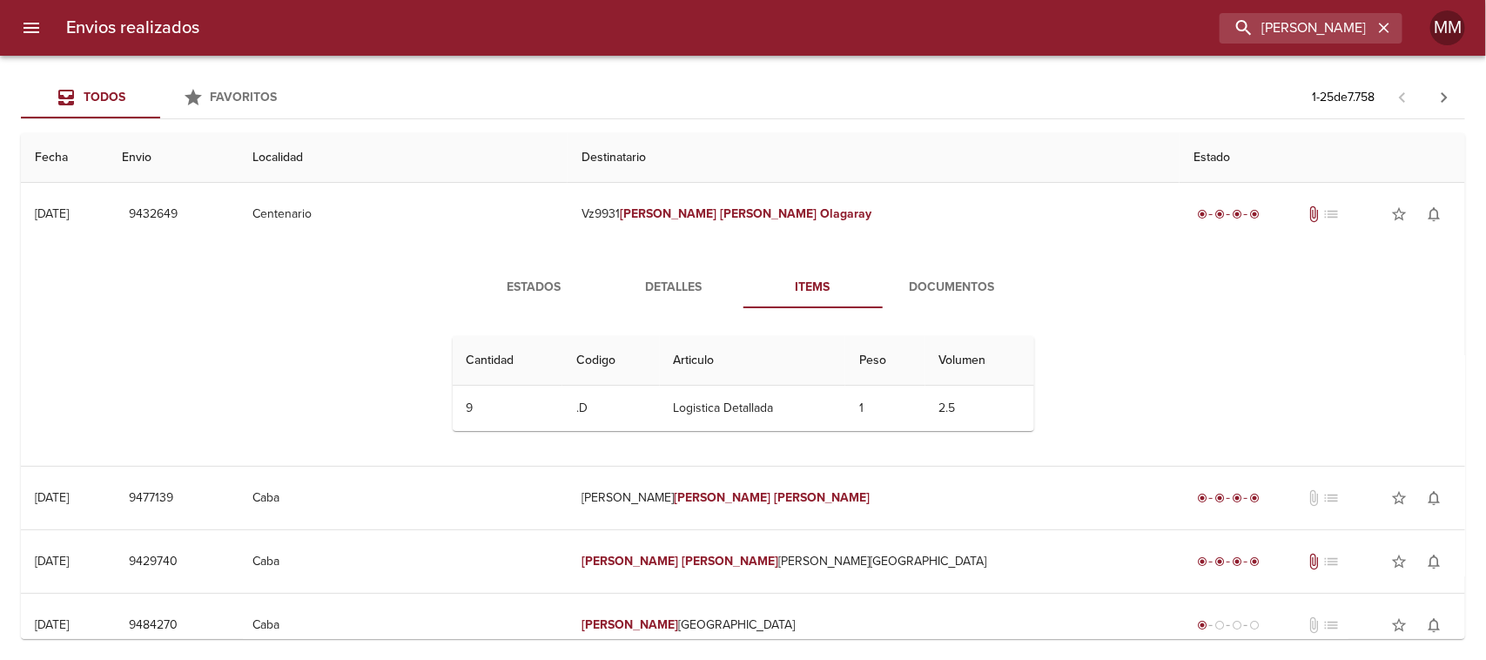
click at [676, 407] on td "Logistica Detallada" at bounding box center [752, 408] width 185 height 45
click at [675, 277] on span "Detalles" at bounding box center [673, 288] width 118 height 22
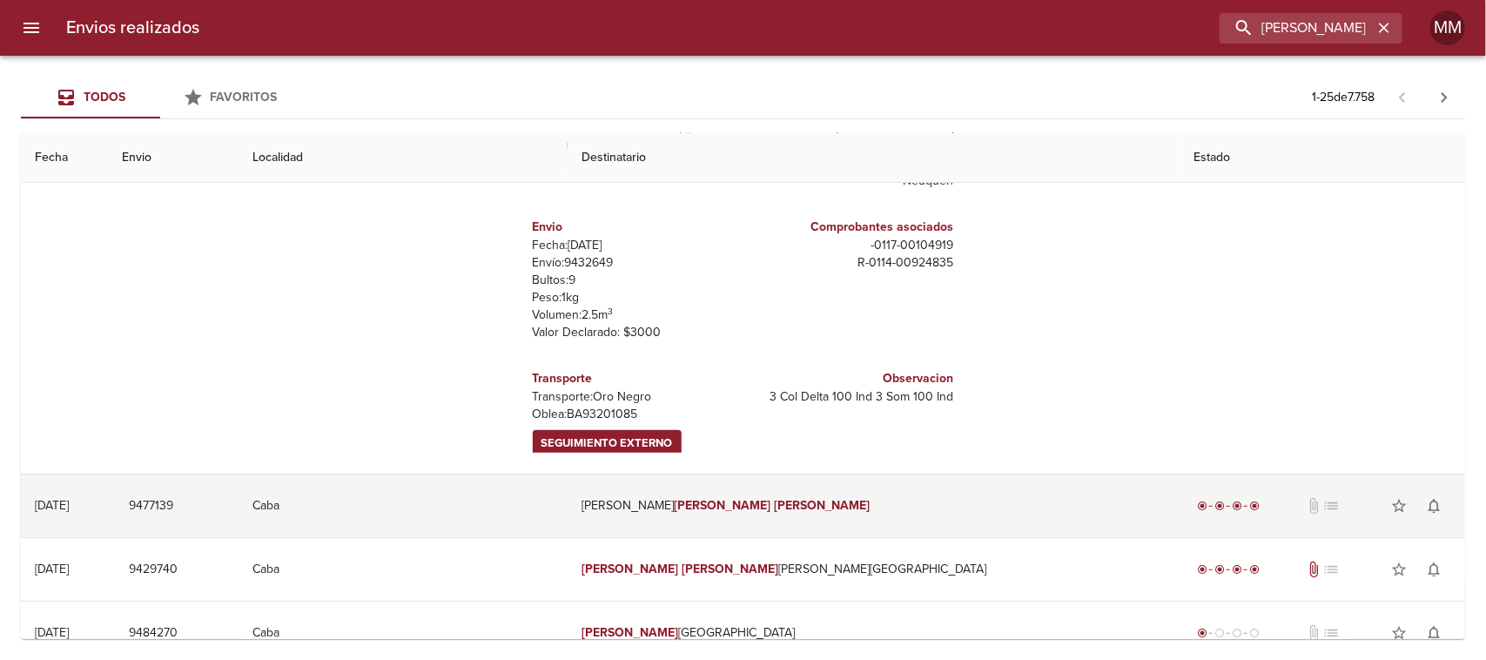
scroll to position [109, 0]
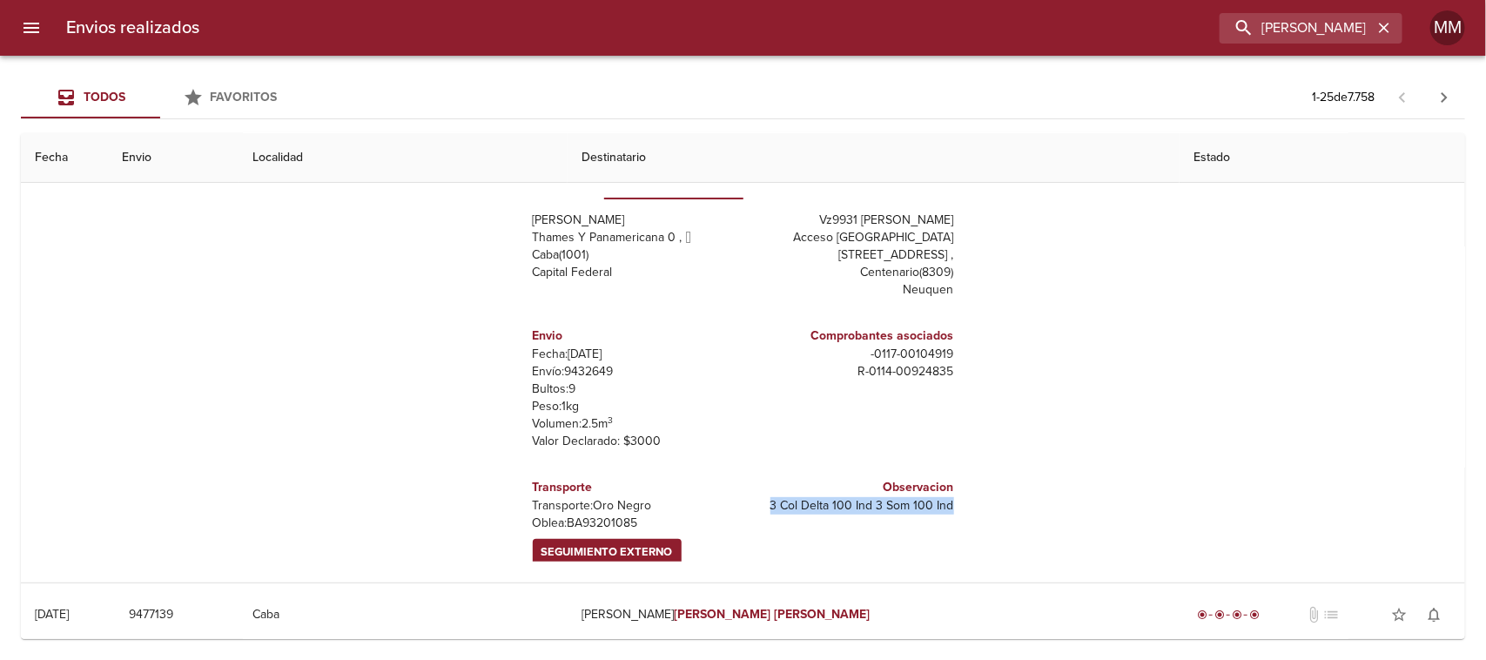
drag, startPoint x: 750, startPoint y: 492, endPoint x: 966, endPoint y: 493, distance: 215.8
click at [966, 493] on div "Remitente Wamaro [PERSON_NAME] Y Panamericana 0 ,   Caba ( 1001 ) Capital Feder…" at bounding box center [743, 387] width 595 height 348
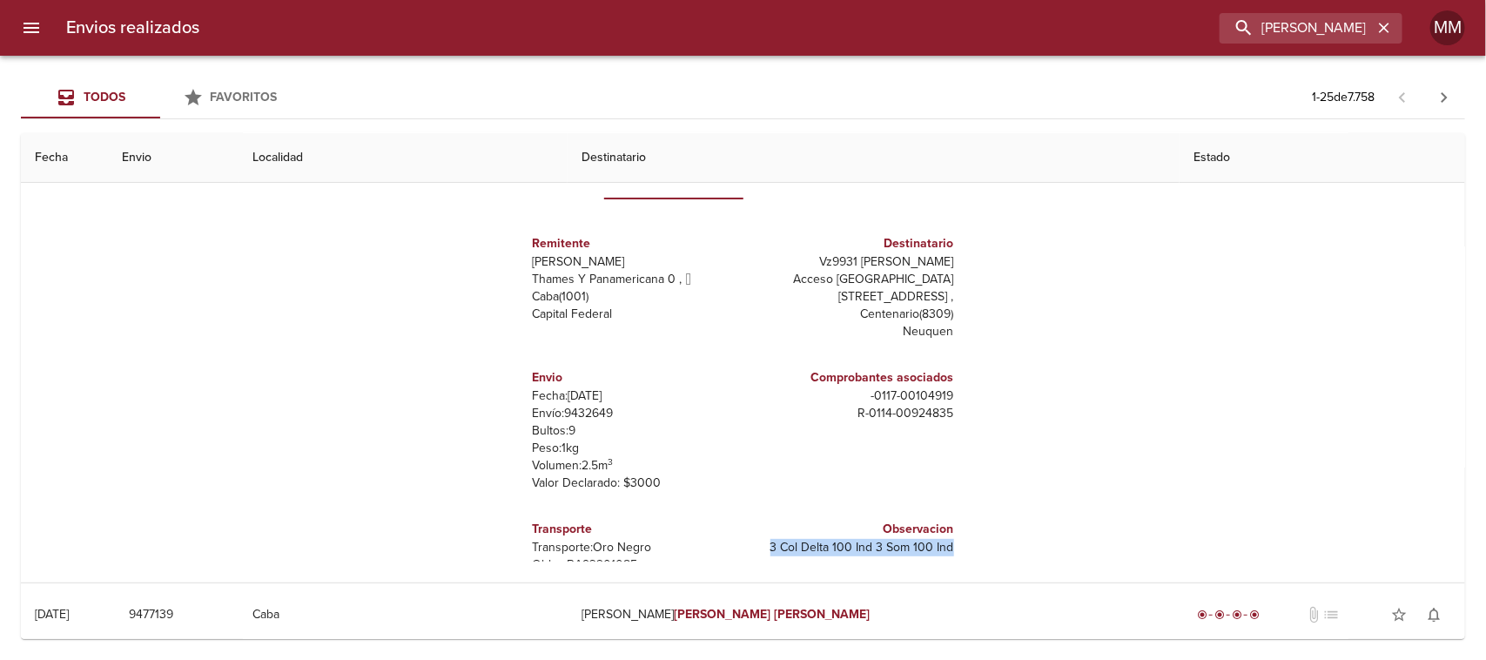
scroll to position [0, 0]
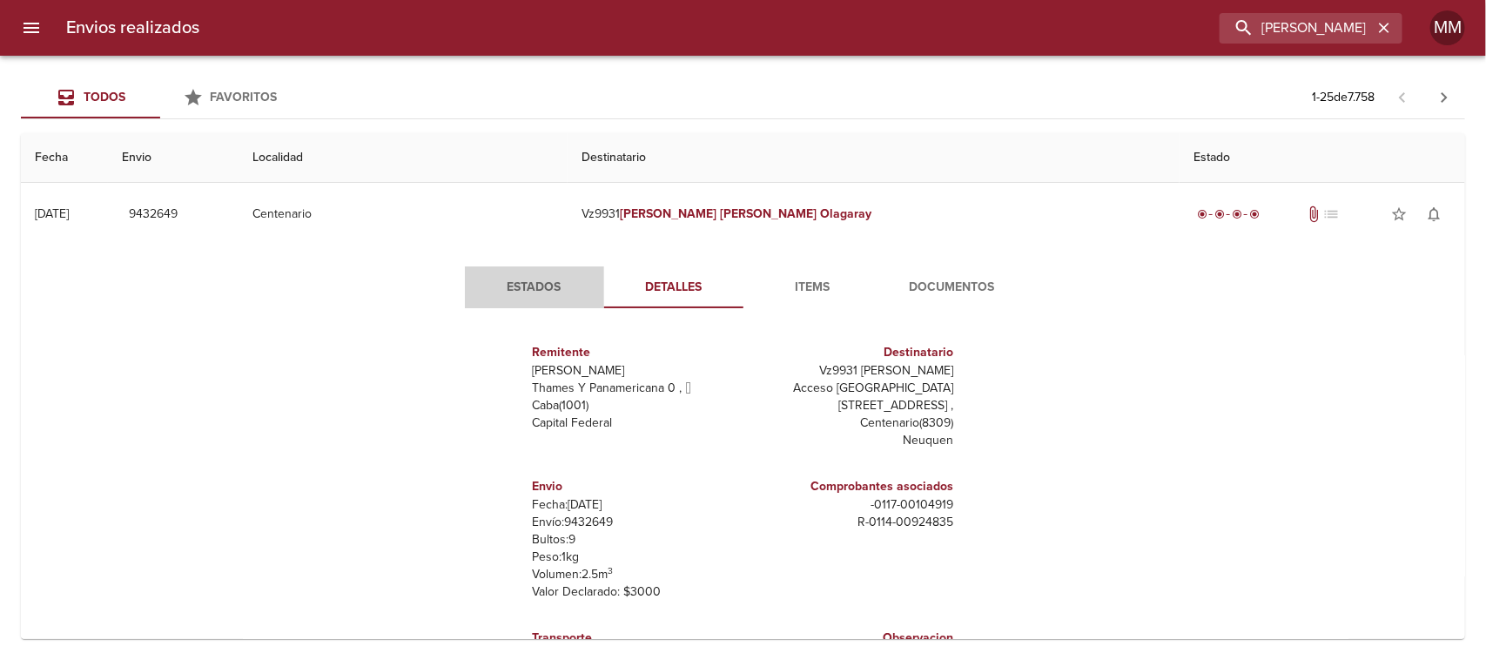
click at [527, 289] on span "Estados" at bounding box center [534, 288] width 118 height 22
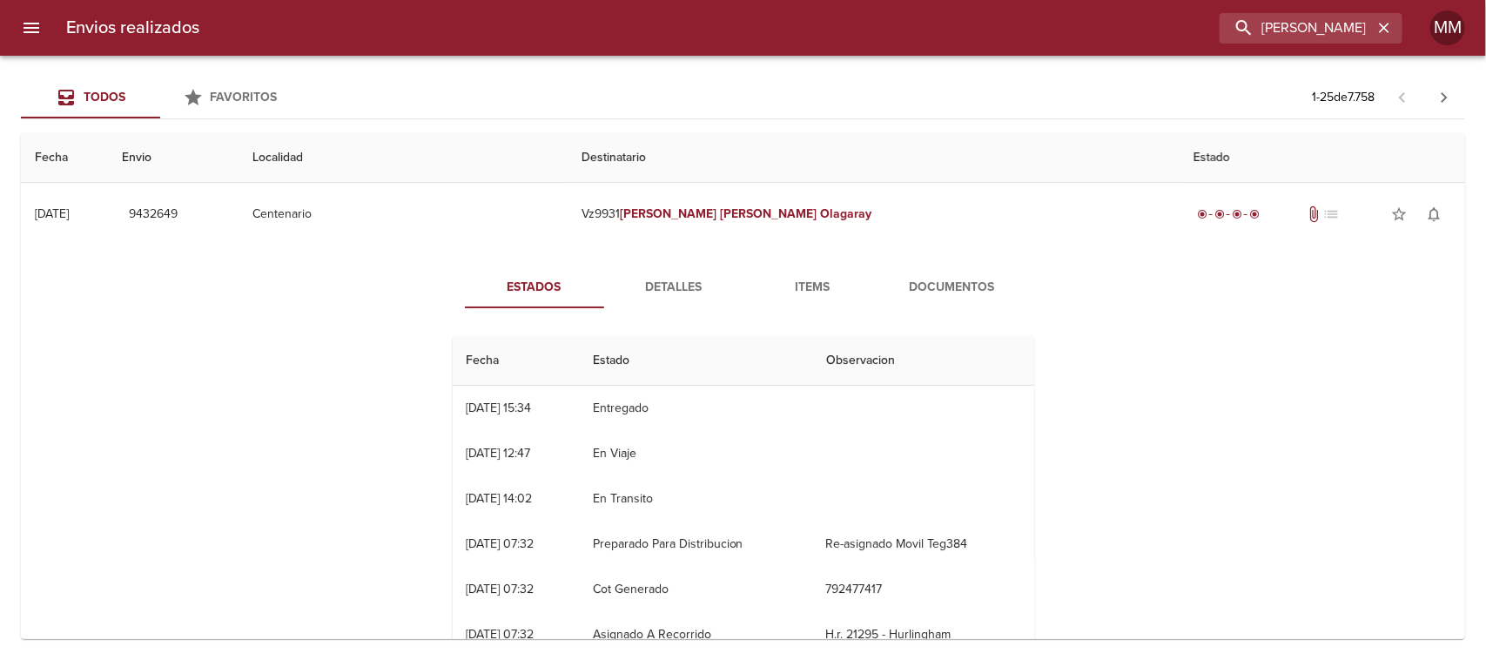
drag, startPoint x: 610, startPoint y: 414, endPoint x: 688, endPoint y: 406, distance: 78.8
click at [686, 406] on tr "05/08 [DATE] 15:34 Entregado" at bounding box center [743, 408] width 581 height 45
drag, startPoint x: 818, startPoint y: 288, endPoint x: 866, endPoint y: 280, distance: 48.5
click at [819, 288] on span "Items" at bounding box center [813, 288] width 118 height 22
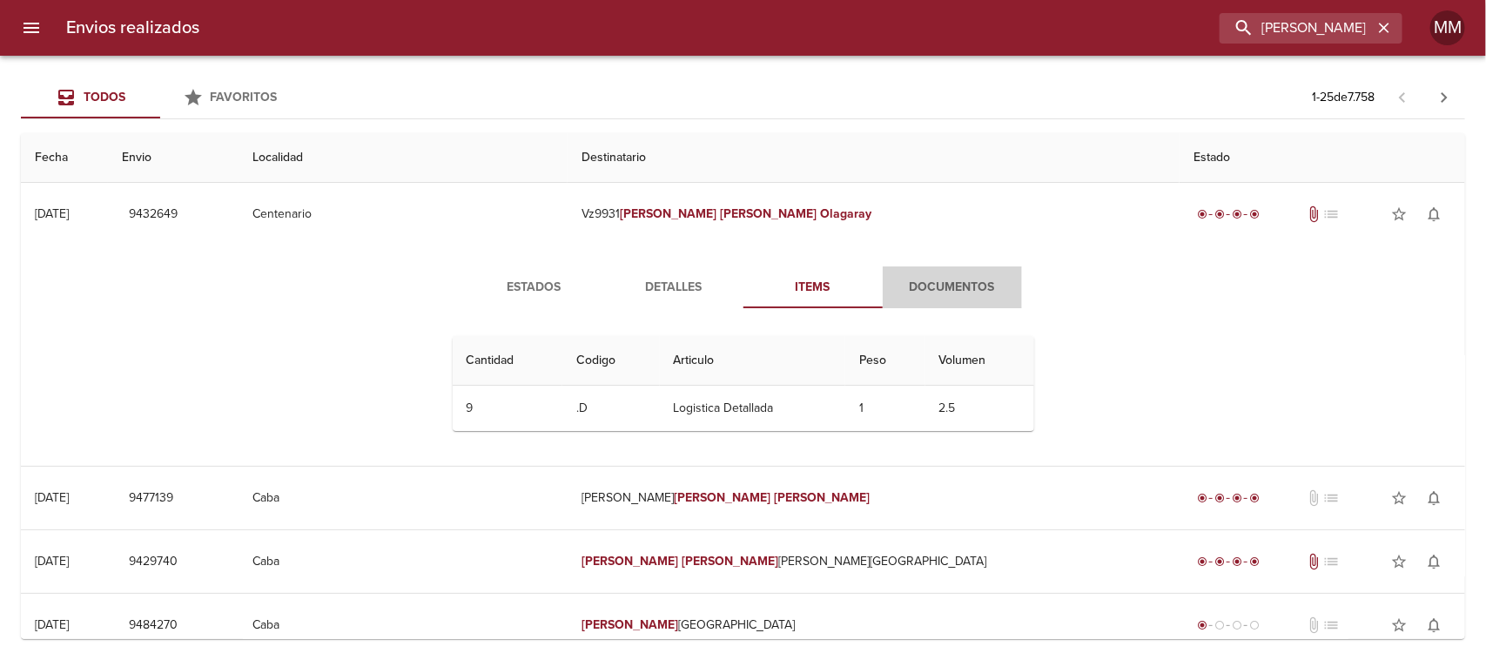
click at [932, 277] on span "Documentos" at bounding box center [952, 288] width 118 height 22
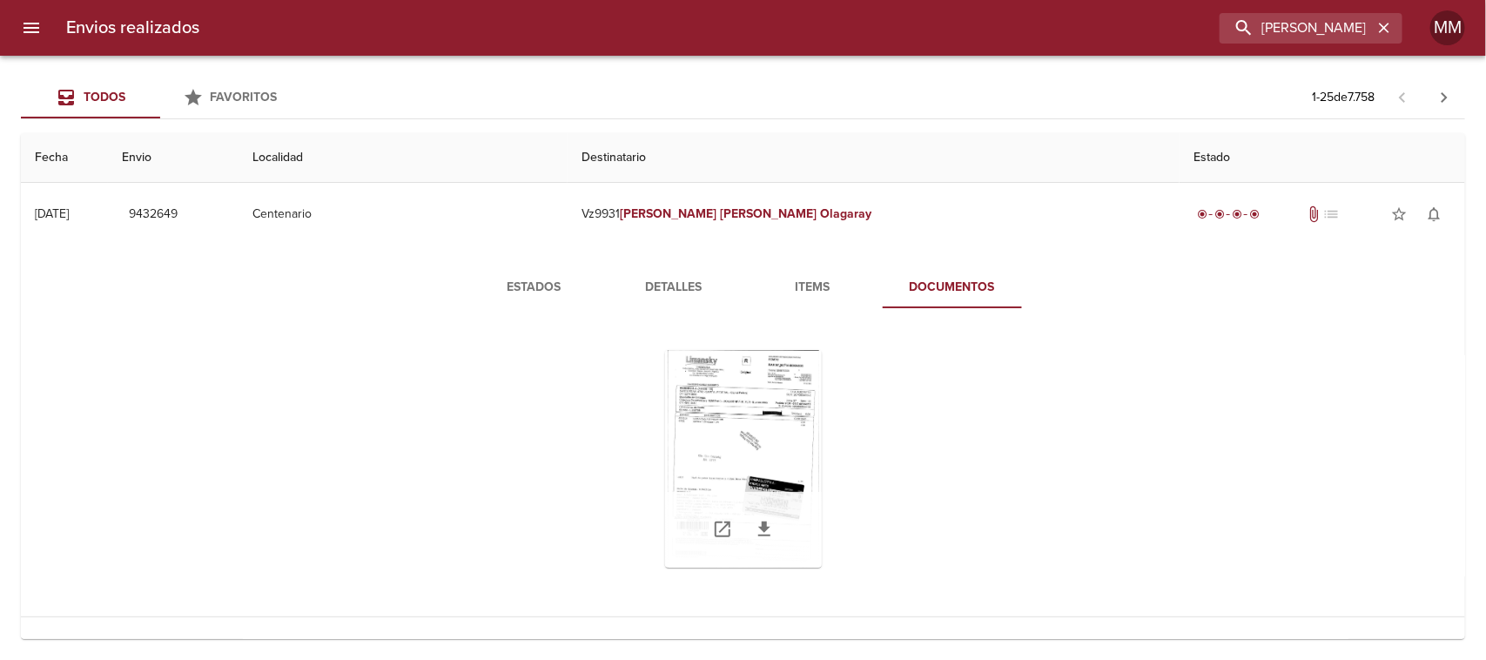
click at [703, 379] on div "Tabla de envíos del cliente" at bounding box center [743, 459] width 157 height 218
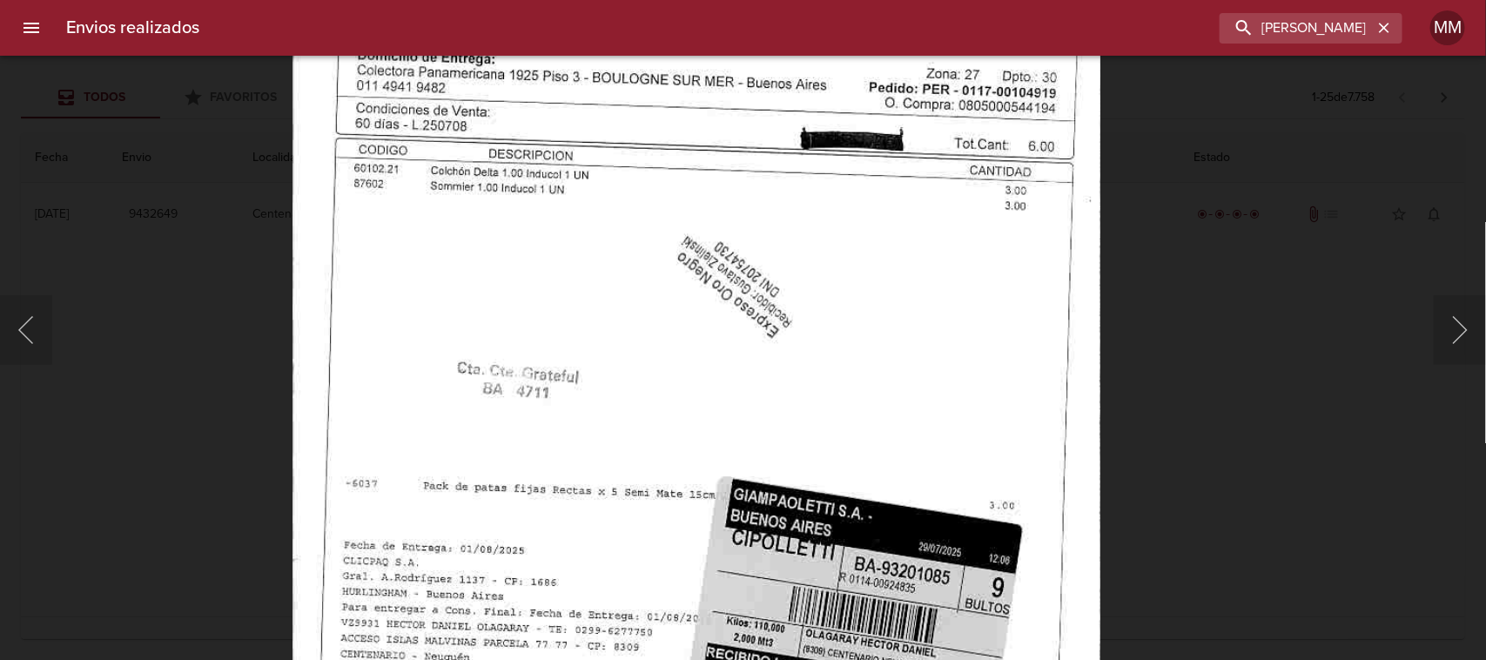
click at [945, 323] on img "Lightbox" at bounding box center [696, 384] width 808 height 1163
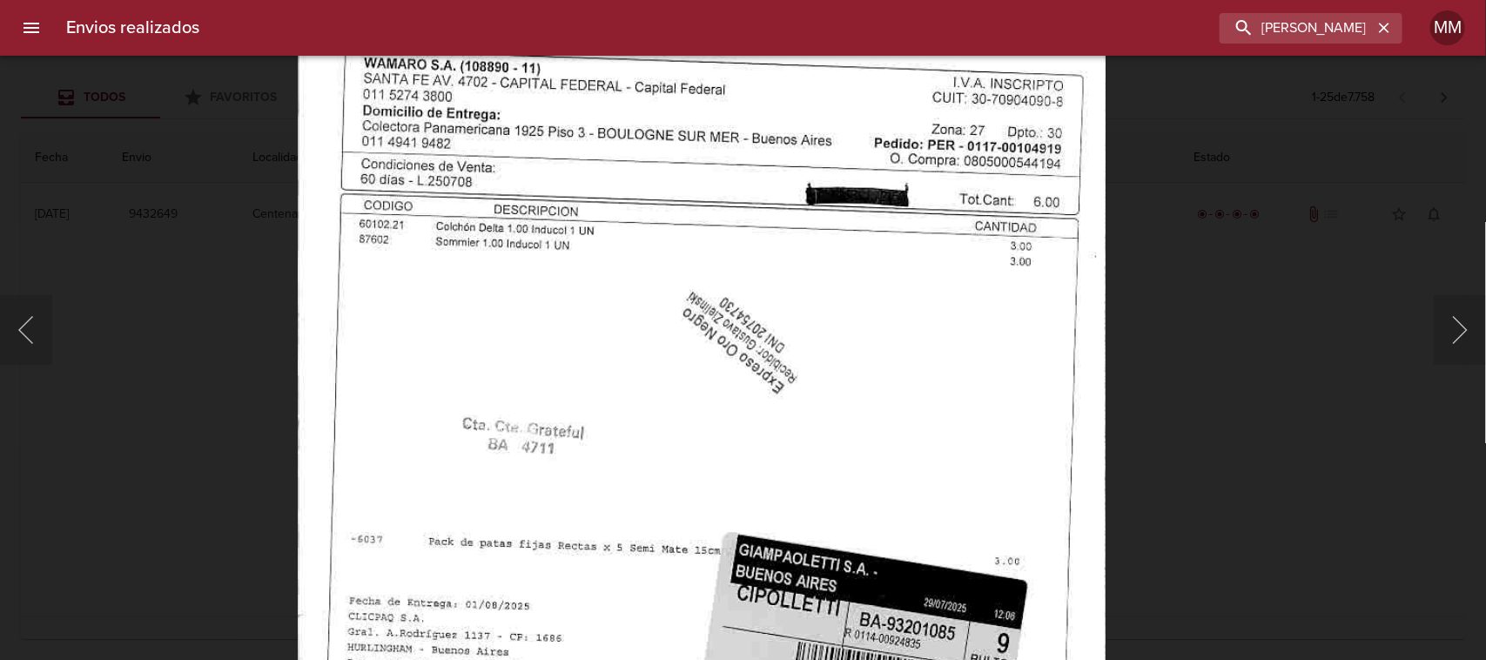
click at [1221, 211] on div "Lightbox" at bounding box center [743, 330] width 1486 height 660
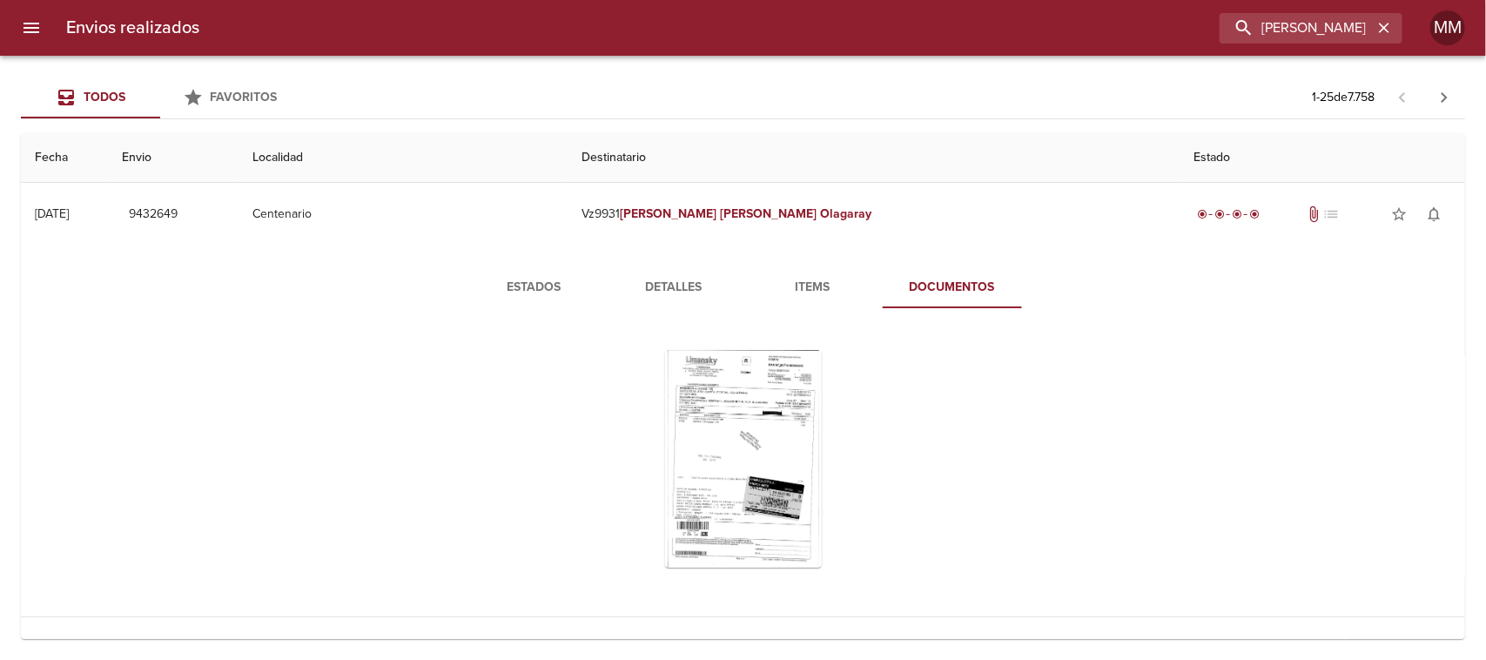
click at [540, 280] on span "Estados" at bounding box center [534, 288] width 118 height 22
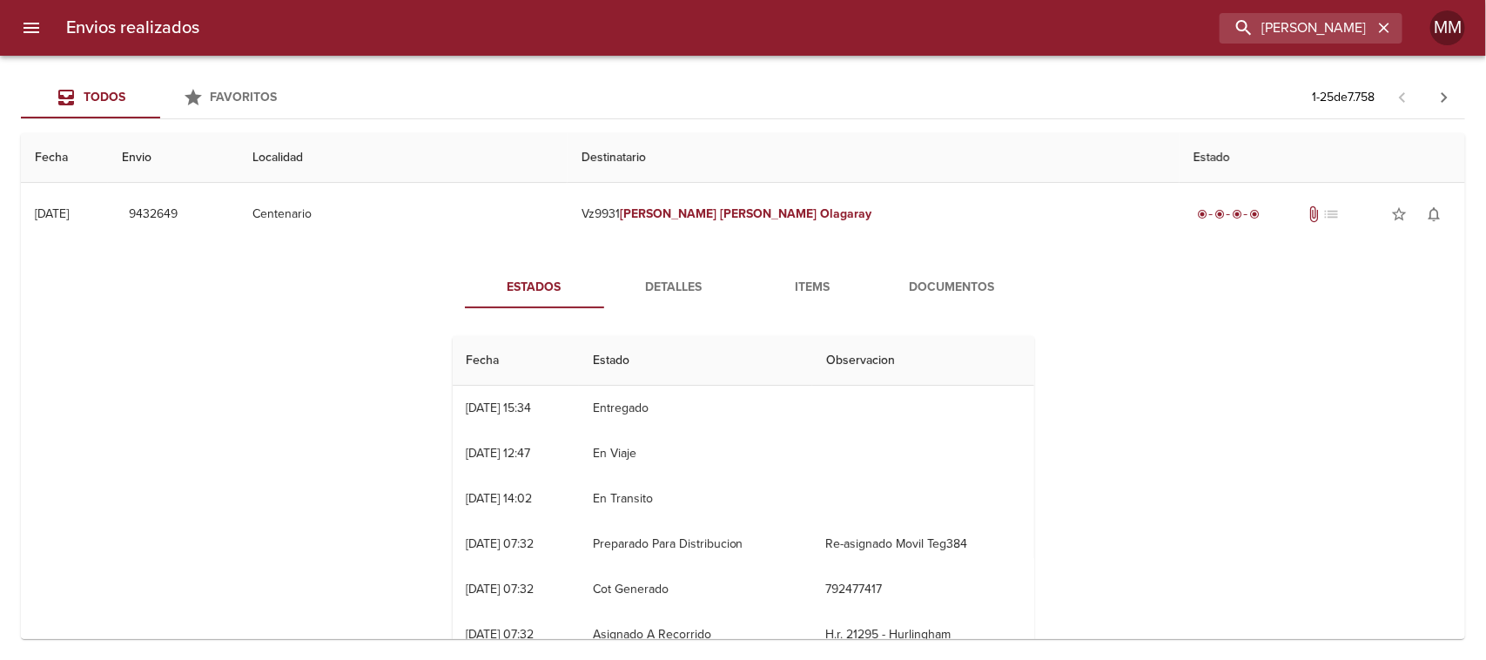
click at [667, 272] on button "Detalles" at bounding box center [673, 287] width 139 height 42
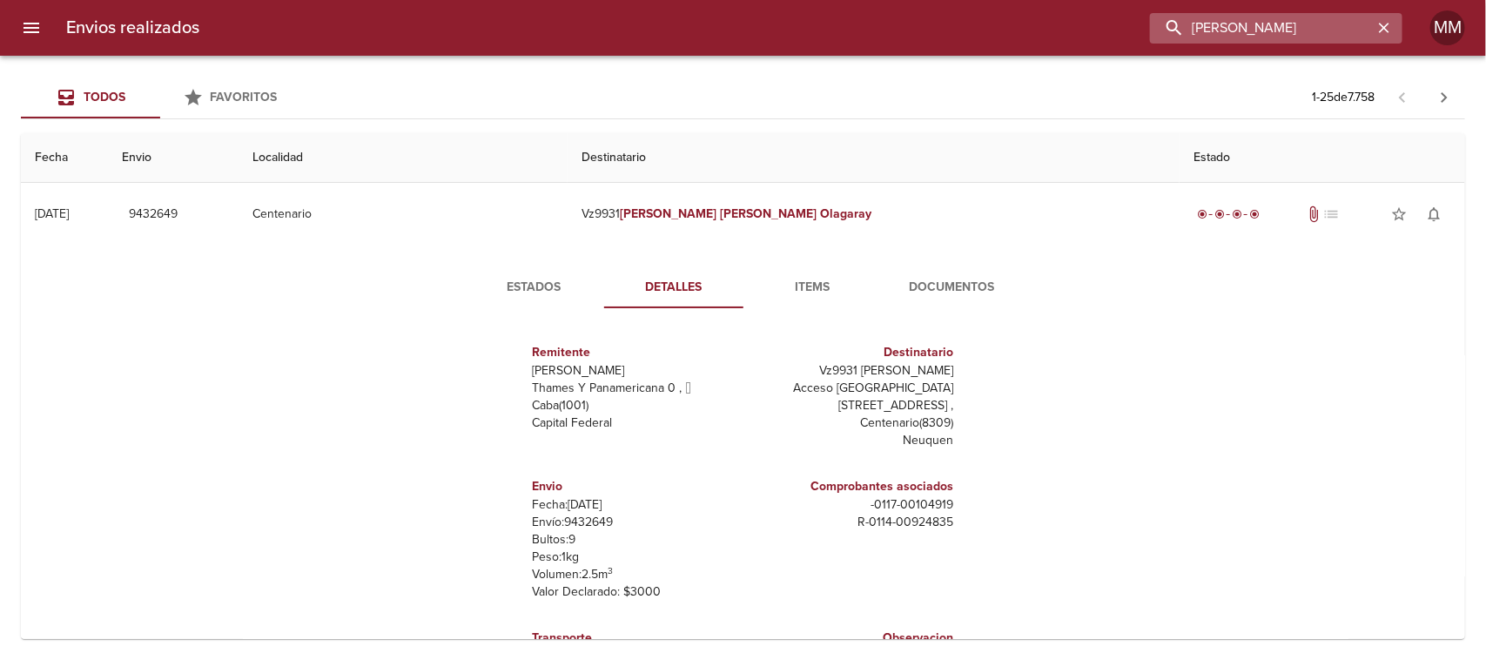
click at [1320, 33] on input "[PERSON_NAME]" at bounding box center [1261, 28] width 223 height 30
click at [1319, 33] on input "[PERSON_NAME]" at bounding box center [1261, 28] width 223 height 30
paste input "[PERSON_NAME] DEL [PERSON_NAME]"
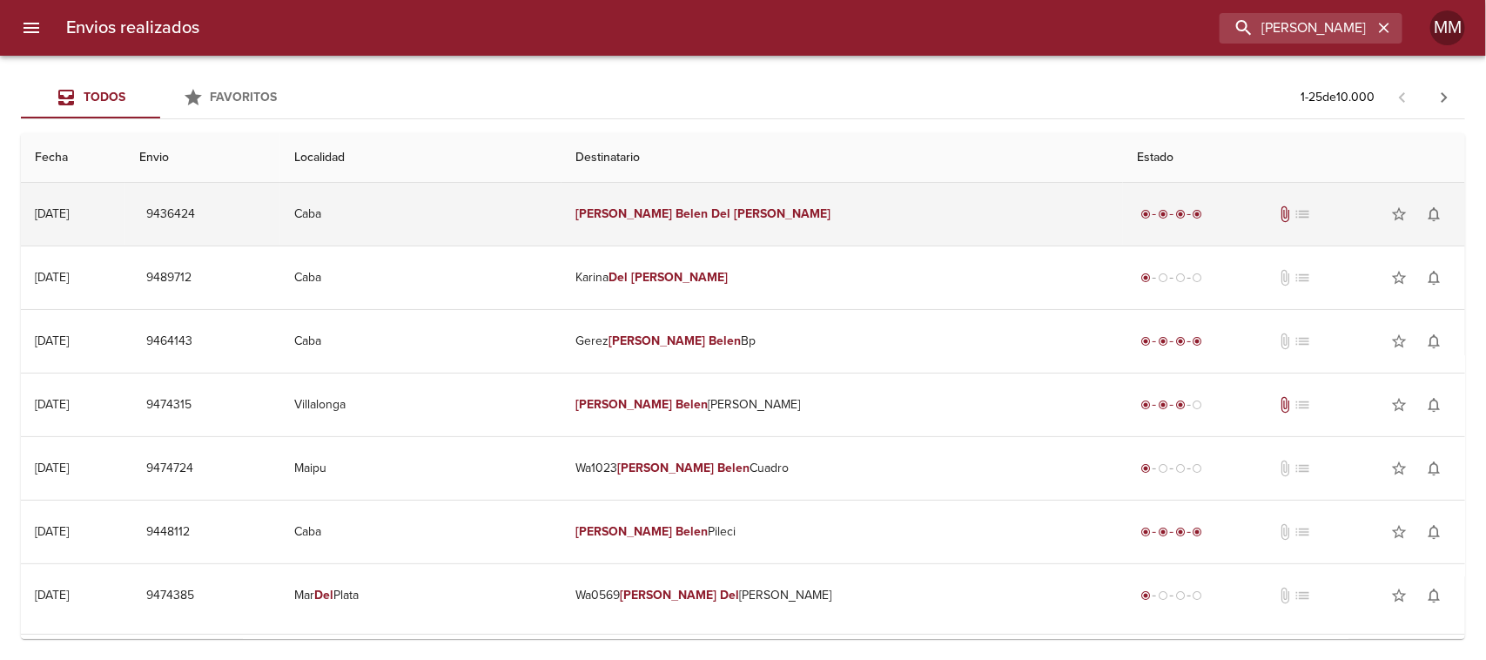
click at [711, 211] on em "Del" at bounding box center [720, 213] width 19 height 15
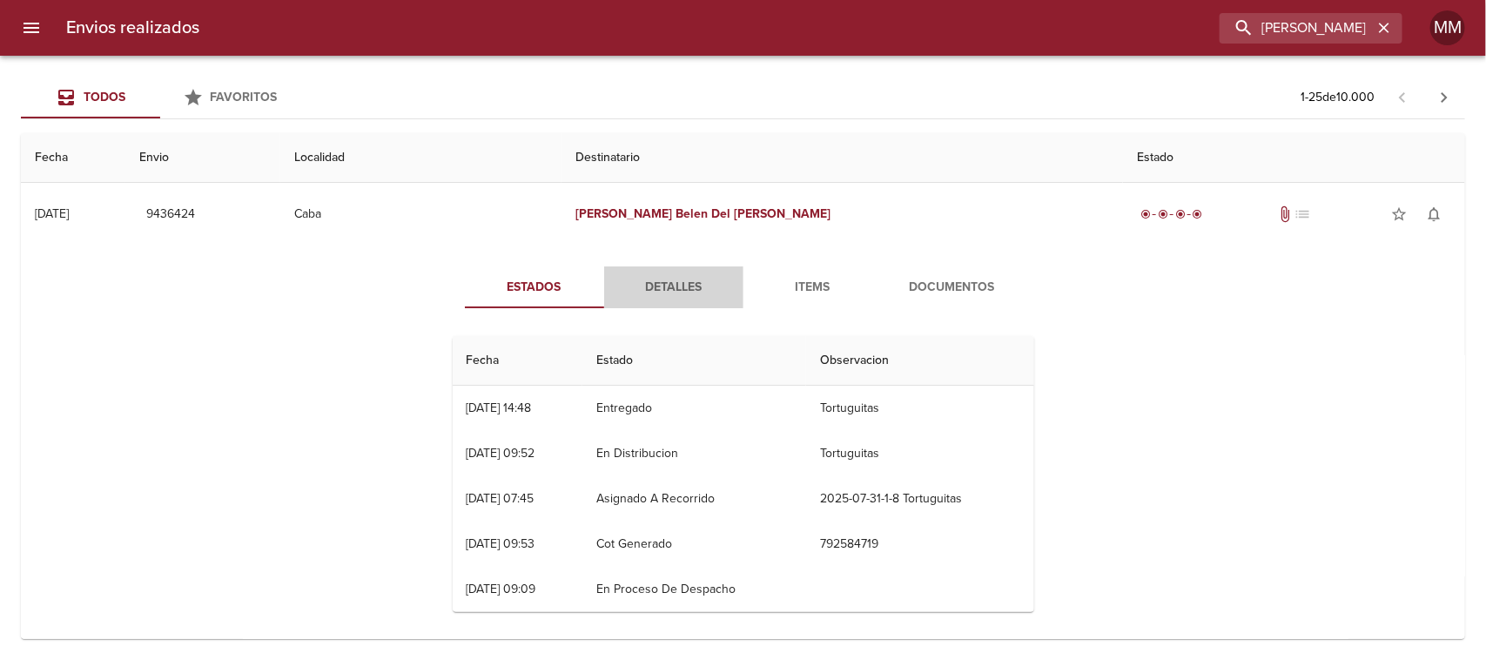
click at [664, 297] on span "Detalles" at bounding box center [673, 288] width 118 height 22
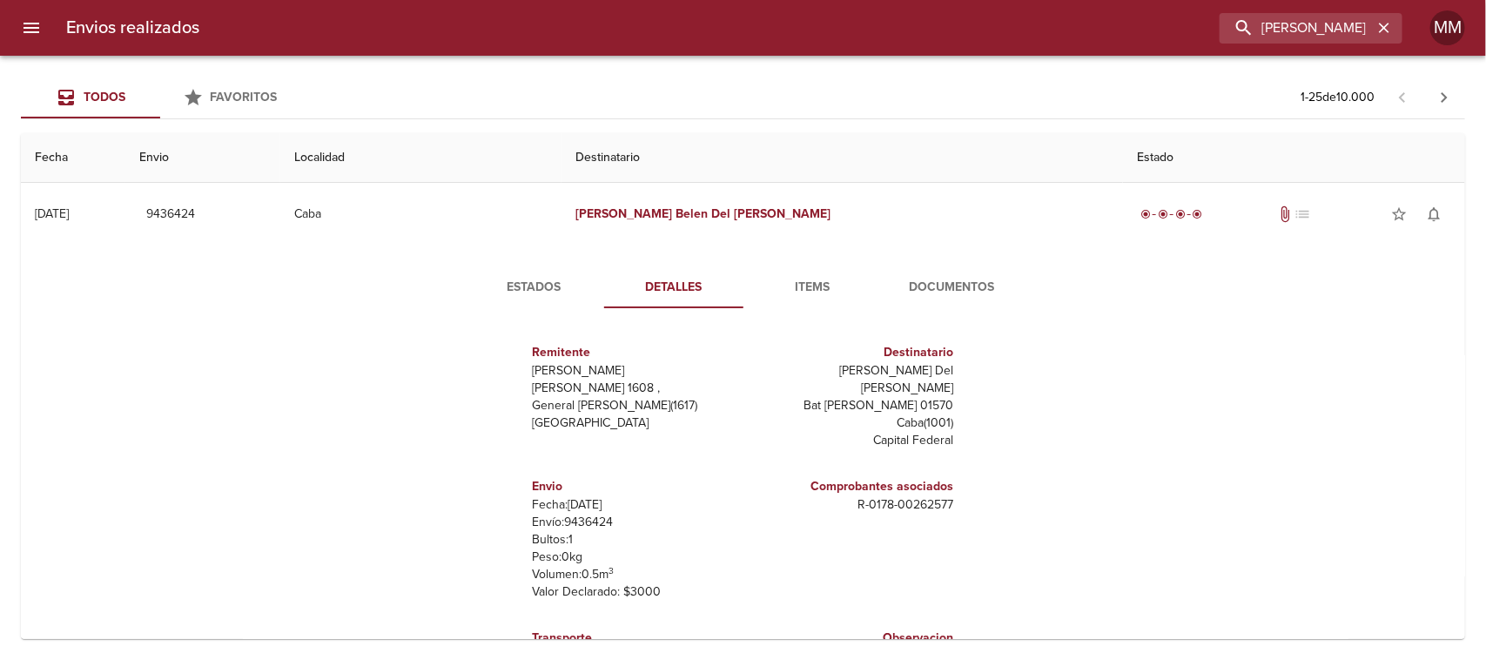
click at [557, 276] on button "Estados" at bounding box center [534, 287] width 139 height 42
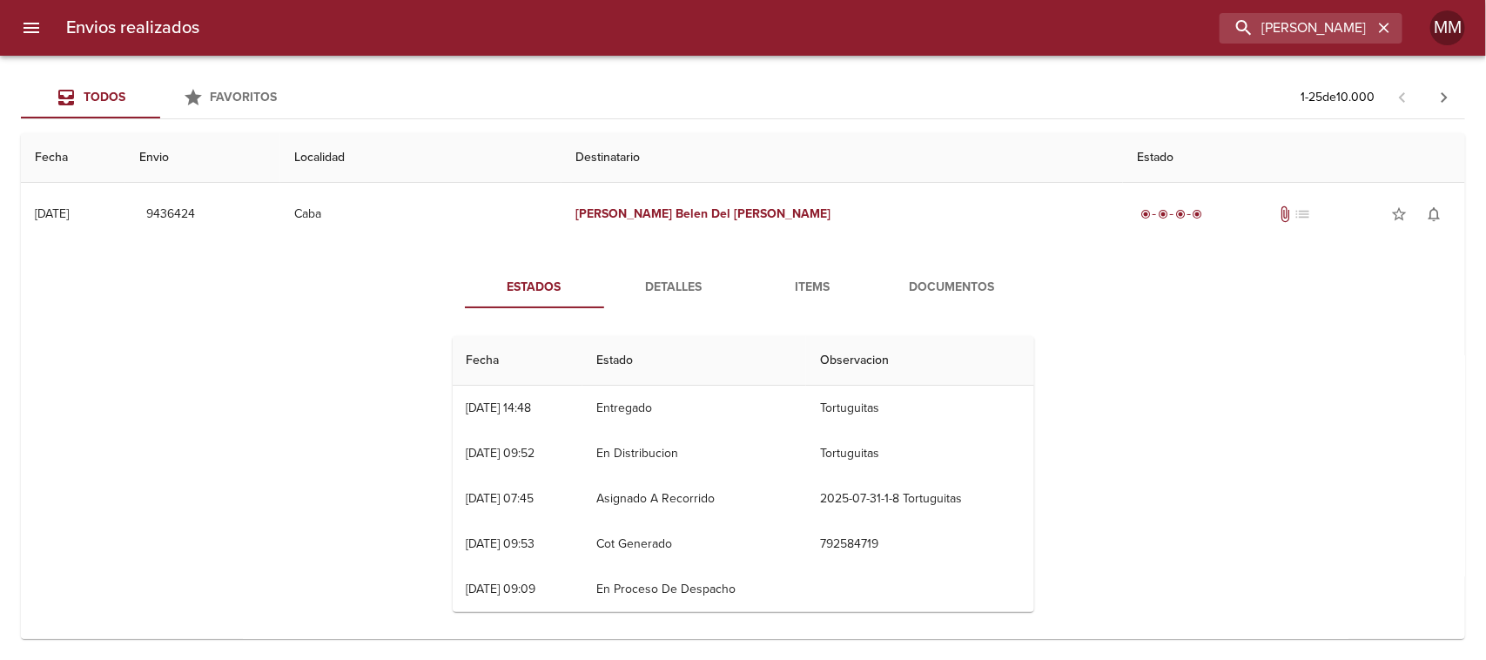
drag, startPoint x: 607, startPoint y: 409, endPoint x: 838, endPoint y: 399, distance: 230.9
click at [827, 401] on tr "31/07 [DATE] 14:48 Entregado Tortuguitas" at bounding box center [743, 408] width 581 height 45
click at [610, 414] on td "Entregado" at bounding box center [694, 408] width 224 height 45
drag, startPoint x: 623, startPoint y: 414, endPoint x: 689, endPoint y: 416, distance: 66.2
click at [688, 418] on td "Entregado" at bounding box center [694, 408] width 224 height 45
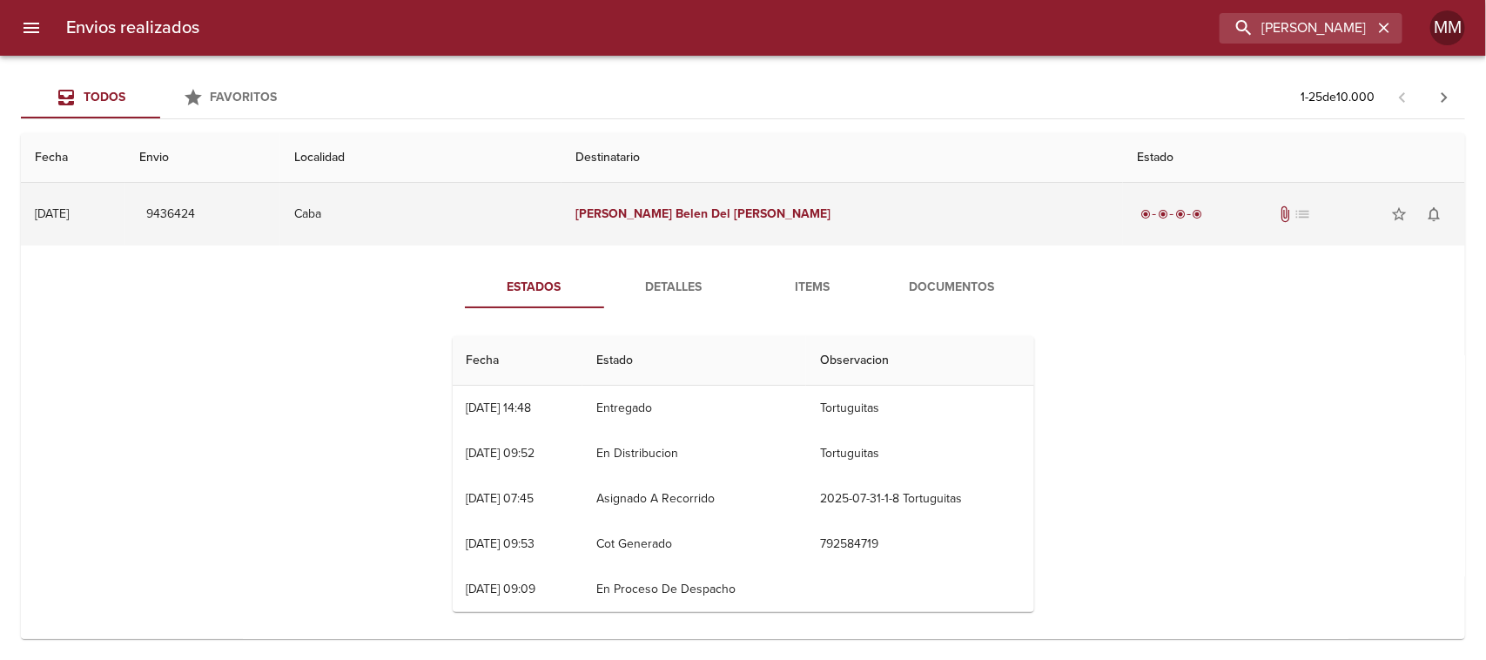
click at [480, 220] on td "Caba" at bounding box center [420, 214] width 281 height 63
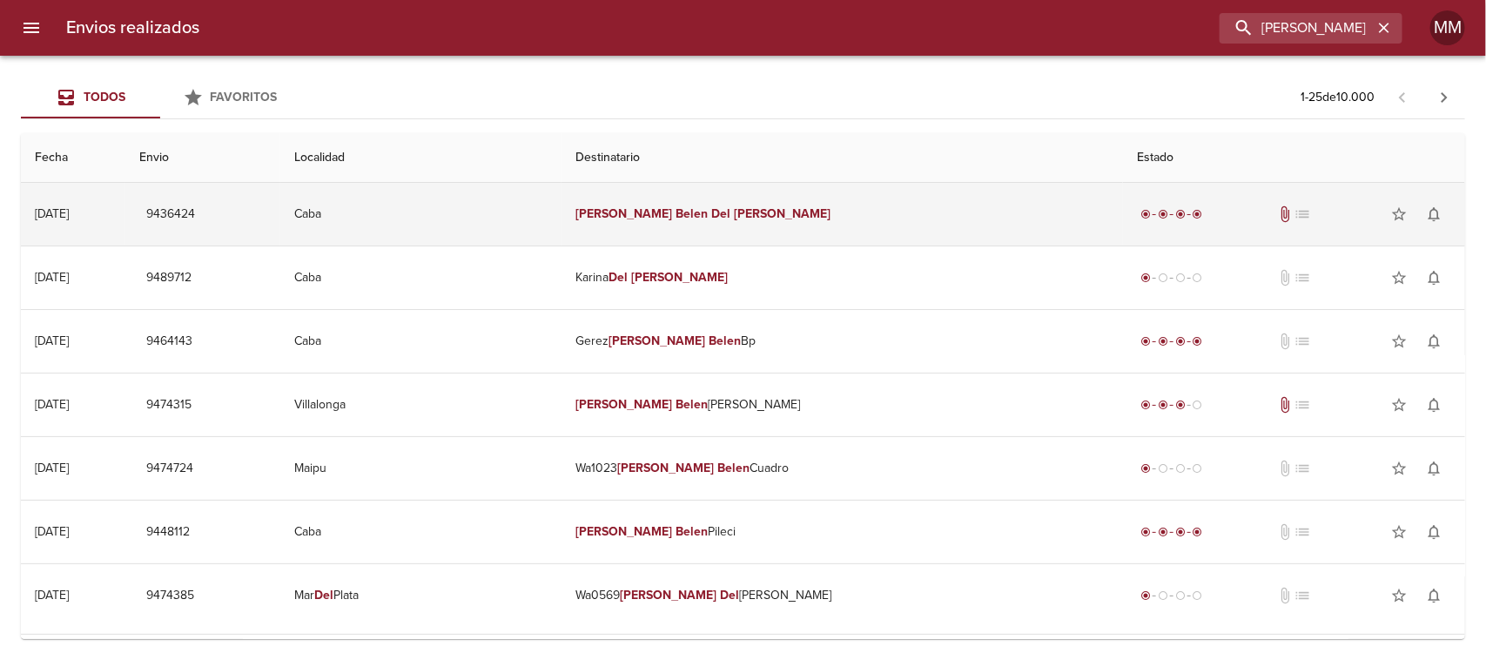
click at [668, 202] on td "[PERSON_NAME] Del [PERSON_NAME]" at bounding box center [841, 214] width 560 height 63
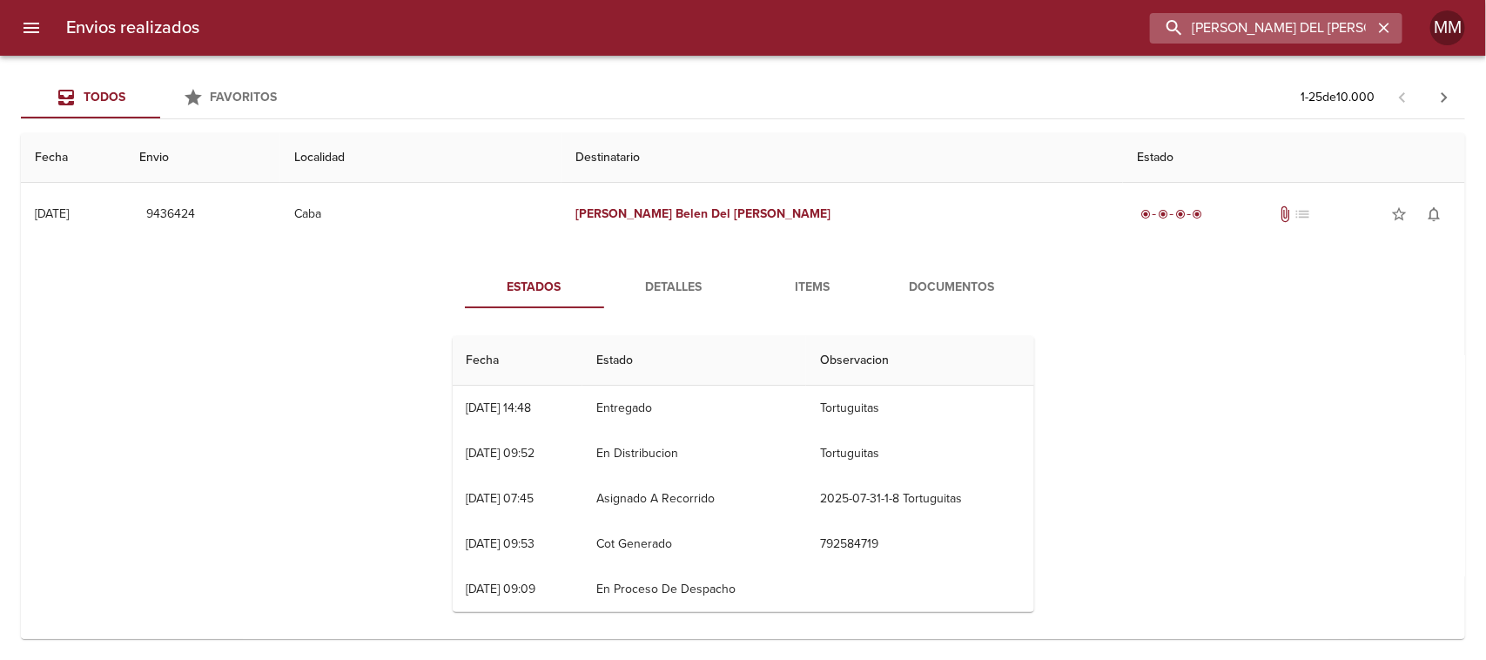
click at [1285, 24] on input "[PERSON_NAME] DEL [PERSON_NAME]" at bounding box center [1261, 28] width 223 height 30
click at [1285, 23] on input "[PERSON_NAME] DEL [PERSON_NAME]" at bounding box center [1261, 28] width 223 height 30
paste input "[PERSON_NAME]"
type input "[PERSON_NAME]"
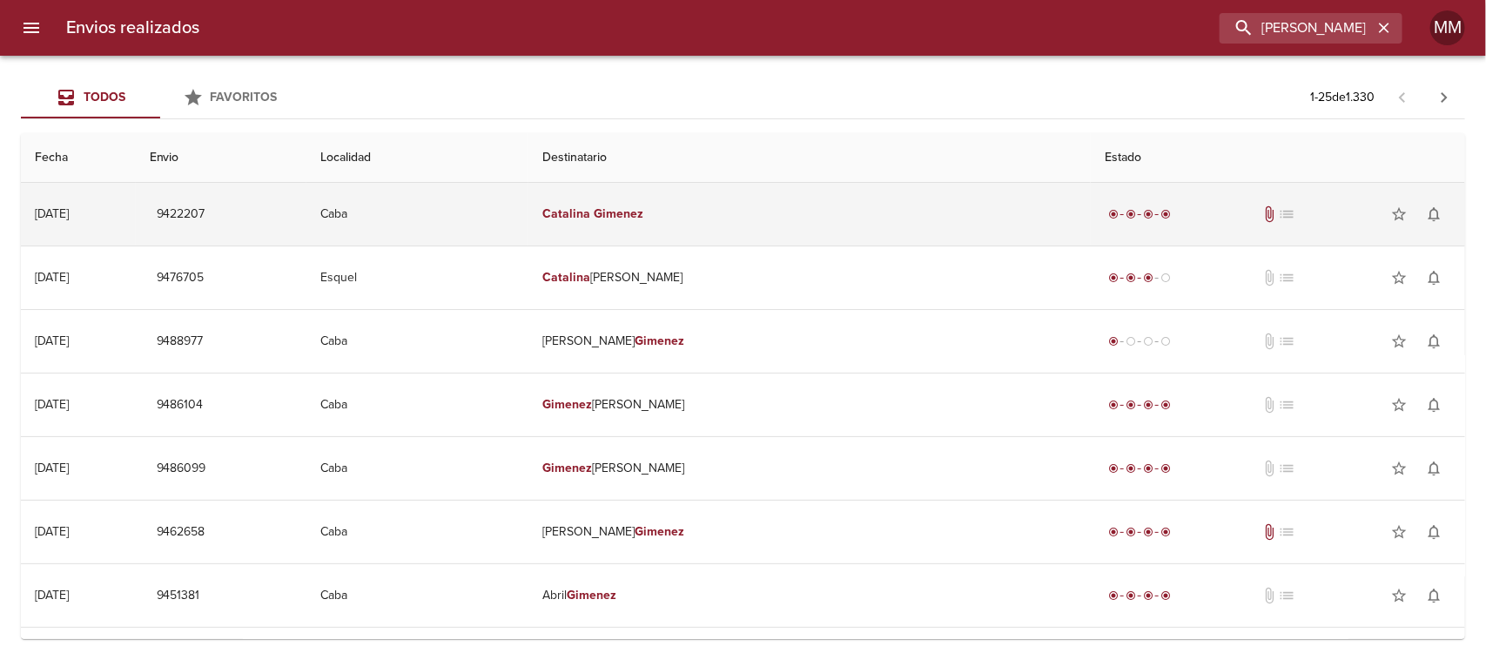
click at [715, 224] on td "[PERSON_NAME]" at bounding box center [809, 214] width 562 height 63
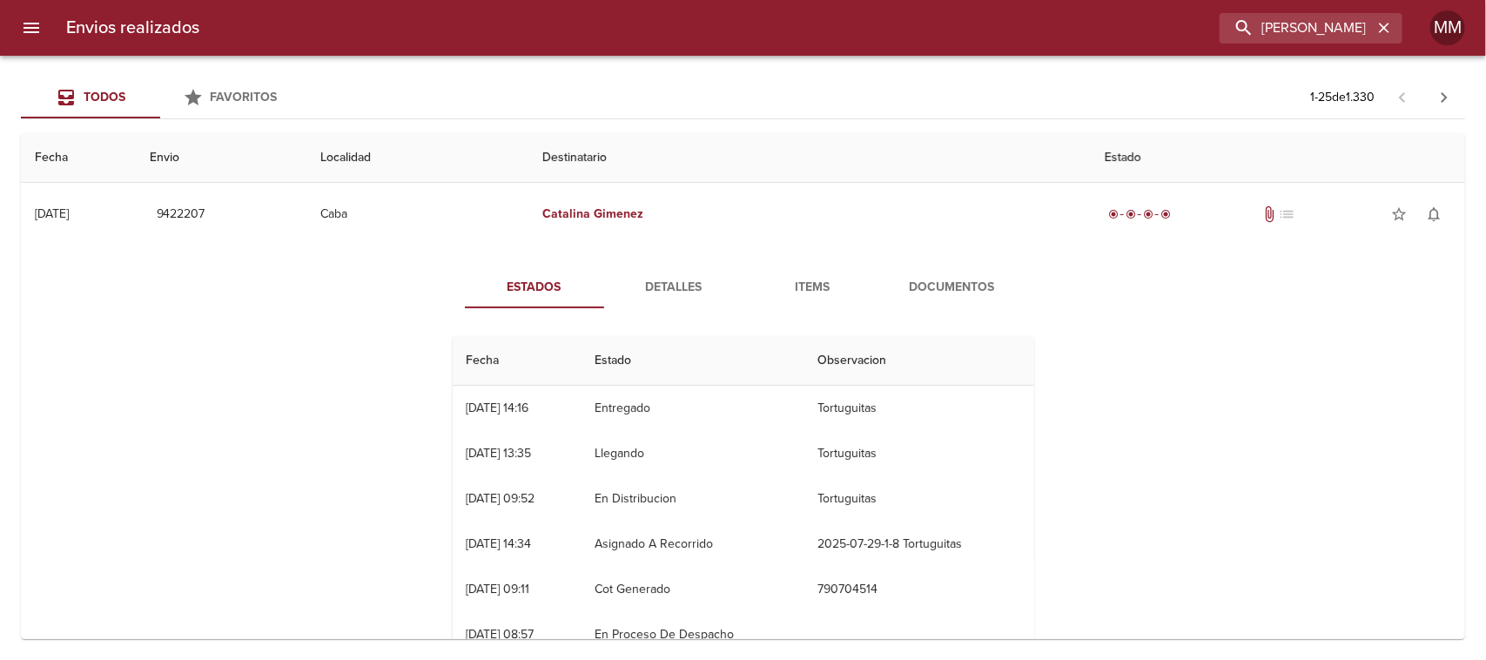
click at [671, 271] on button "Detalles" at bounding box center [673, 287] width 139 height 42
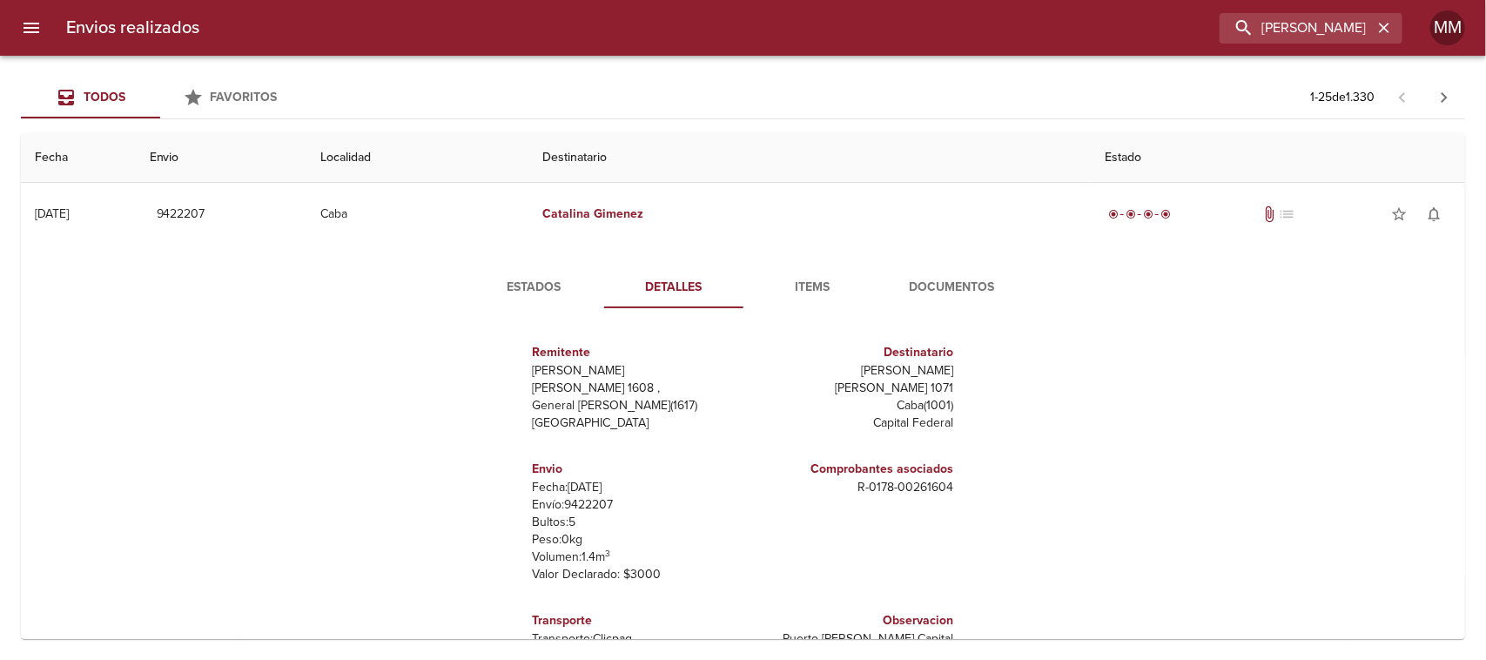
drag, startPoint x: 838, startPoint y: 392, endPoint x: 966, endPoint y: 380, distance: 128.4
click at [966, 380] on div "Remitente Wamaro Tortuguitas [PERSON_NAME][STREET_ADDRESS][PERSON_NAME] Destina…" at bounding box center [743, 496] width 595 height 348
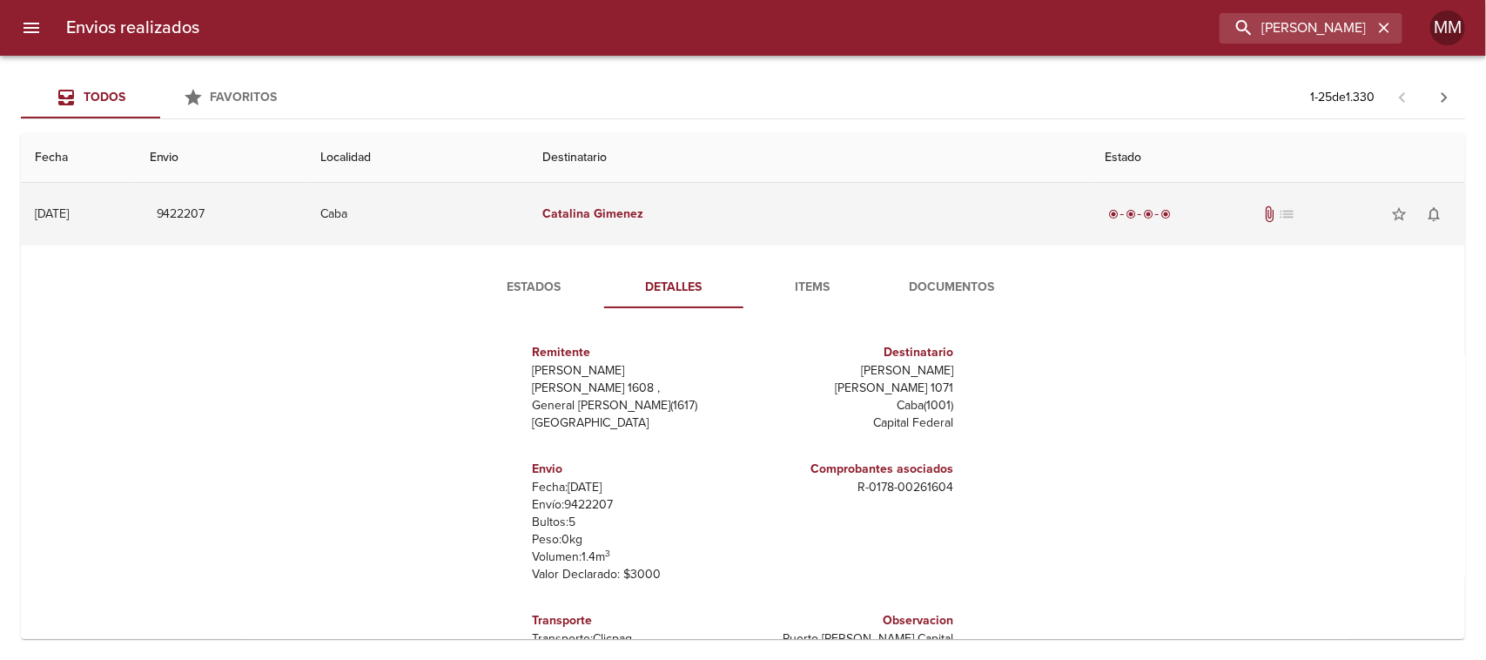
click at [719, 220] on td "[PERSON_NAME]" at bounding box center [809, 214] width 562 height 63
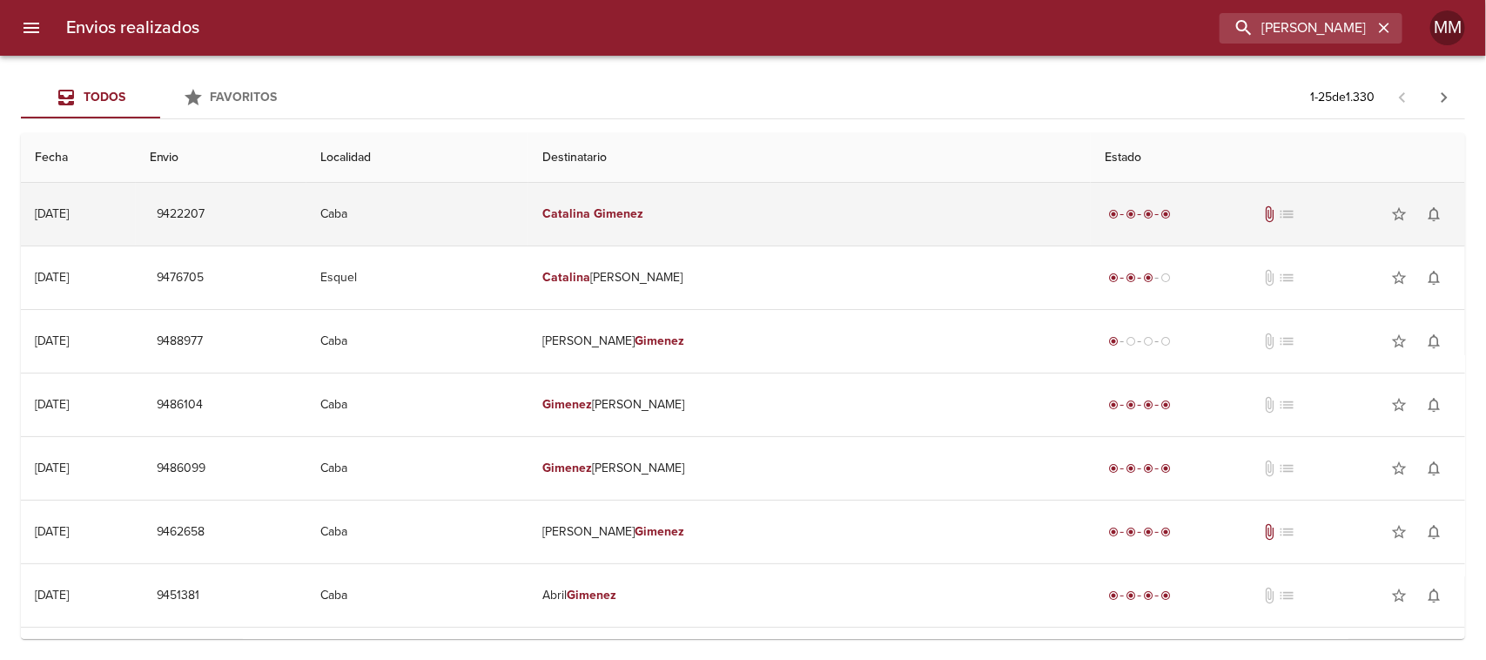
click at [590, 218] on em "Catalina" at bounding box center [566, 213] width 48 height 15
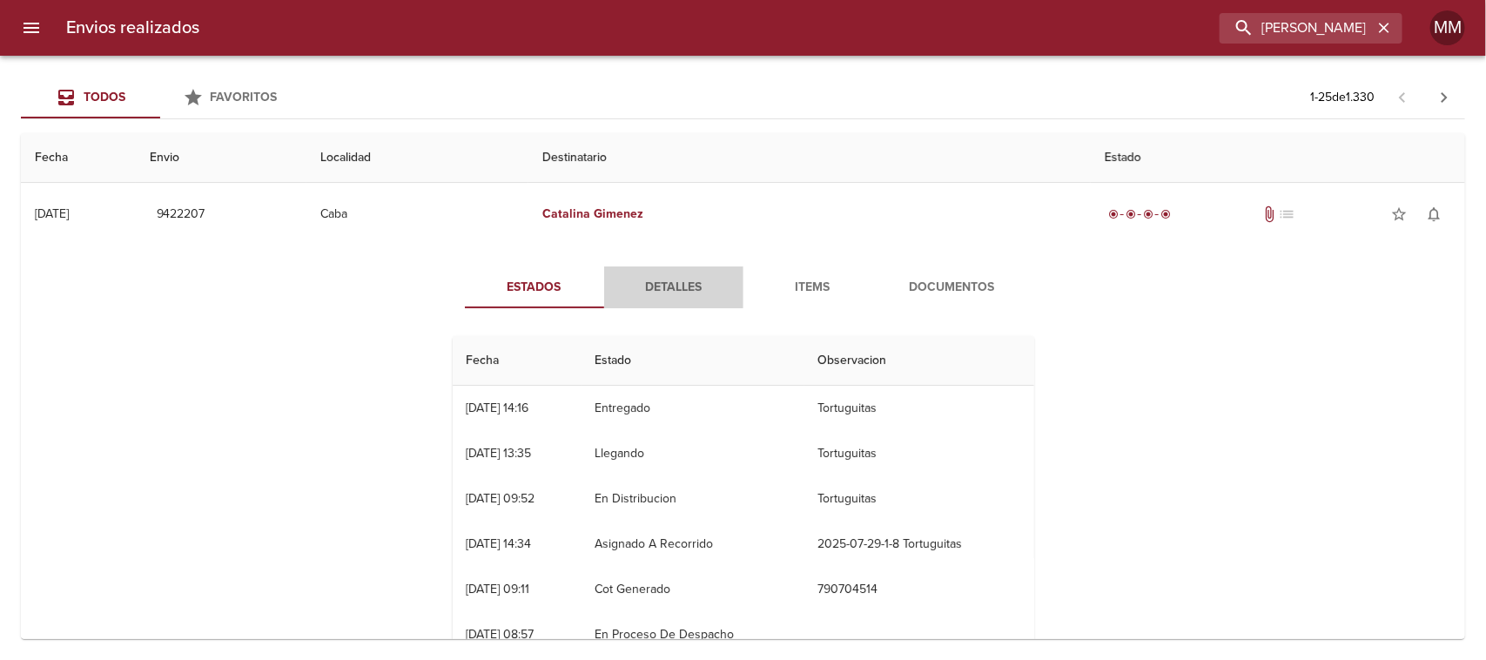
click at [676, 280] on span "Detalles" at bounding box center [673, 288] width 118 height 22
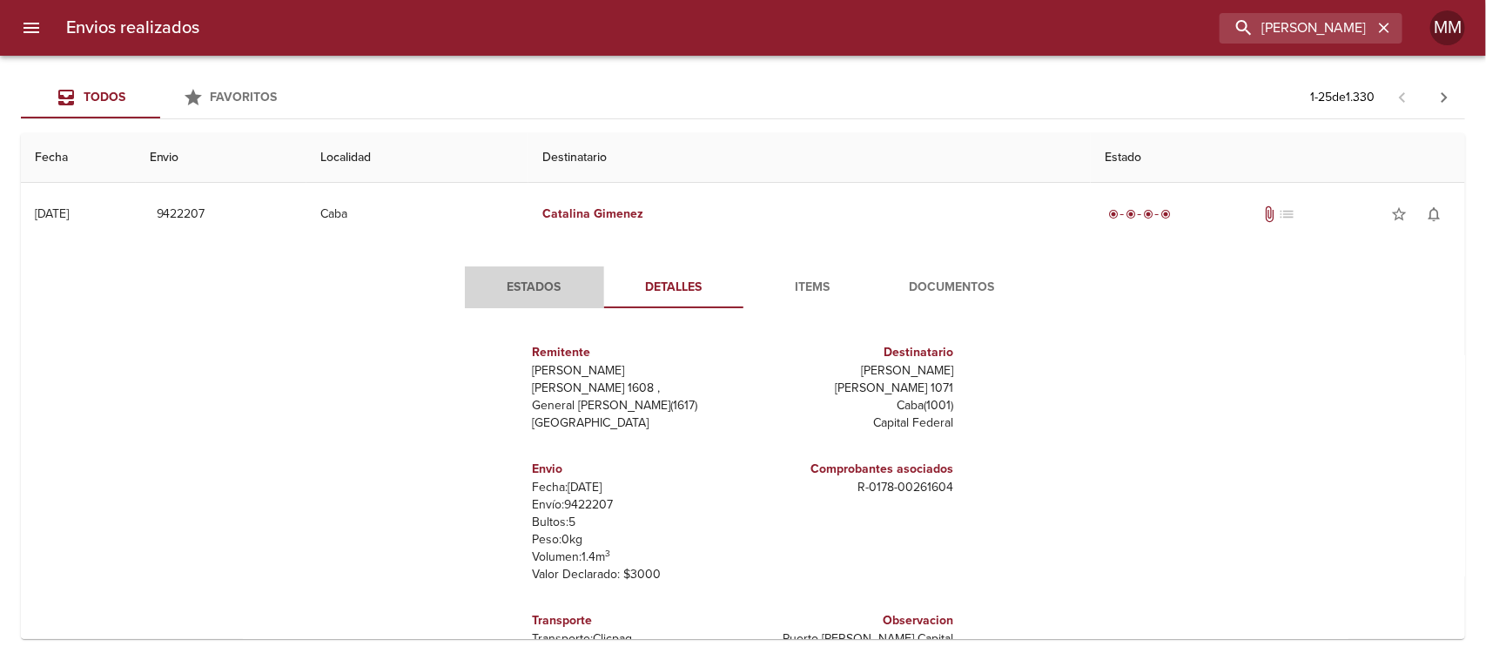
click at [548, 281] on span "Estados" at bounding box center [534, 288] width 118 height 22
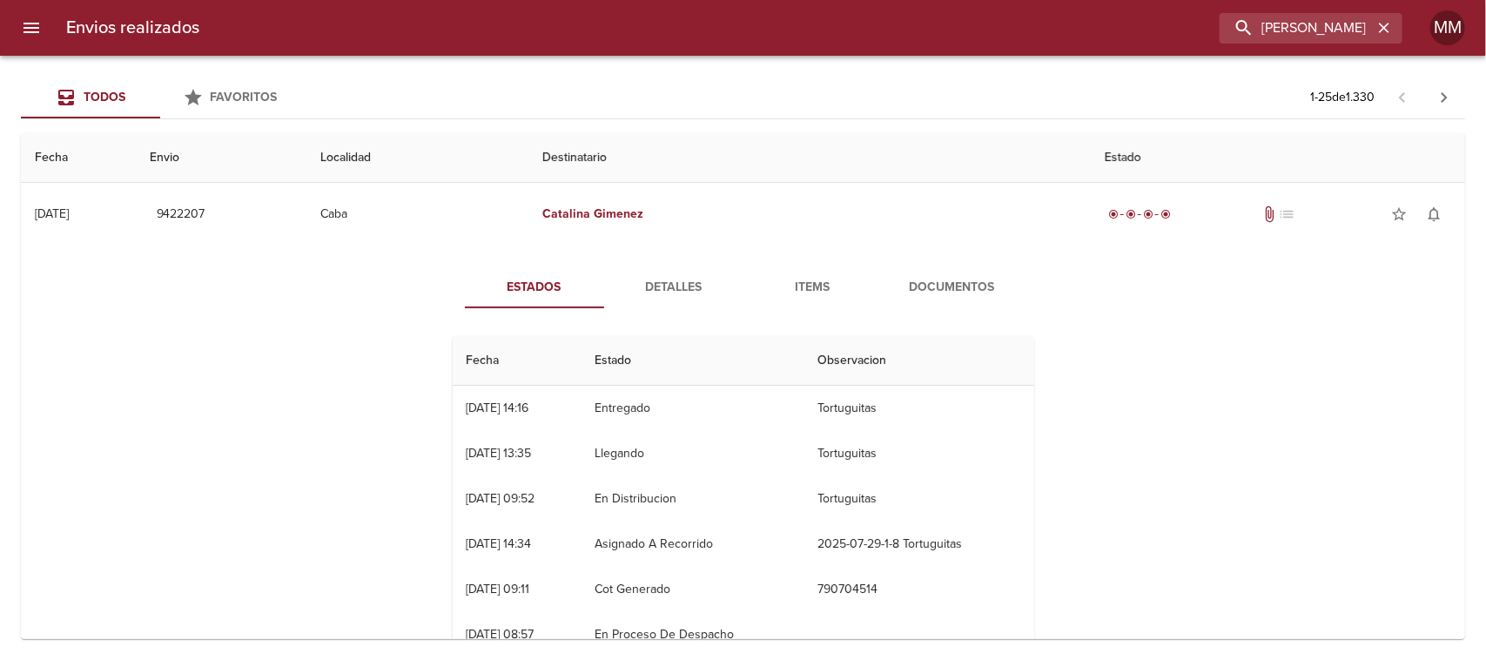
click at [648, 280] on span "Detalles" at bounding box center [673, 288] width 118 height 22
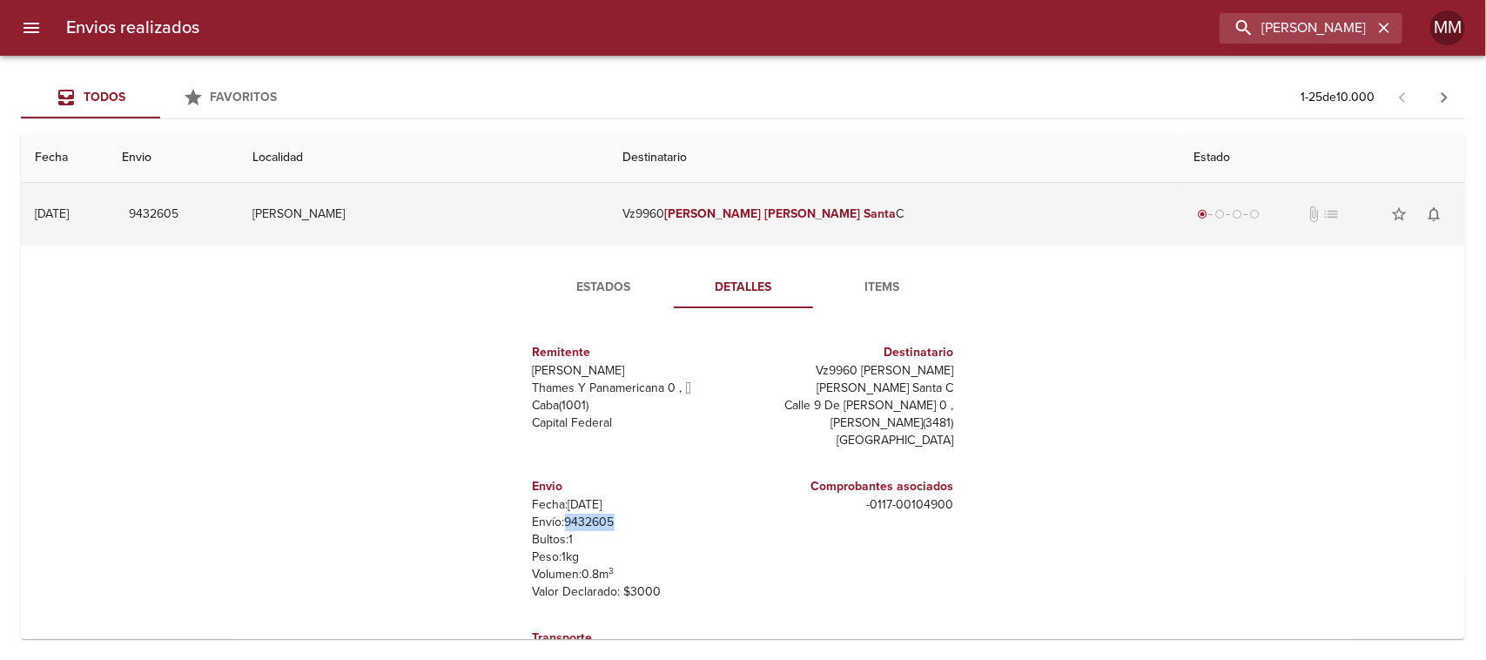
click at [540, 203] on td "Beron De Astrada" at bounding box center [423, 214] width 370 height 63
